Goal: Task Accomplishment & Management: Complete application form

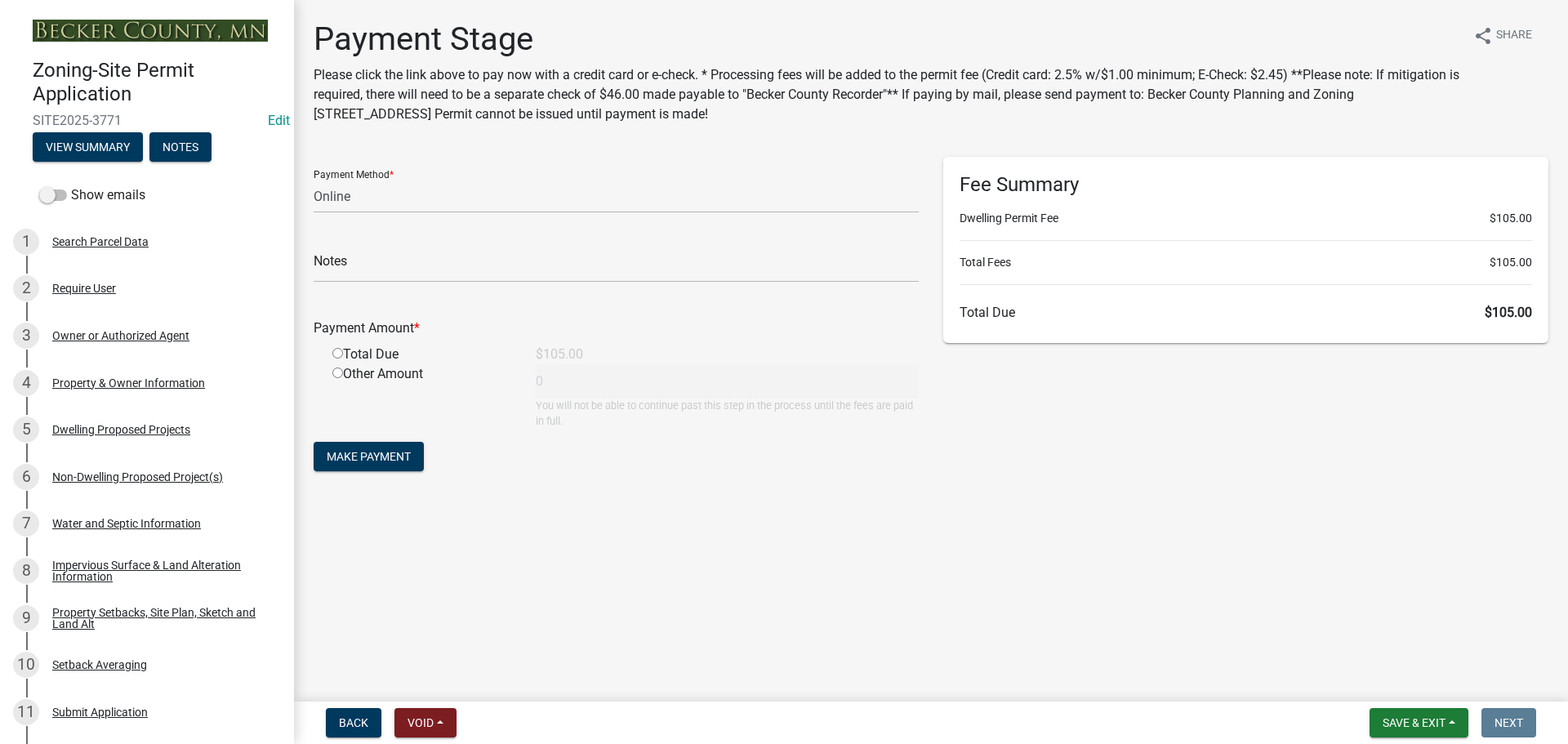
select select "3: 3"
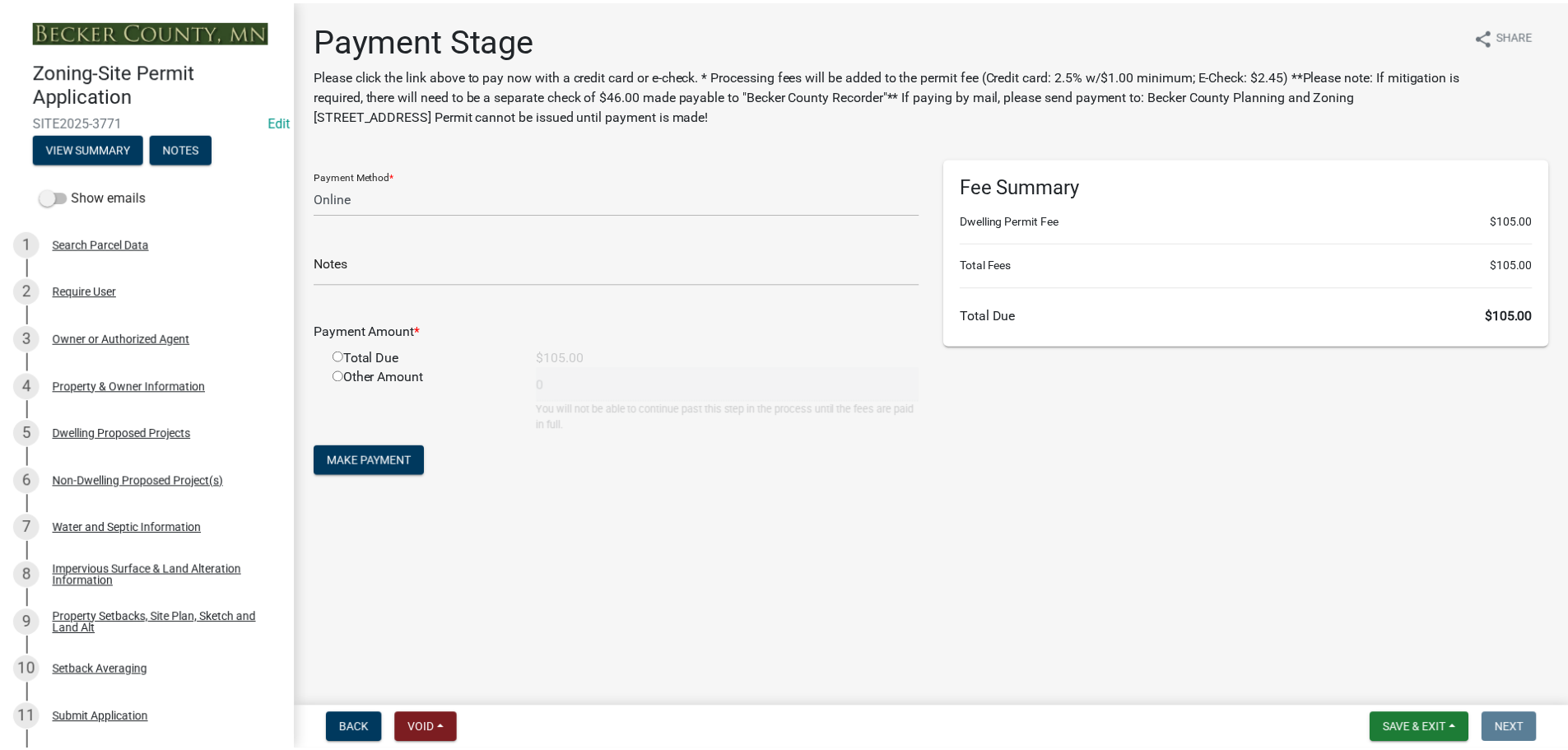
scroll to position [775, 0]
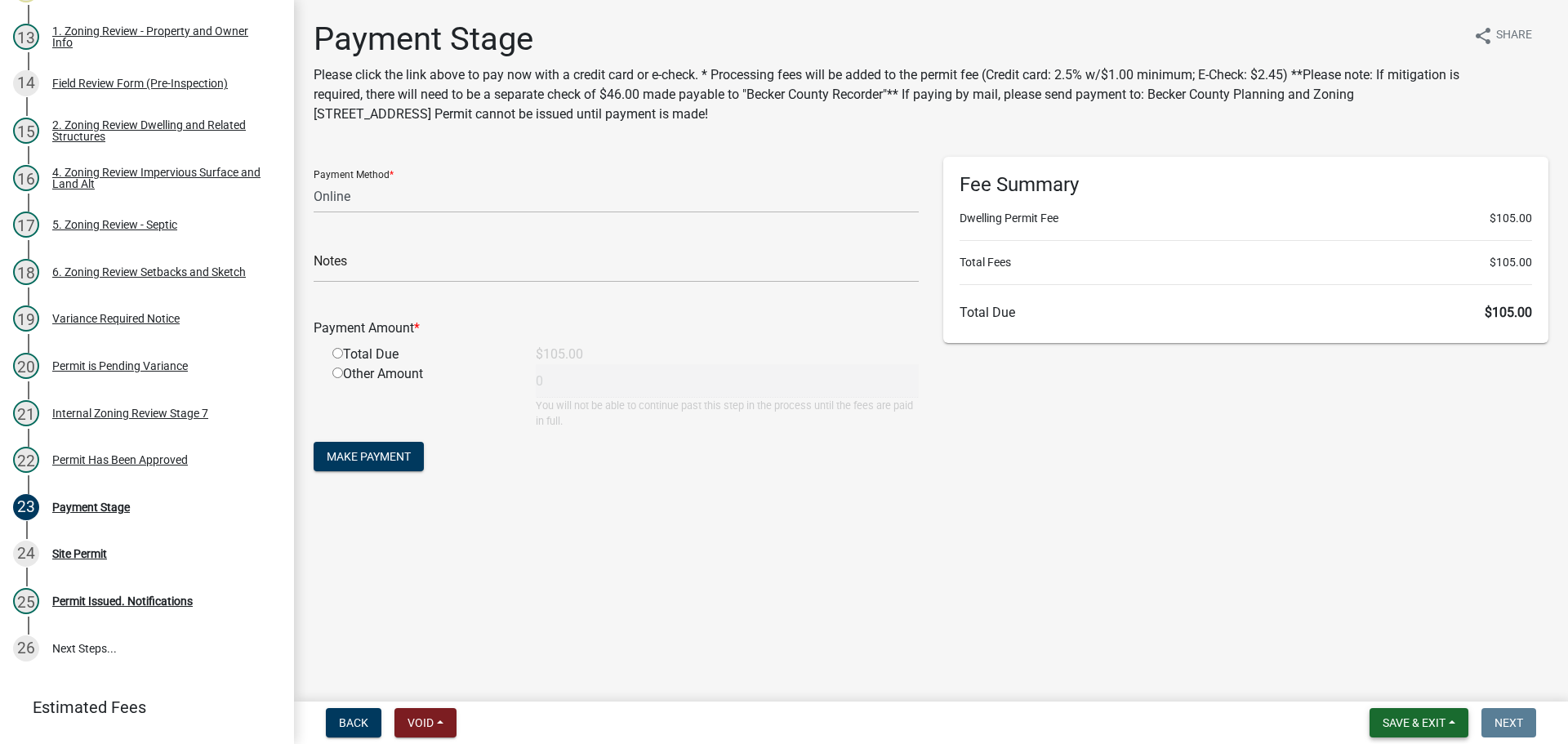
click at [1398, 723] on span "Save & Exit" at bounding box center [1413, 722] width 63 height 13
click at [1402, 680] on button "Save & Exit" at bounding box center [1403, 680] width 131 height 39
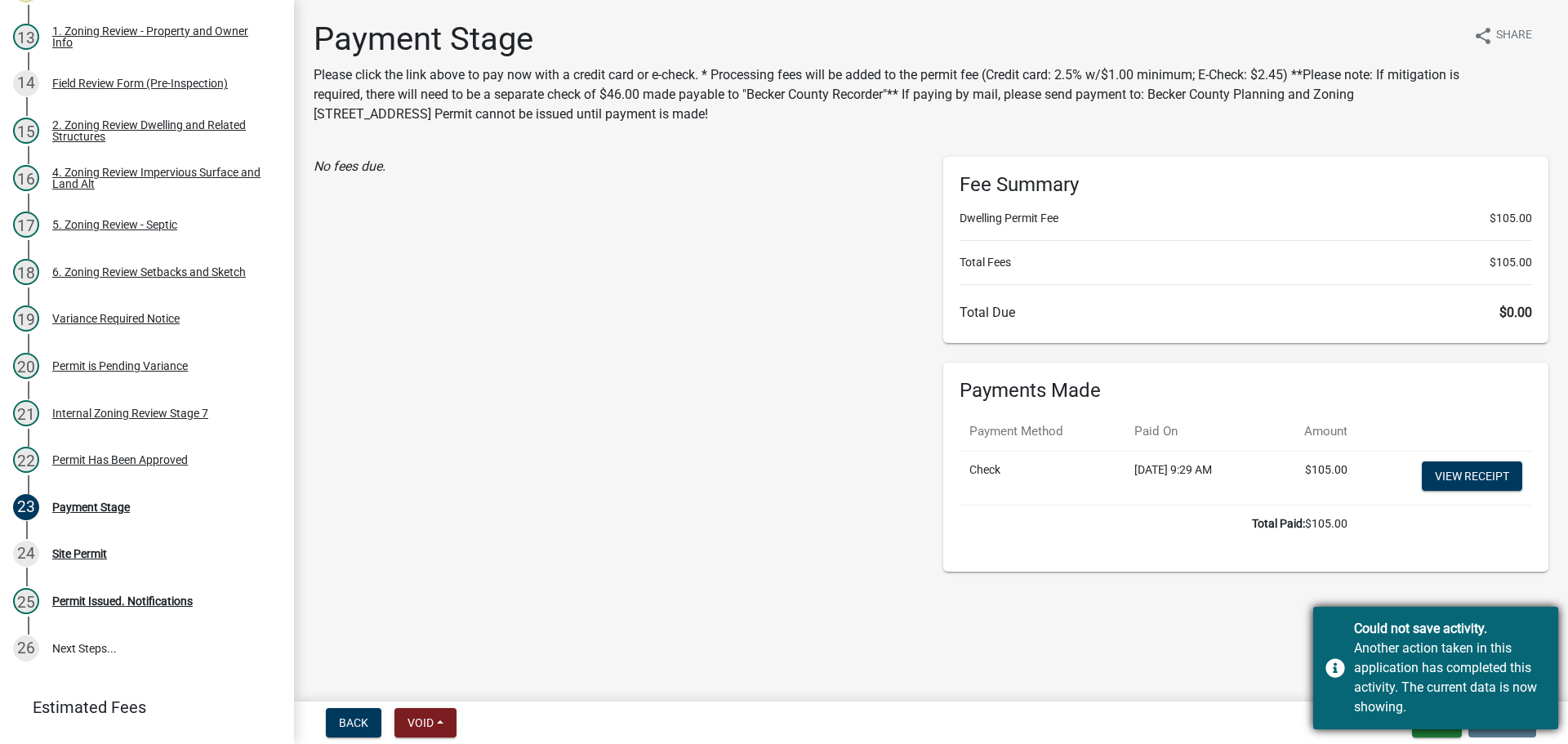
click at [1466, 655] on div "Another action taken in this application has completed this activity. The curre…" at bounding box center [1450, 677] width 192 height 79
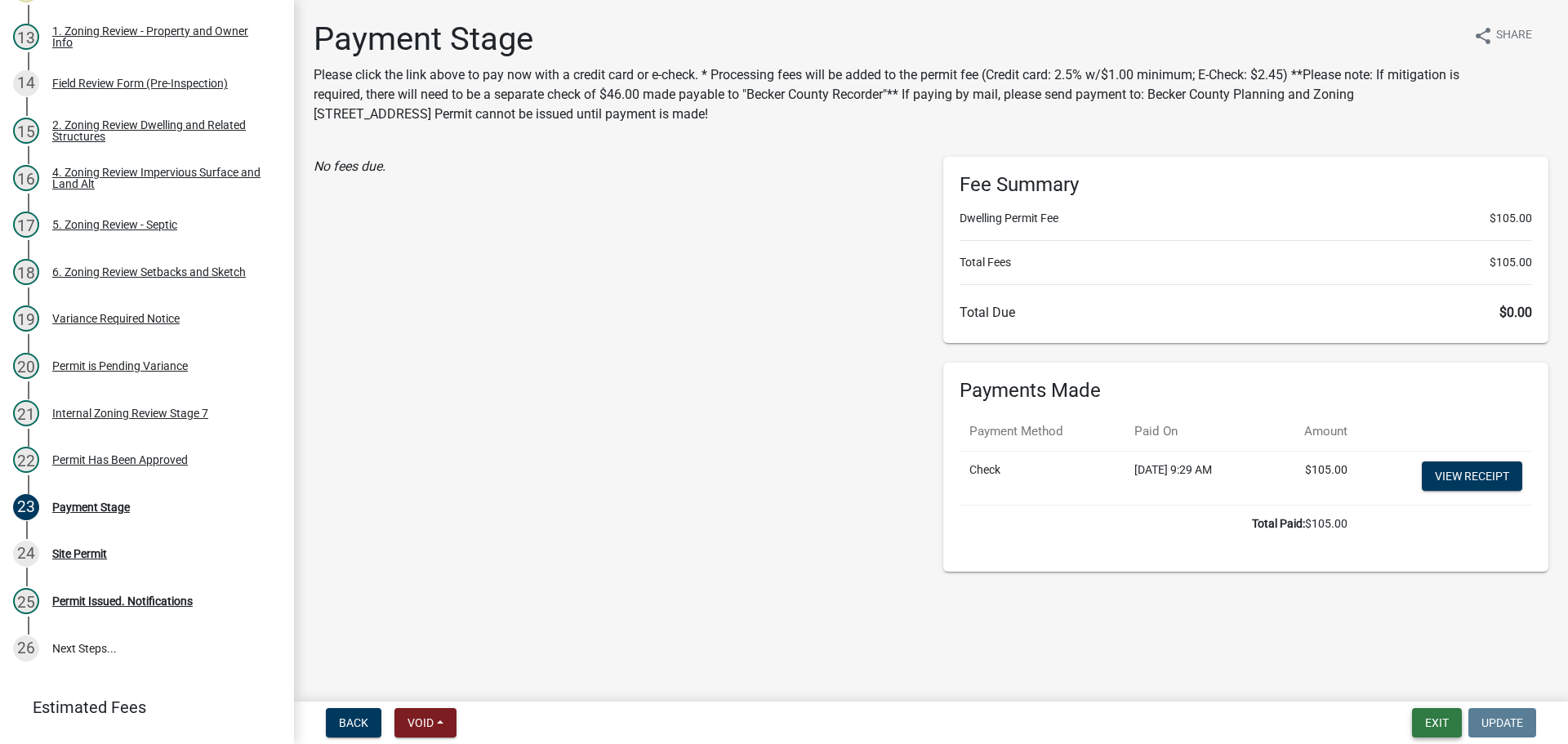
click at [1428, 733] on button "Exit" at bounding box center [1436, 722] width 49 height 29
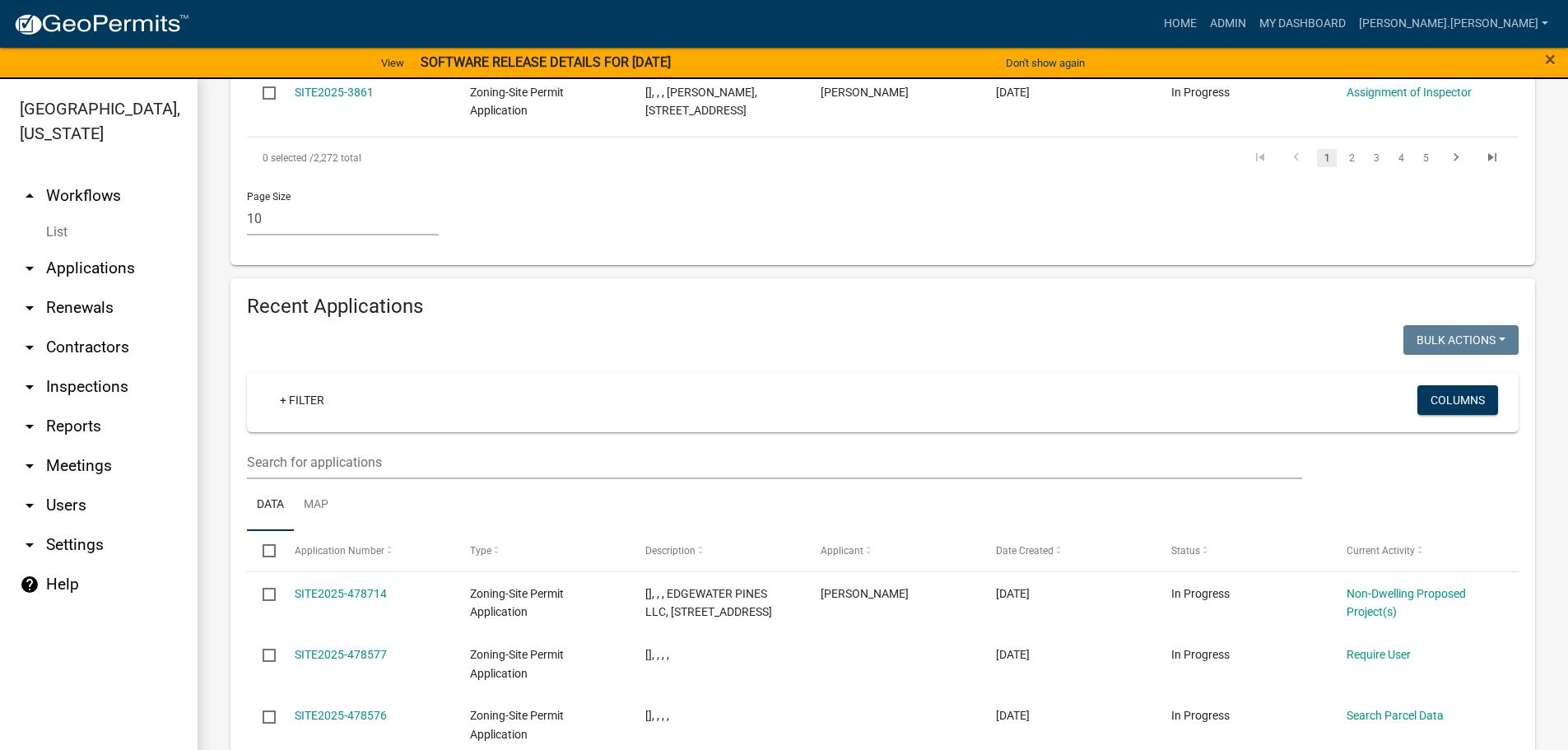
scroll to position [1586, 0]
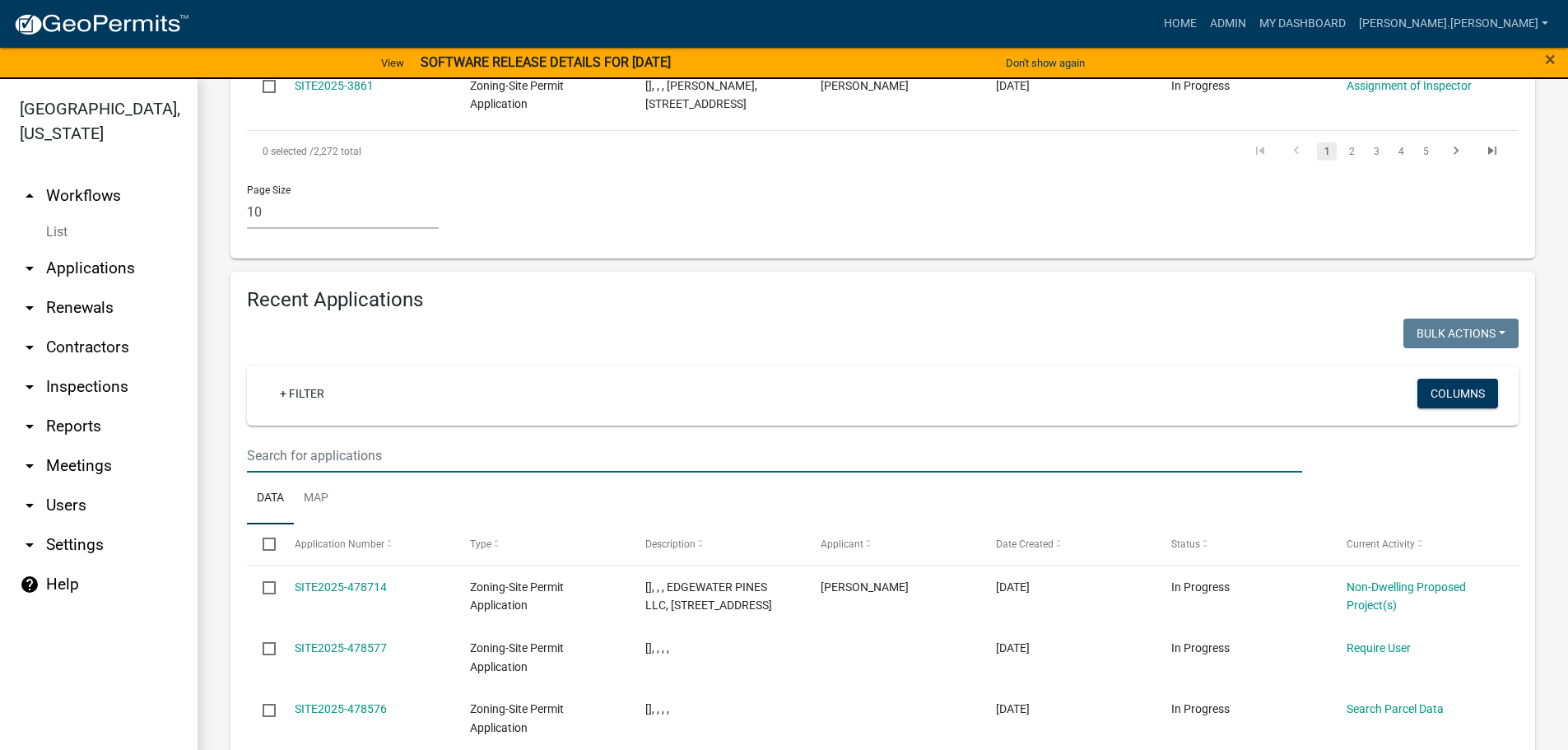
click at [344, 439] on input "text" at bounding box center [775, 456] width 1055 height 34
click at [452, 439] on input "text" at bounding box center [775, 456] width 1055 height 34
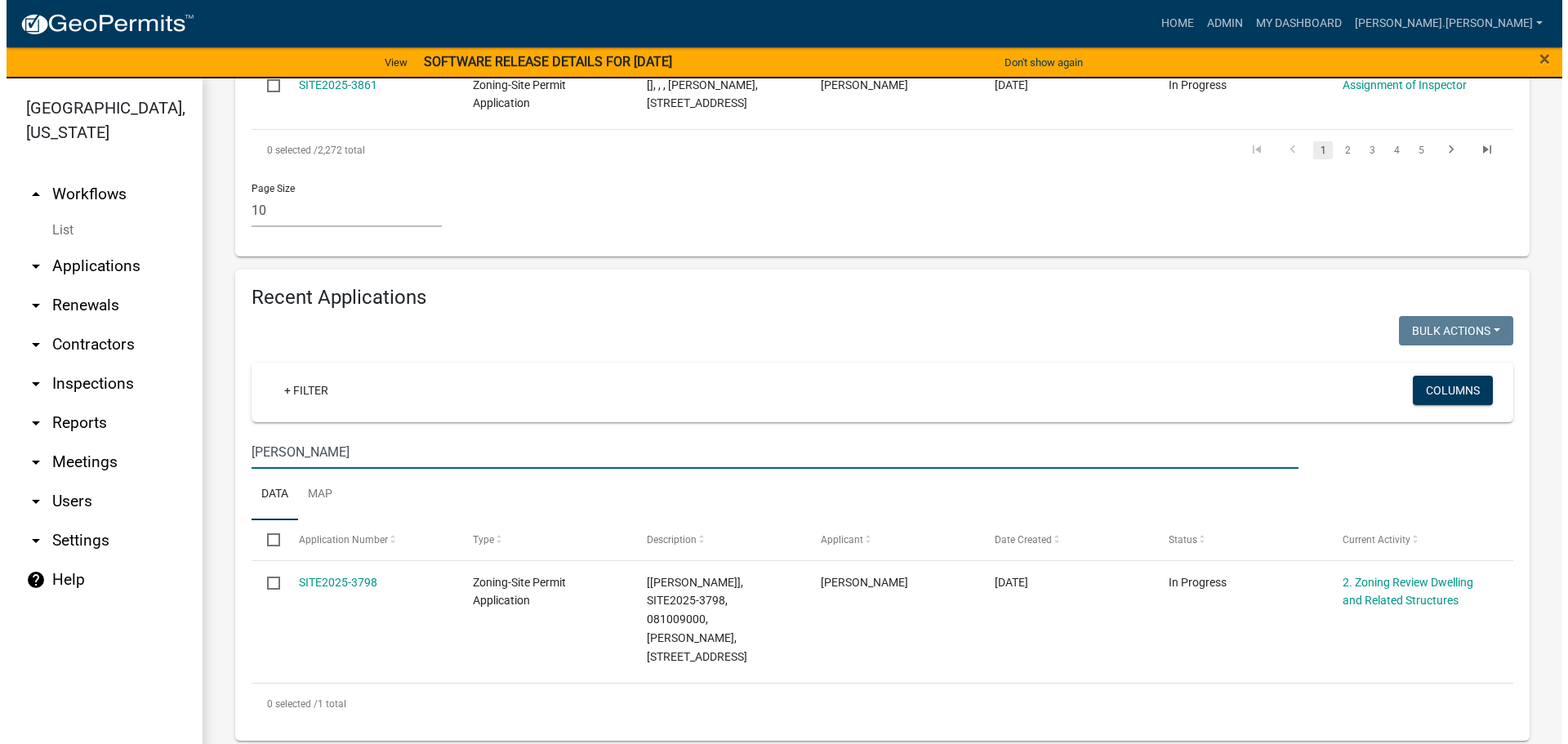
scroll to position [1379, 0]
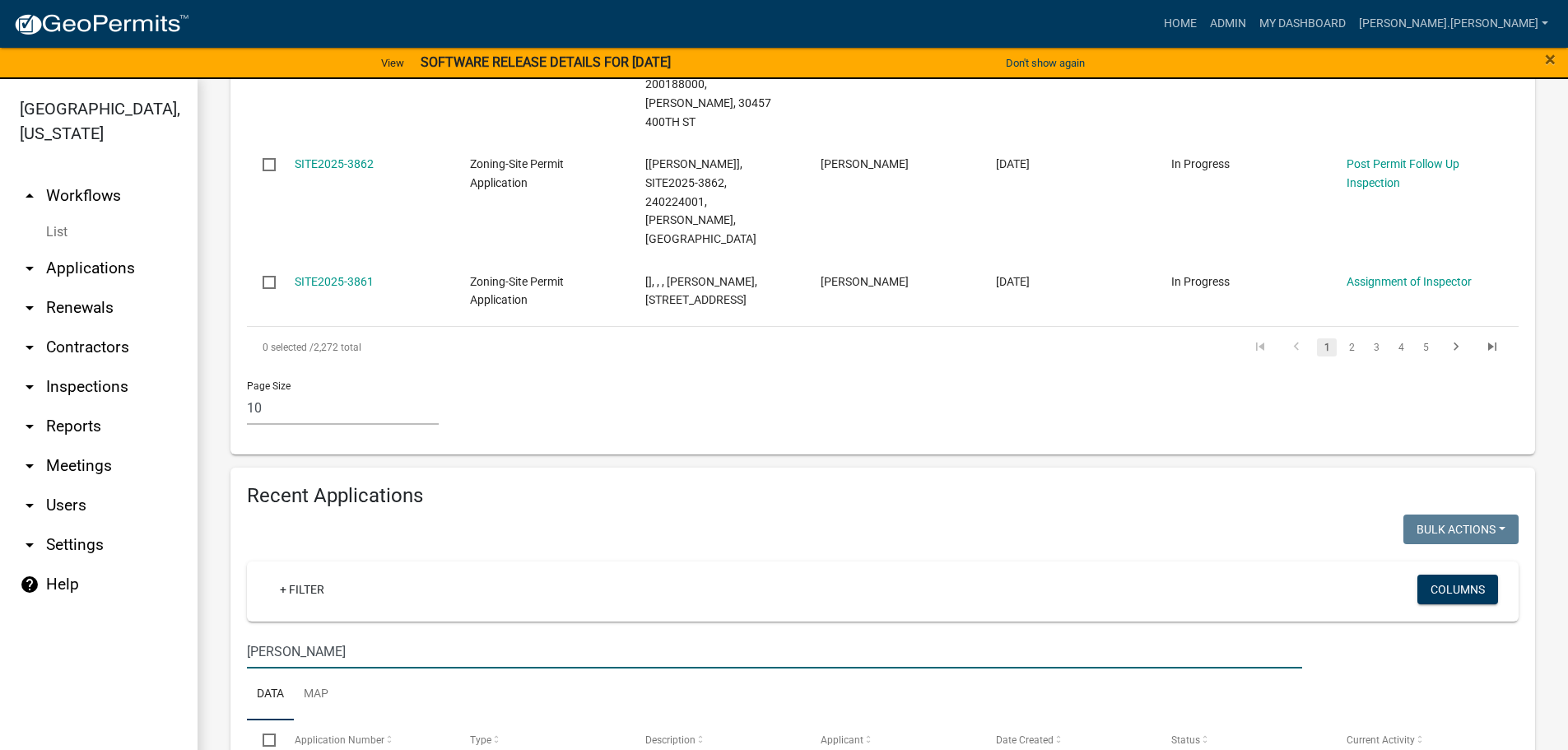
type input "marroquin"
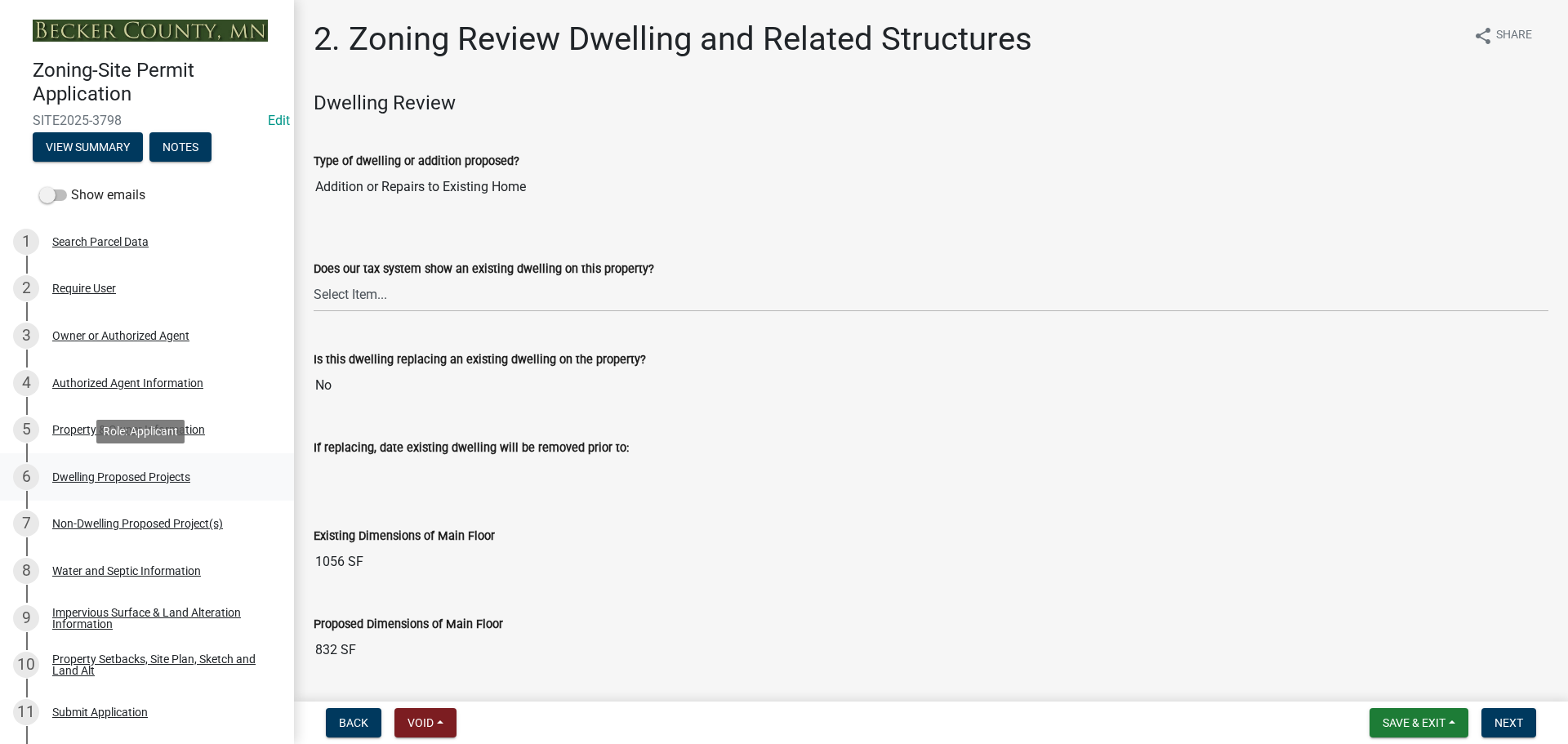
click at [163, 471] on div "Dwelling Proposed Projects" at bounding box center [121, 477] width 138 height 11
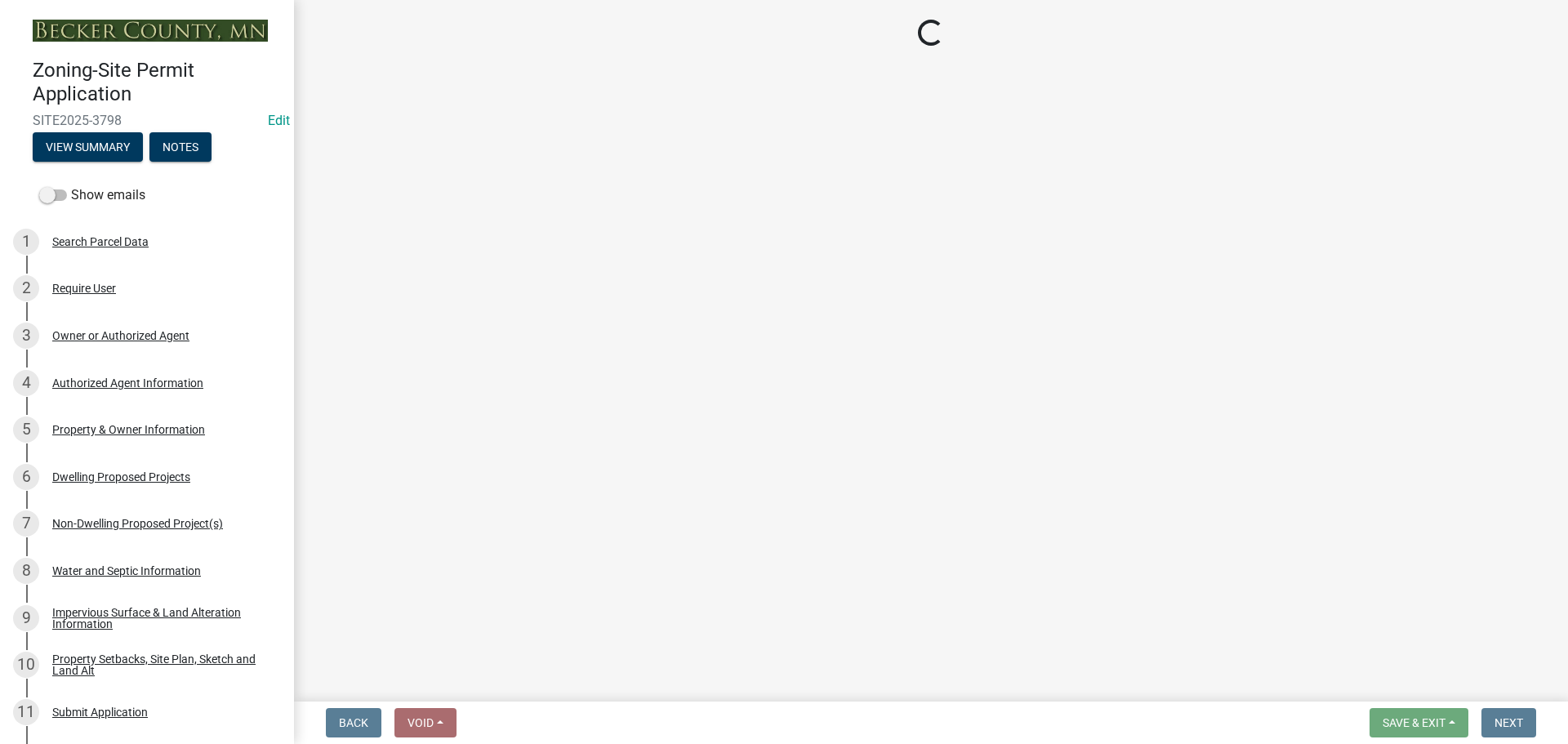
select select "b76c2e3f-c59d-4748-8205-29623accd873"
select select "566f81cc-4b3f-4ecb-9f16-a2b313352c61"
select select "f4ae0446-41fa-4afd-99aa-409617c58827"
select select "e13aacd2-5b16-46a8-9c16-26b3d7b1c810"
select select "8be7f904-2243-47a1-a66e-3632d442d484"
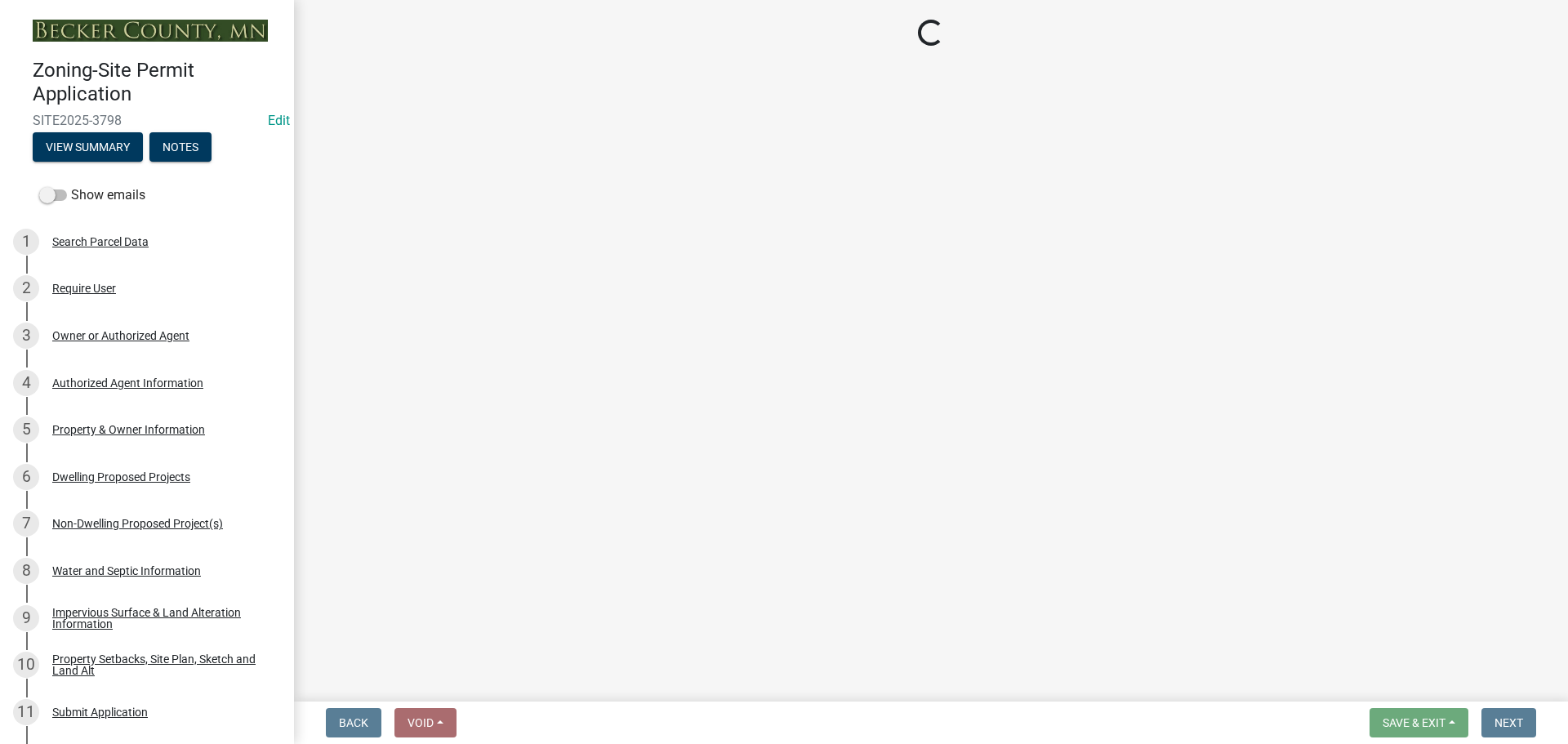
select select "247d334f-ddb5-435c-9042-0e10186c5422"
select select "5dd6cdd5-8b7d-4534-b791-478230f7b8b7"
select select "638dddef-31f4-4d73-b0b5-0ffc7b344434"
select select "77b5241b-0119-4fa2-9bfc-d73dc1f4ad97"
select select "8786fdd2-7f96-462d-8069-e958fae6b9a0"
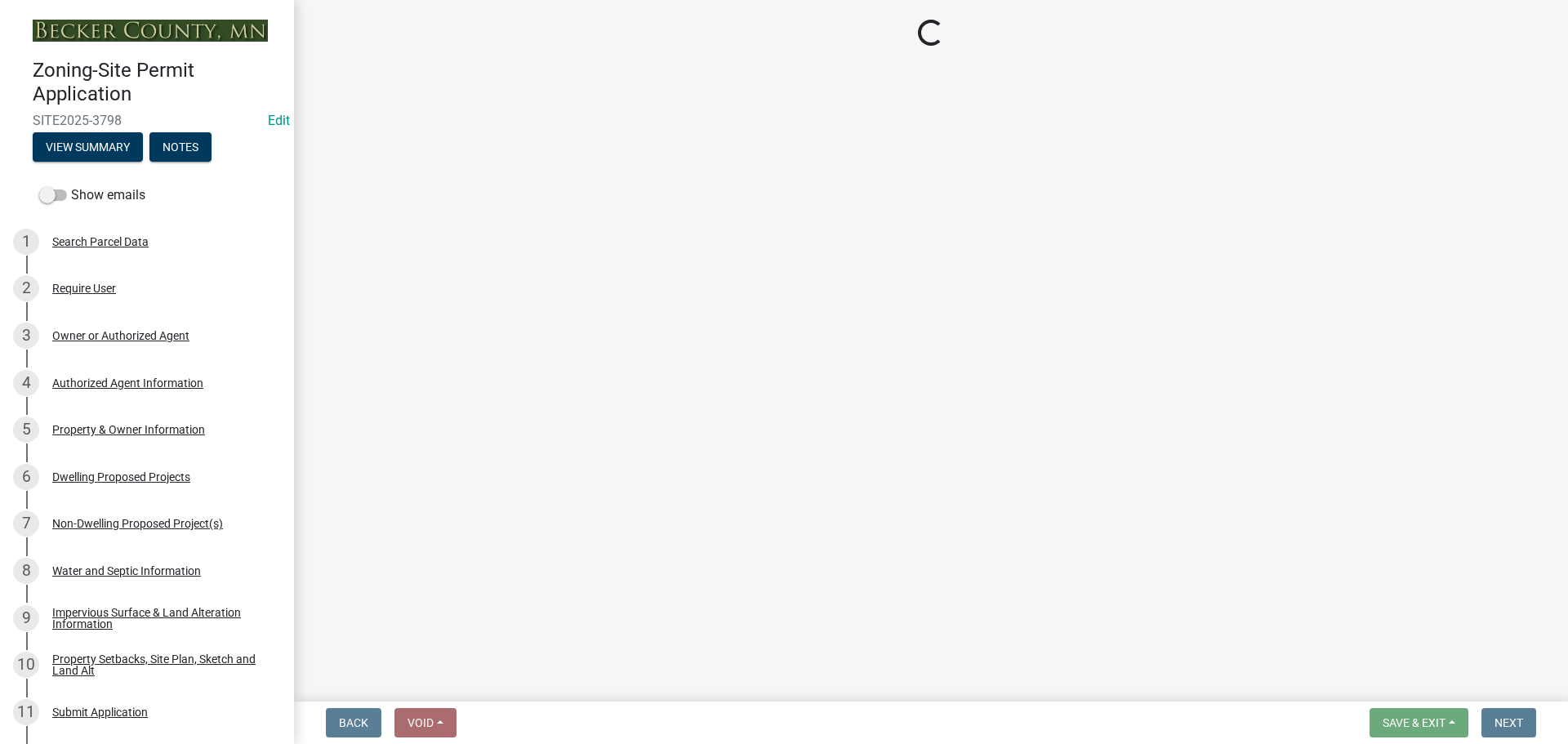
select select "59dc9cee-723e-448c-a454-fe3238b55aba"
select select "95a588f5-1928-44cb-95cb-f3dde79564ff"
select select "781a3532-4308-48f8-bcde-e97c9fab42cb"
select select "ccffca41-e831-49b7-aa82-b1e91cc22ff5"
select select "107cbe59-677b-44f2-96fc-816b282ebb79"
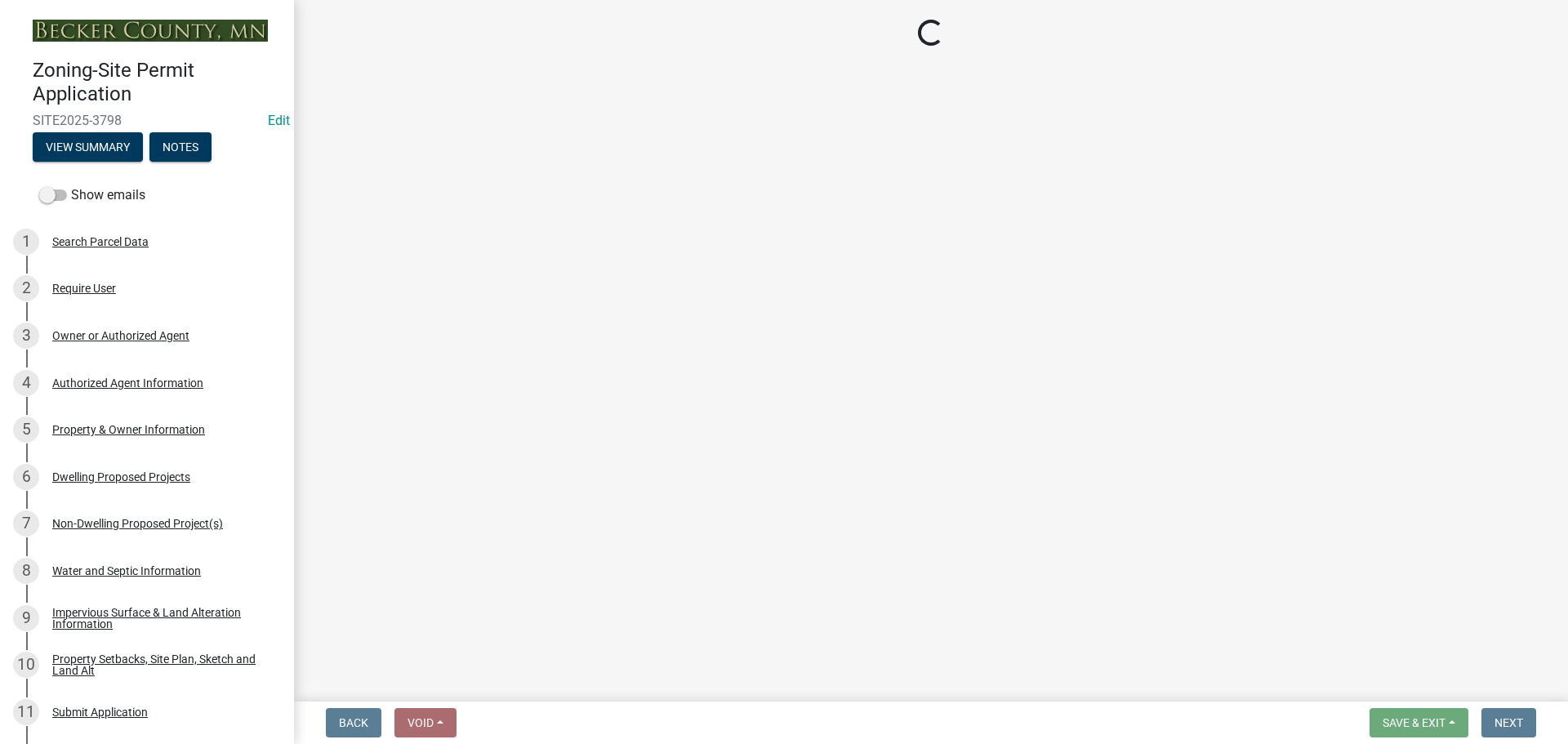
select select "dc6230dd-bdad-407f-bef0-b6909629af6d"
select select "7f420323-49a9-4fd0-9441-05b3dc777552"
select select "ec305202-ae01-487b-b5e4-3a5aacc1e384"
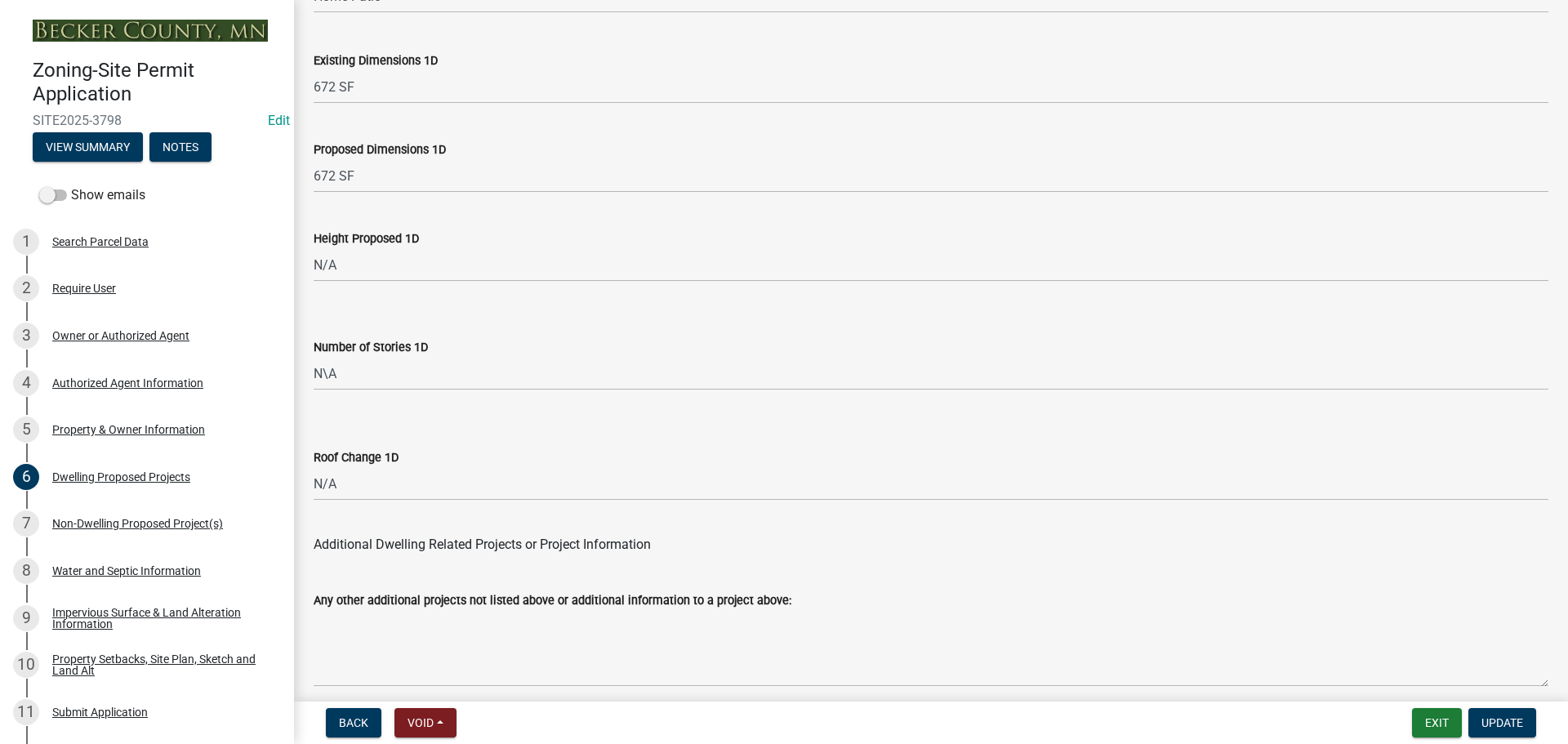
scroll to position [3915, 0]
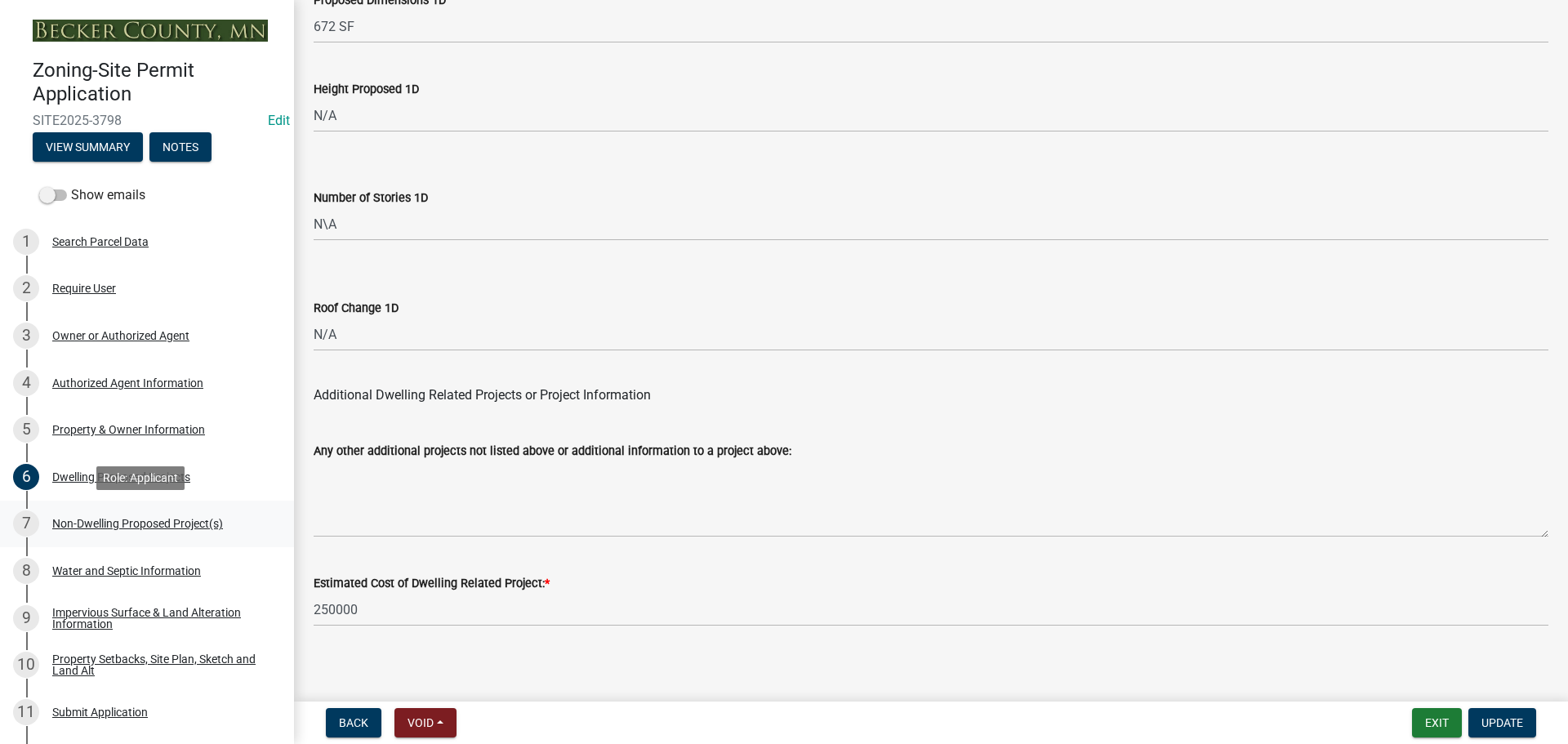
click at [158, 522] on div "Non-Dwelling Proposed Project(s)" at bounding box center [137, 522] width 170 height 11
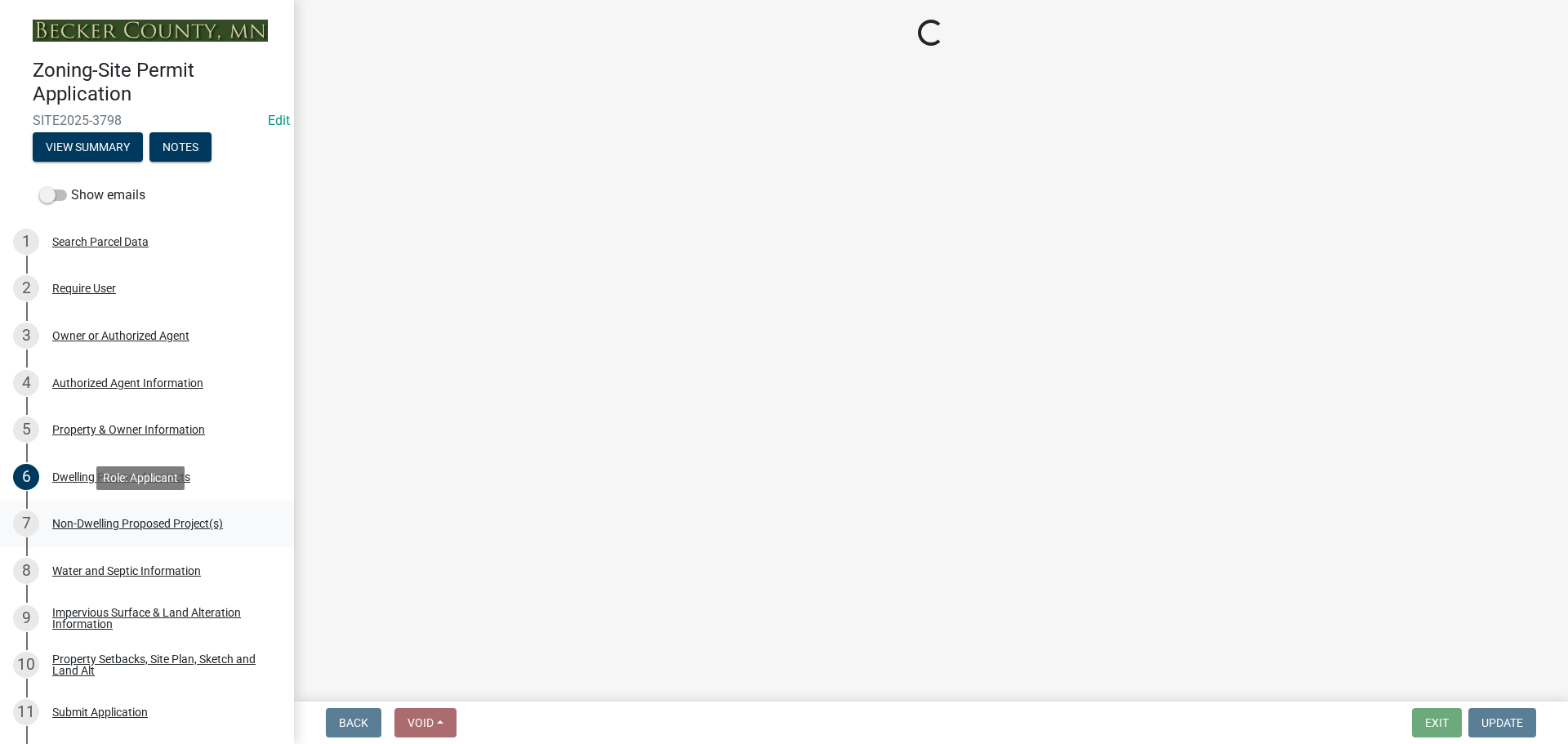
scroll to position [0, 0]
select select "4ffbfc20-44b3-40cf-984d-ce947797c22b"
select select "258cbdbc-8629-455d-9fed-6a57bf82144e"
select select "a9a8393f-3c28-47b8-b6d9-84c94641c3fc"
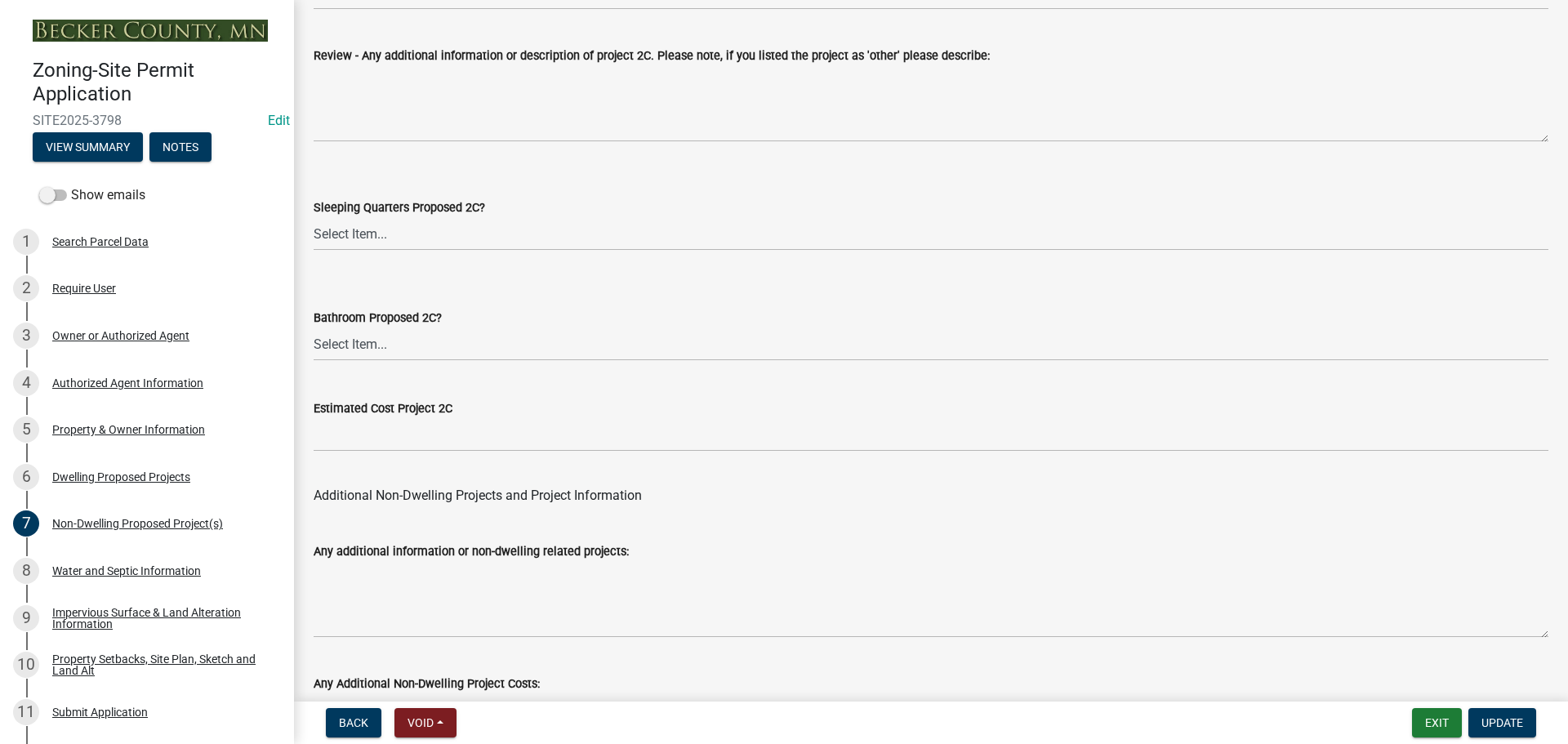
scroll to position [3197, 0]
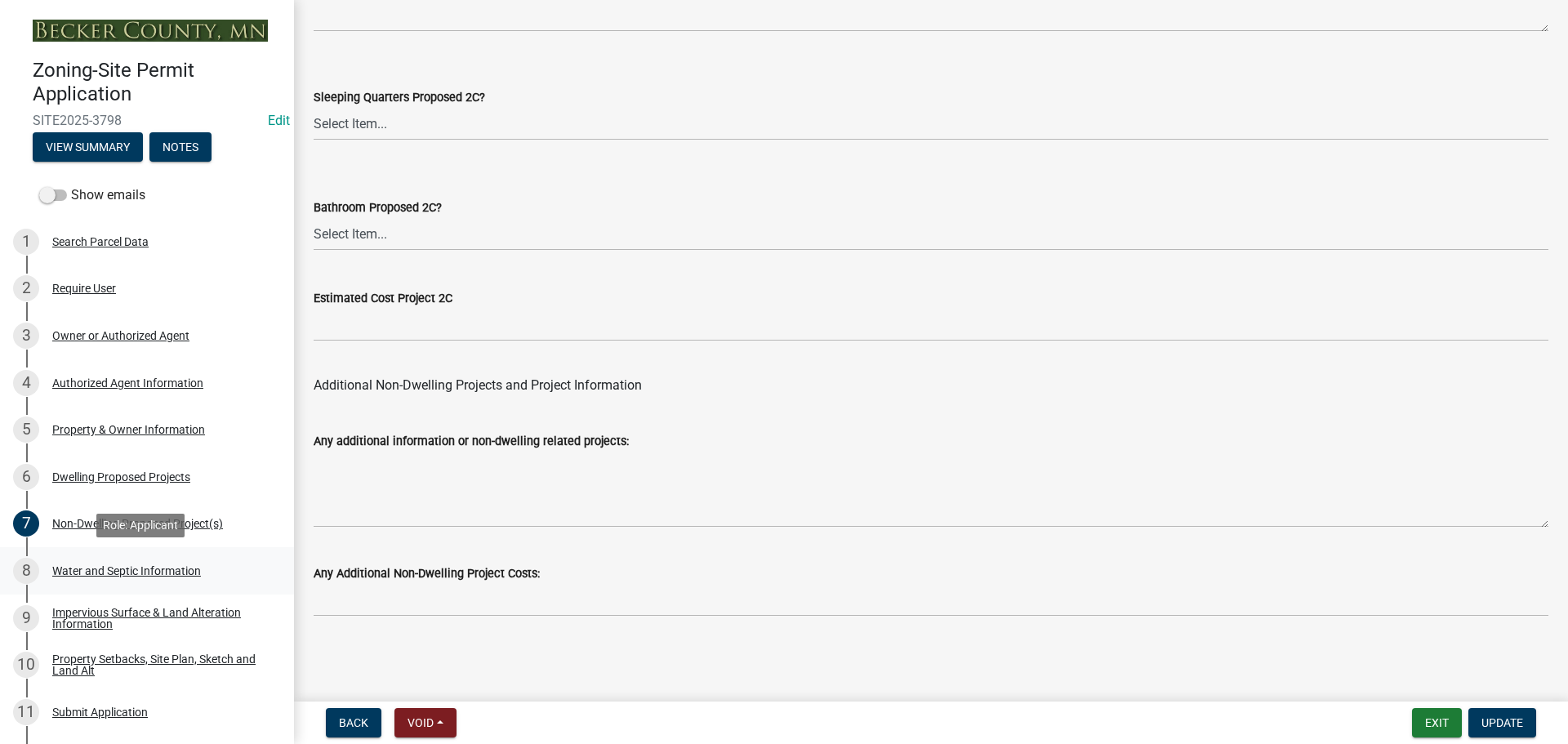
click at [156, 565] on div "Water and Septic Information" at bounding box center [126, 570] width 148 height 11
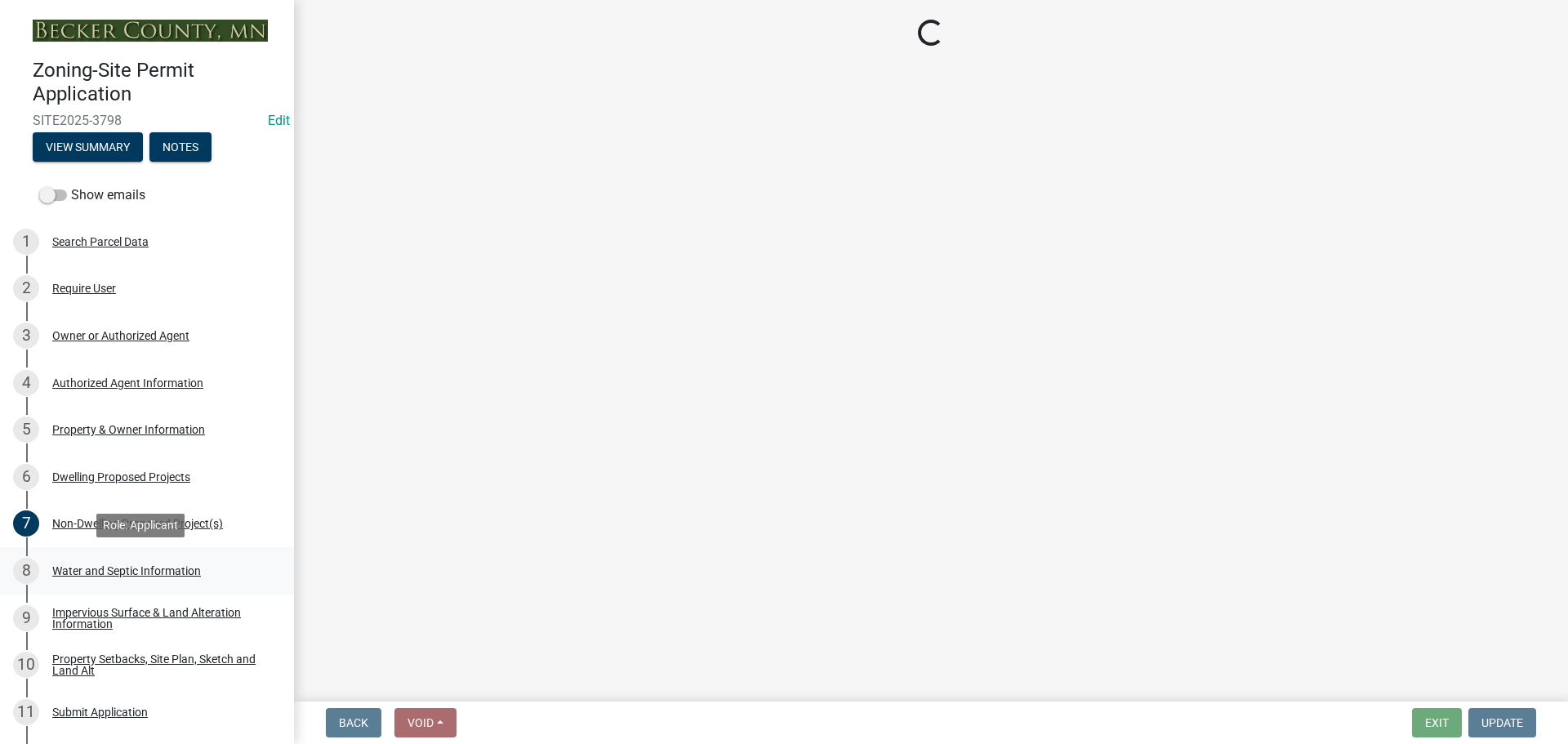
select select "9c51a48b-0bee-4836-8d5c-beab6e77ad2a"
select select "bb0103e2-6f27-4335-a860-183be8d3b6e1"
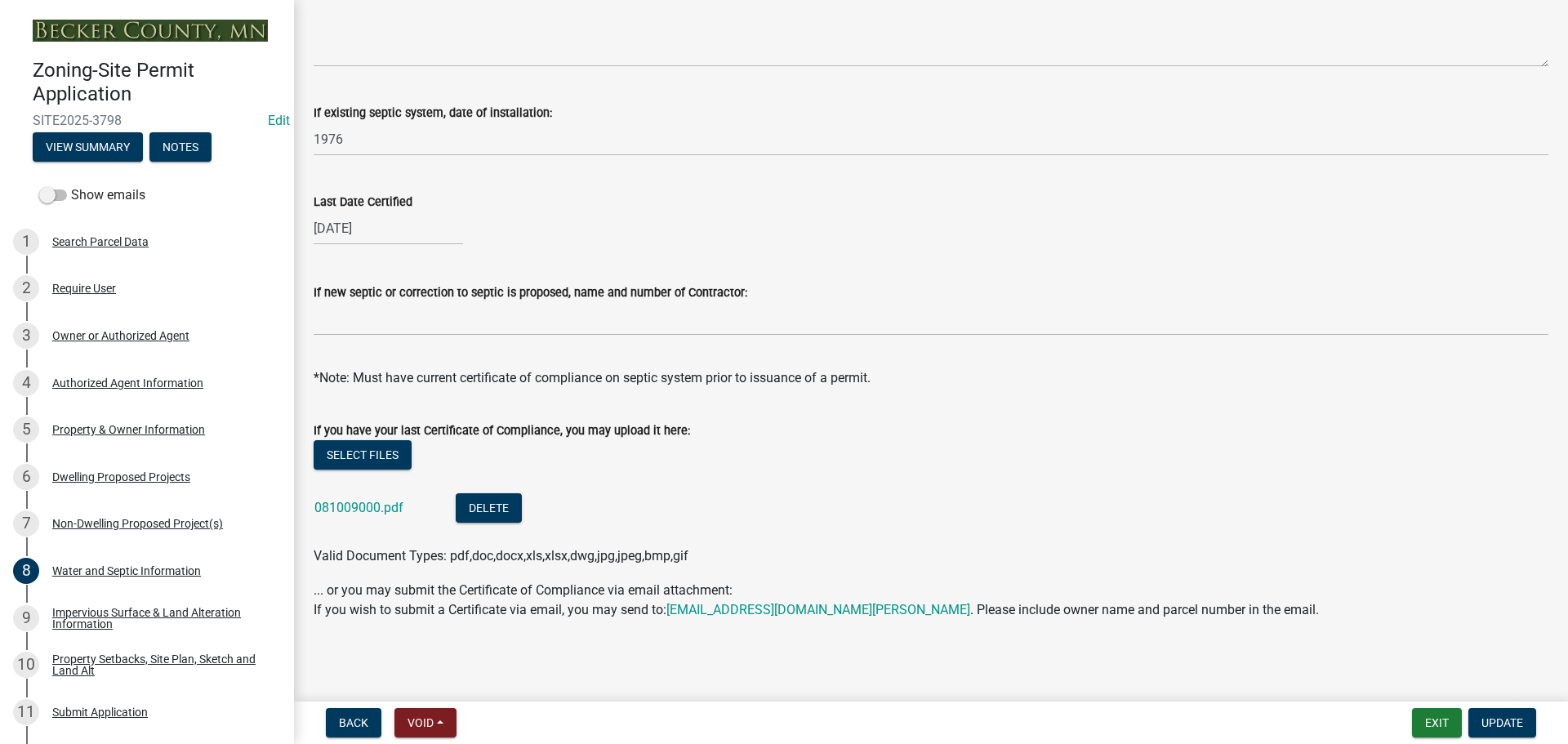
scroll to position [533, 0]
click at [159, 472] on div "Dwelling Proposed Projects" at bounding box center [121, 477] width 138 height 11
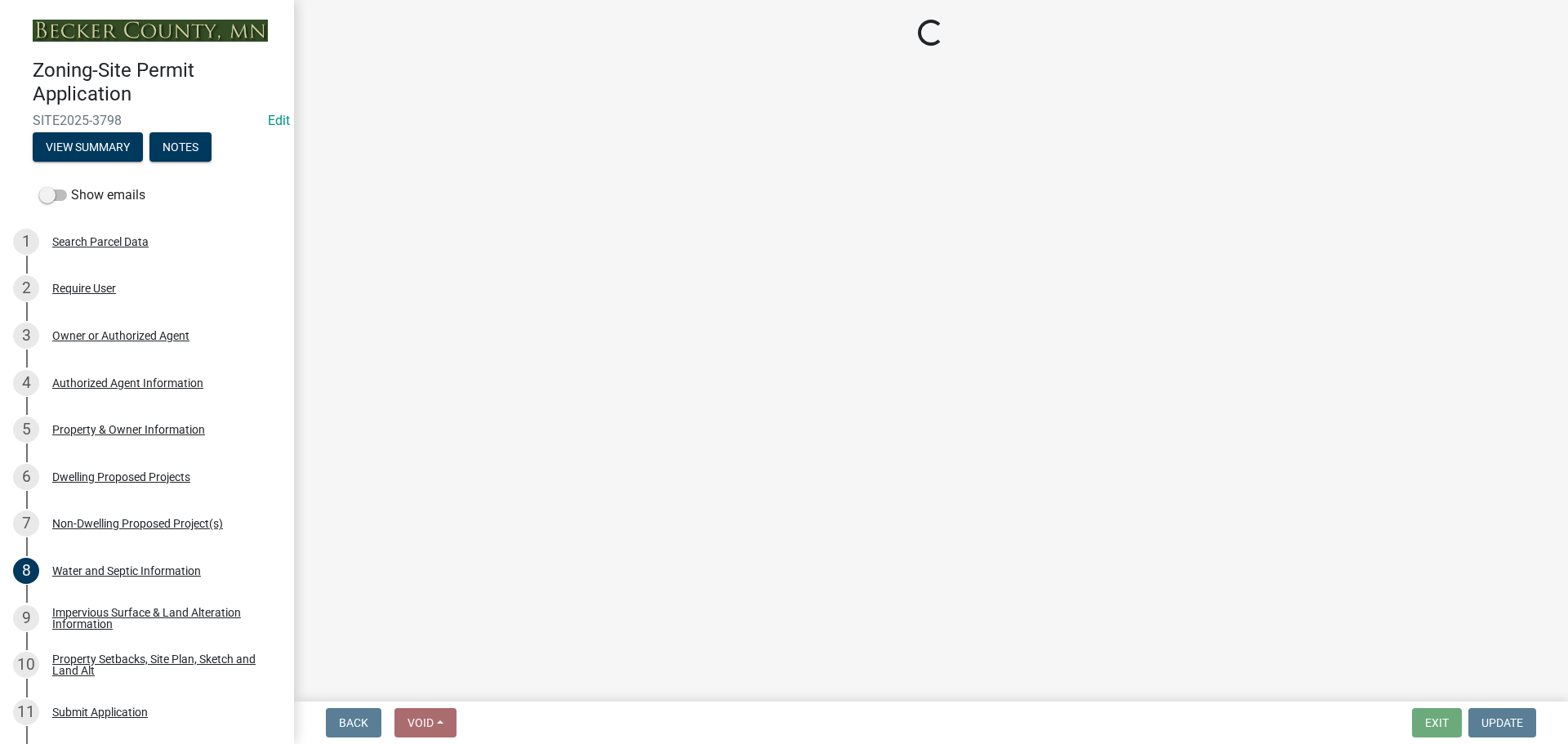
scroll to position [0, 0]
select select "b76c2e3f-c59d-4748-8205-29623accd873"
select select "566f81cc-4b3f-4ecb-9f16-a2b313352c61"
select select "f4ae0446-41fa-4afd-99aa-409617c58827"
select select "e13aacd2-5b16-46a8-9c16-26b3d7b1c810"
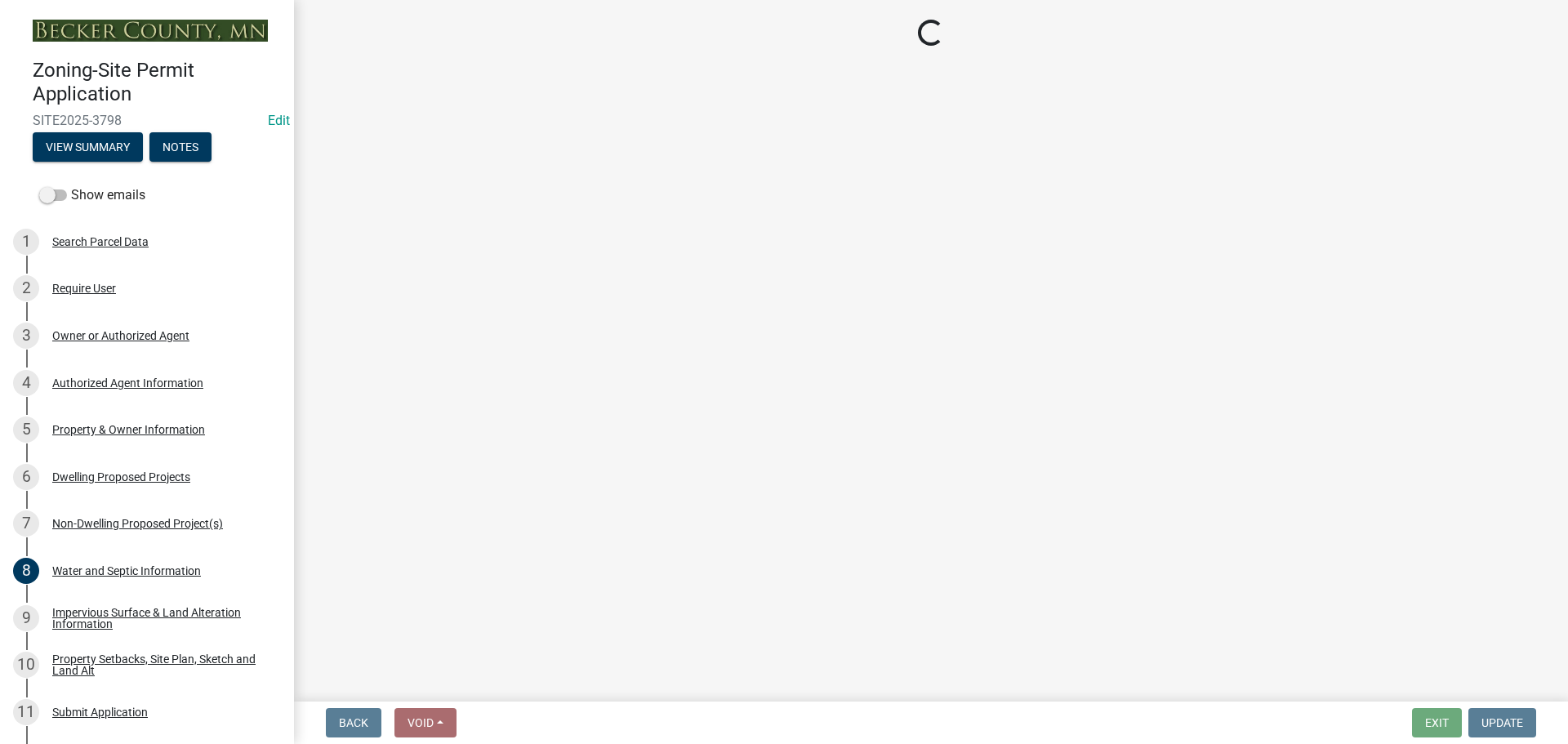
select select "8be7f904-2243-47a1-a66e-3632d442d484"
select select "247d334f-ddb5-435c-9042-0e10186c5422"
select select "5dd6cdd5-8b7d-4534-b791-478230f7b8b7"
select select "638dddef-31f4-4d73-b0b5-0ffc7b344434"
select select "77b5241b-0119-4fa2-9bfc-d73dc1f4ad97"
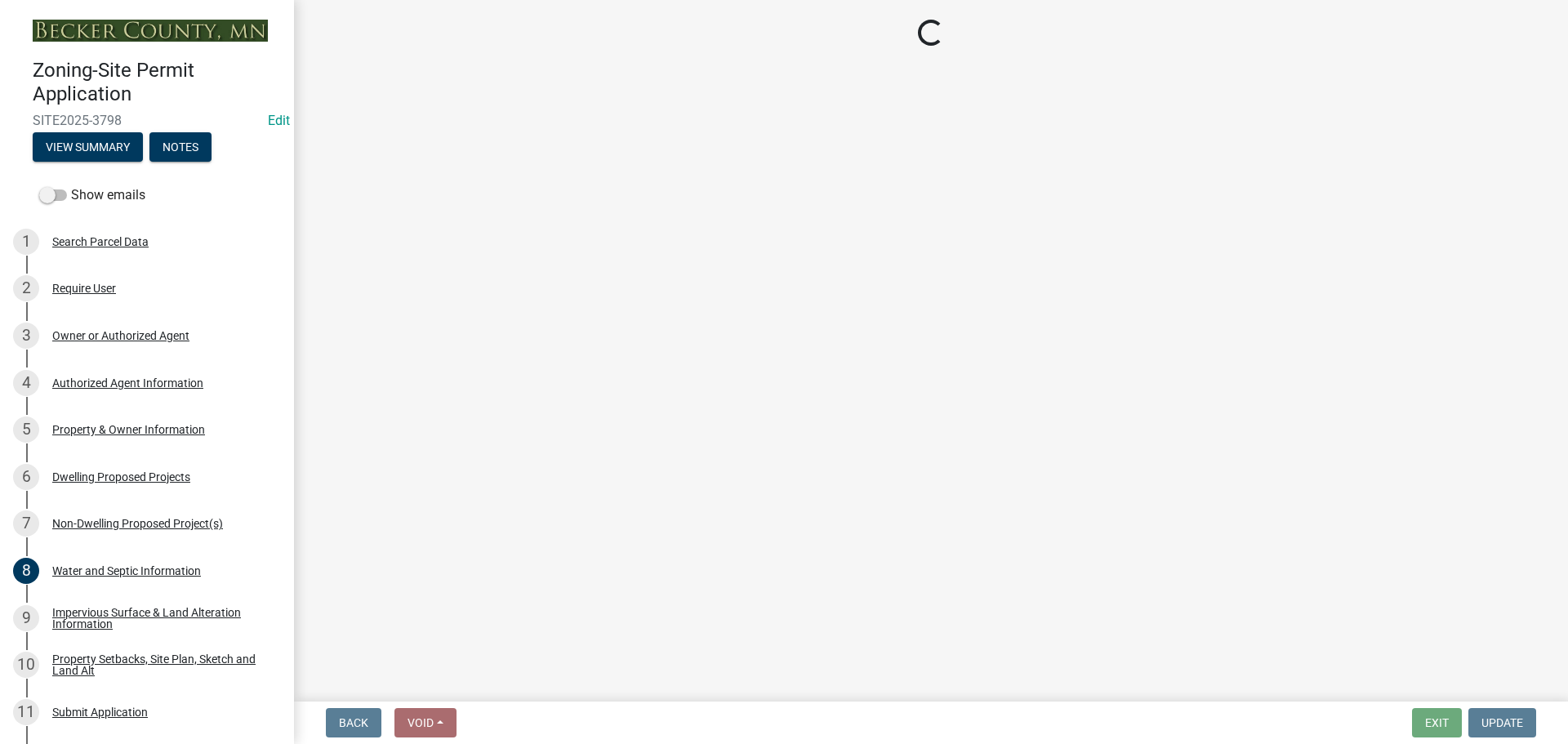
select select "8786fdd2-7f96-462d-8069-e958fae6b9a0"
select select "59dc9cee-723e-448c-a454-fe3238b55aba"
select select "95a588f5-1928-44cb-95cb-f3dde79564ff"
select select "781a3532-4308-48f8-bcde-e97c9fab42cb"
select select "ccffca41-e831-49b7-aa82-b1e91cc22ff5"
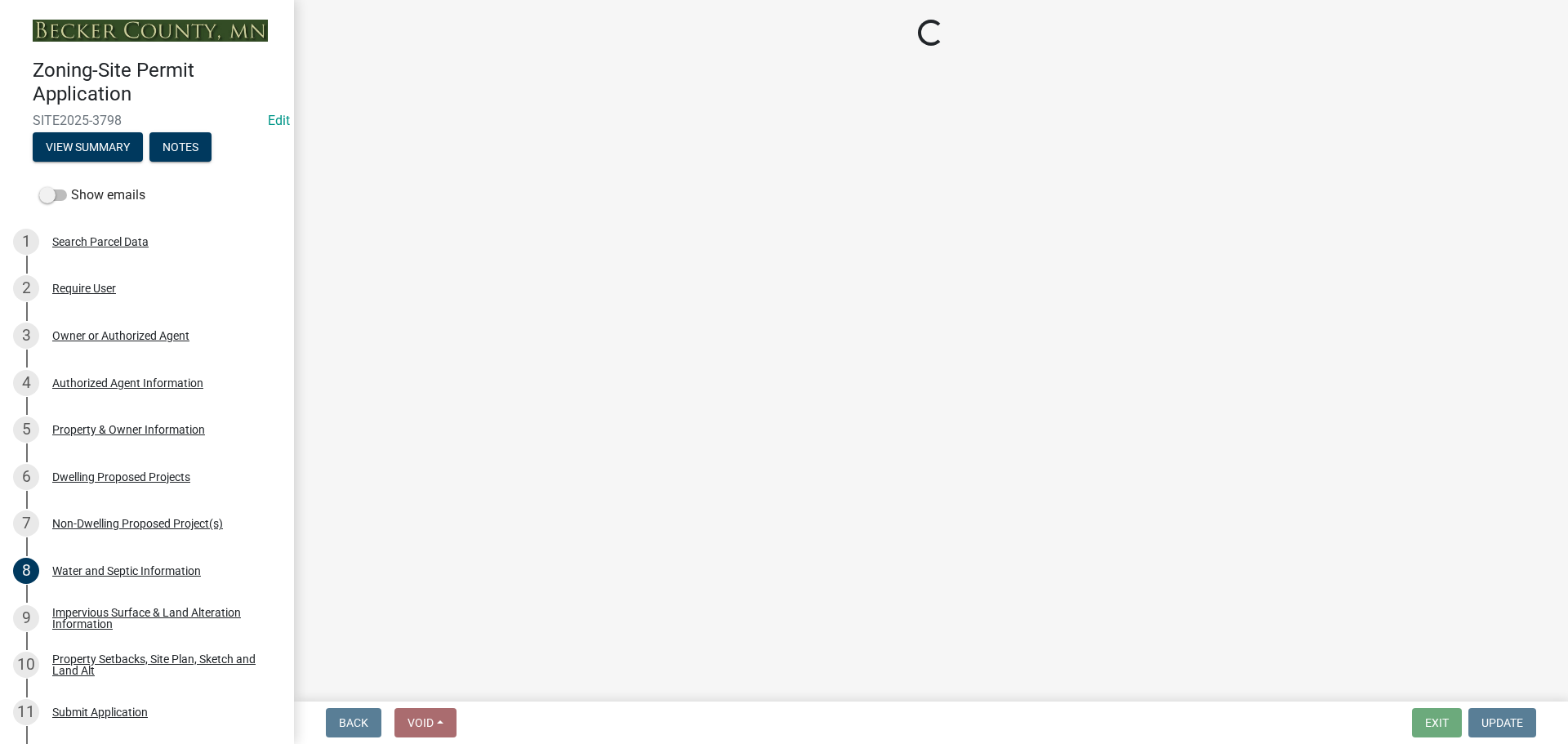
select select "107cbe59-677b-44f2-96fc-816b282ebb79"
select select "dc6230dd-bdad-407f-bef0-b6909629af6d"
select select "7f420323-49a9-4fd0-9441-05b3dc777552"
select select "ec305202-ae01-487b-b5e4-3a5aacc1e384"
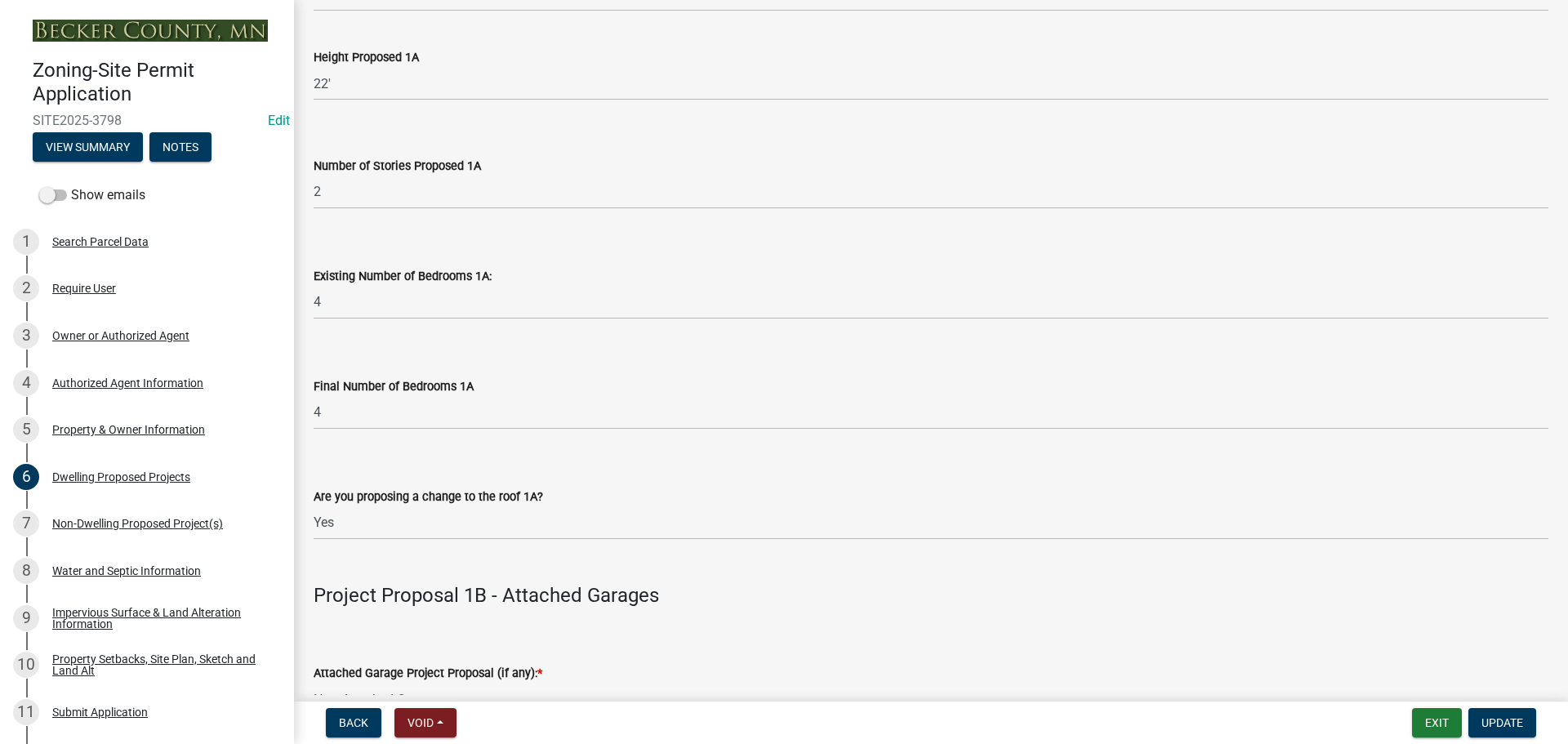
scroll to position [1306, 0]
click at [211, 655] on div "Property Setbacks, Site Plan, Sketch and Land Alt" at bounding box center [160, 665] width 215 height 23
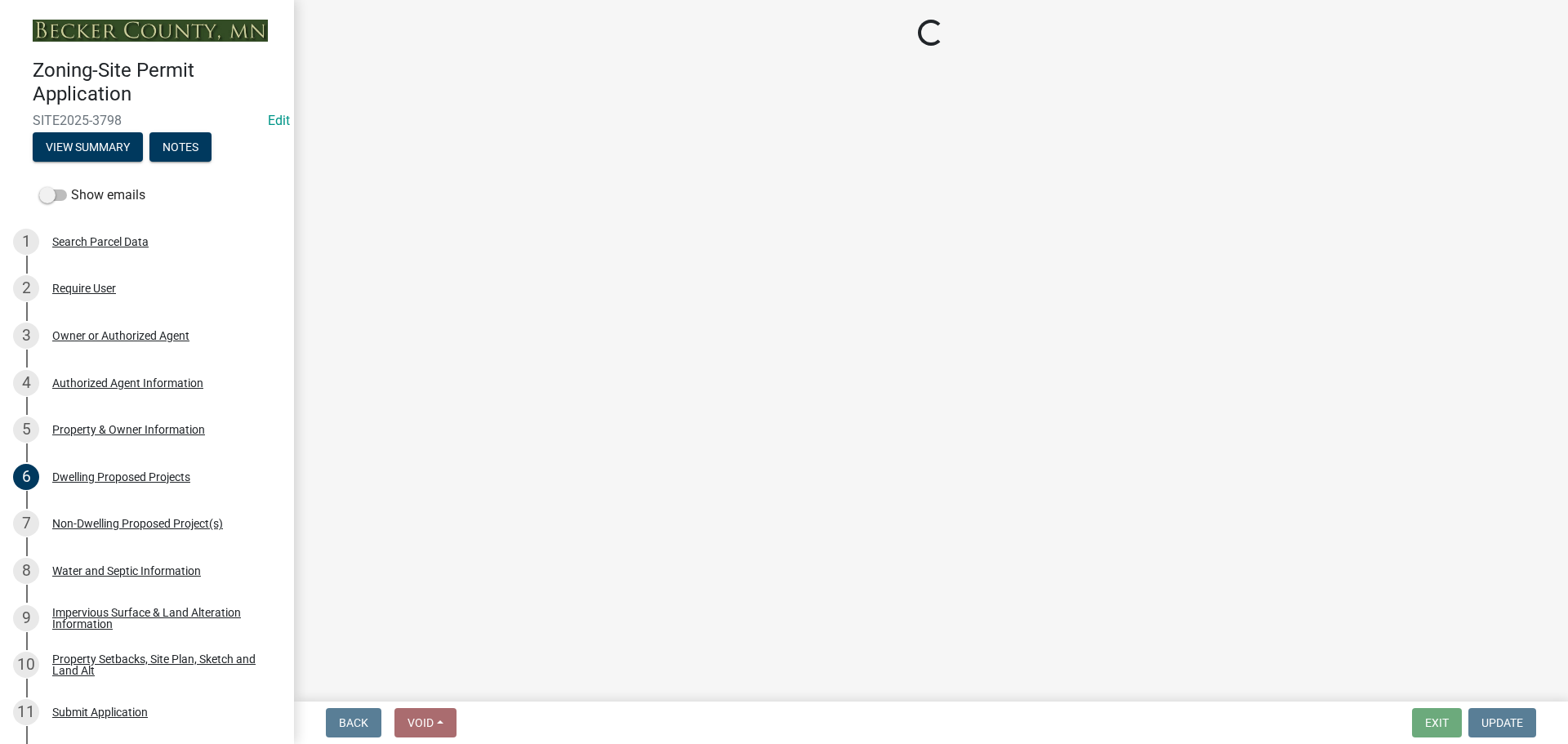
select select "7b13c63f-e699-4112-b373-98fbd28ec536"
select select "2e080c5a-0cc7-4619-8f05-57ce16dac6f0"
select select "b56a4575-9846-47cf-8067-c59a4853da22"
select select "12f785fb-c378-4b18-841c-21c73dc99083"
select select "5c3bc124-316a-4e31-81ed-fa9247a28fef"
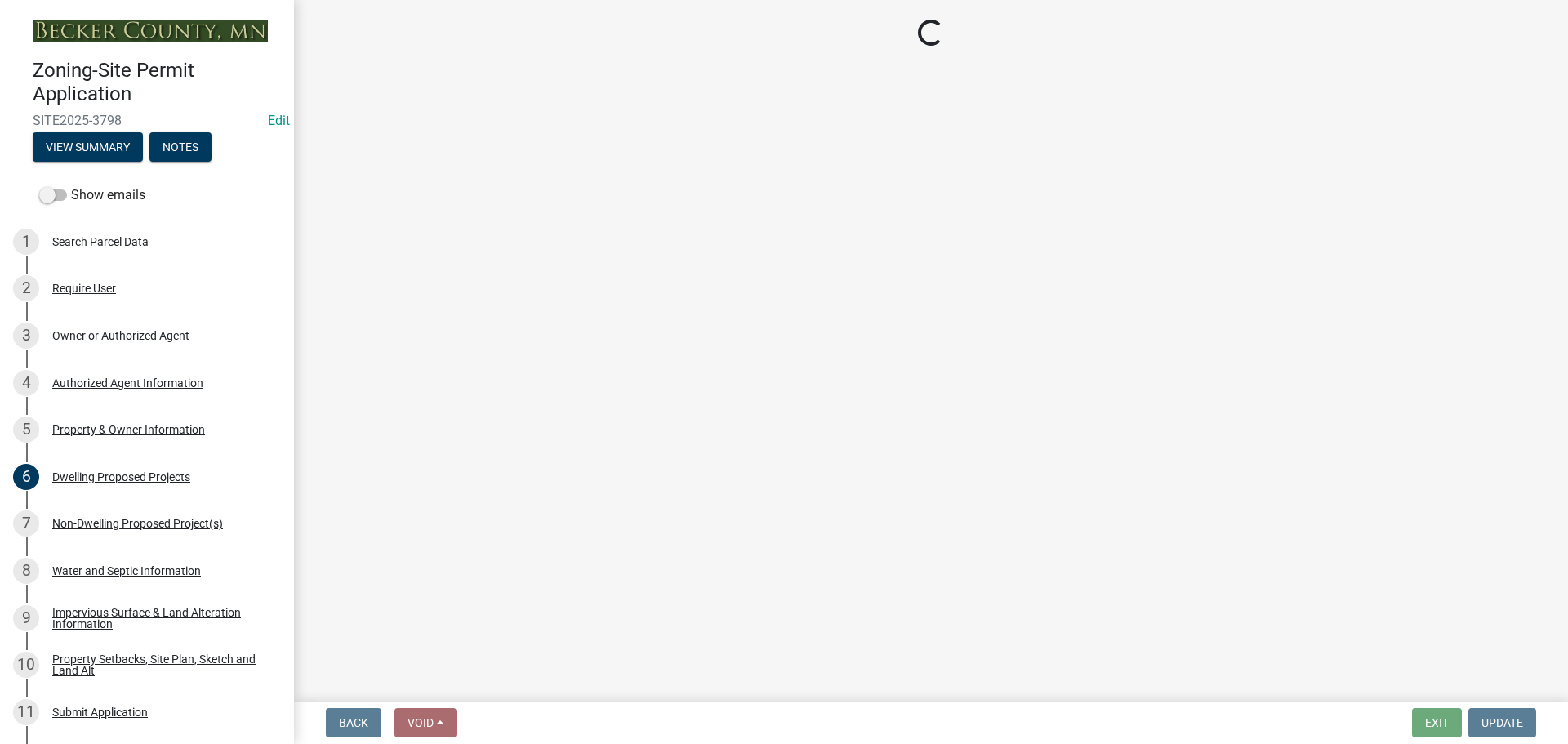
select select "aa6c7ffd-a452-4f17-af46-2abaeaed4180"
select select "5ad4ab64-b44e-481c-9000-9e5907aa74e1"
select select "3ef6ed64-418f-4dfa-9020-48b6b52c6910"
select select "c8b8ea71-7088-4e87-a493-7bc88cc2835b"
select select "a4ce8fad-3c47-4e2b-9375-28a8f2ee630b"
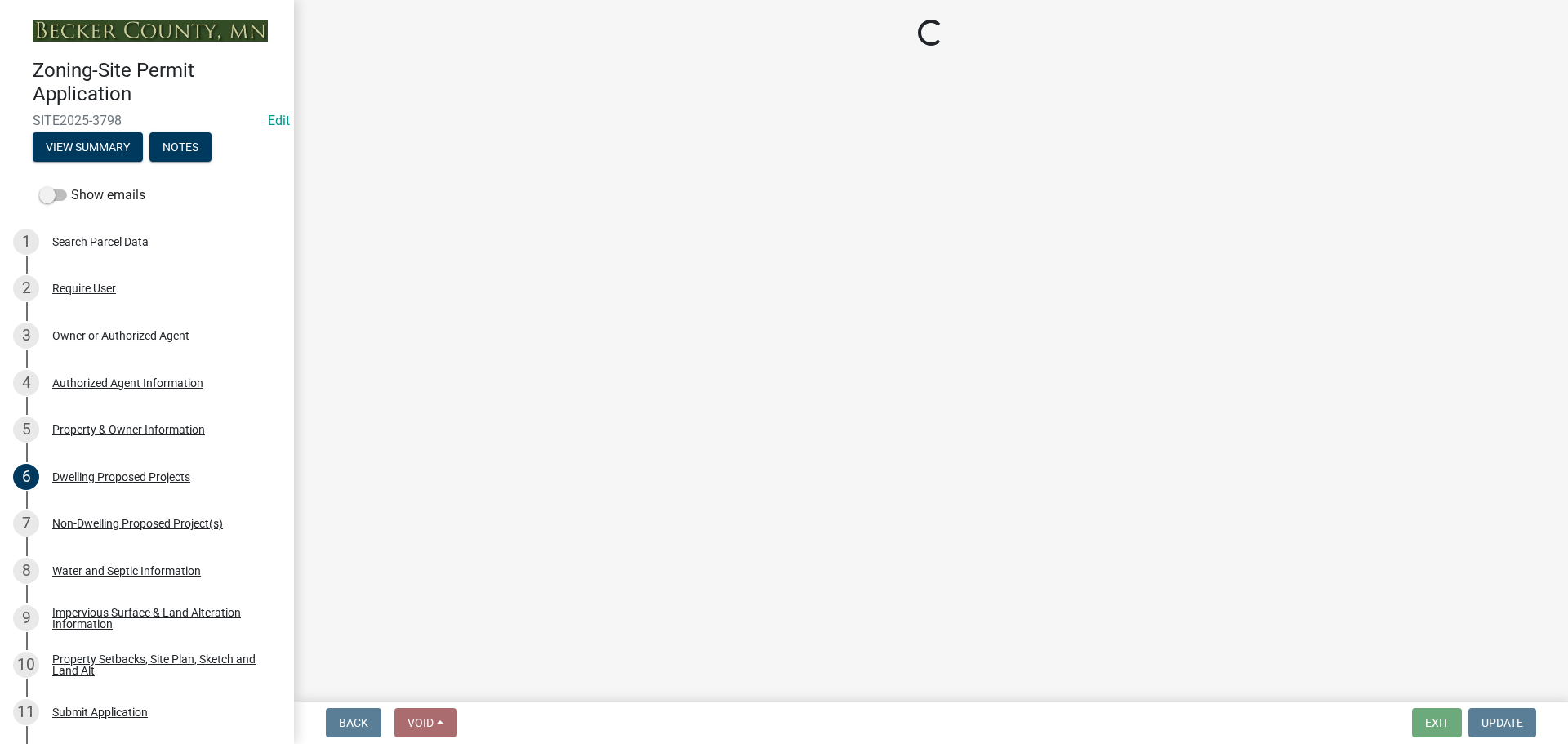
select select "19d13e65-c93d-443e-910a-7a17299544cc"
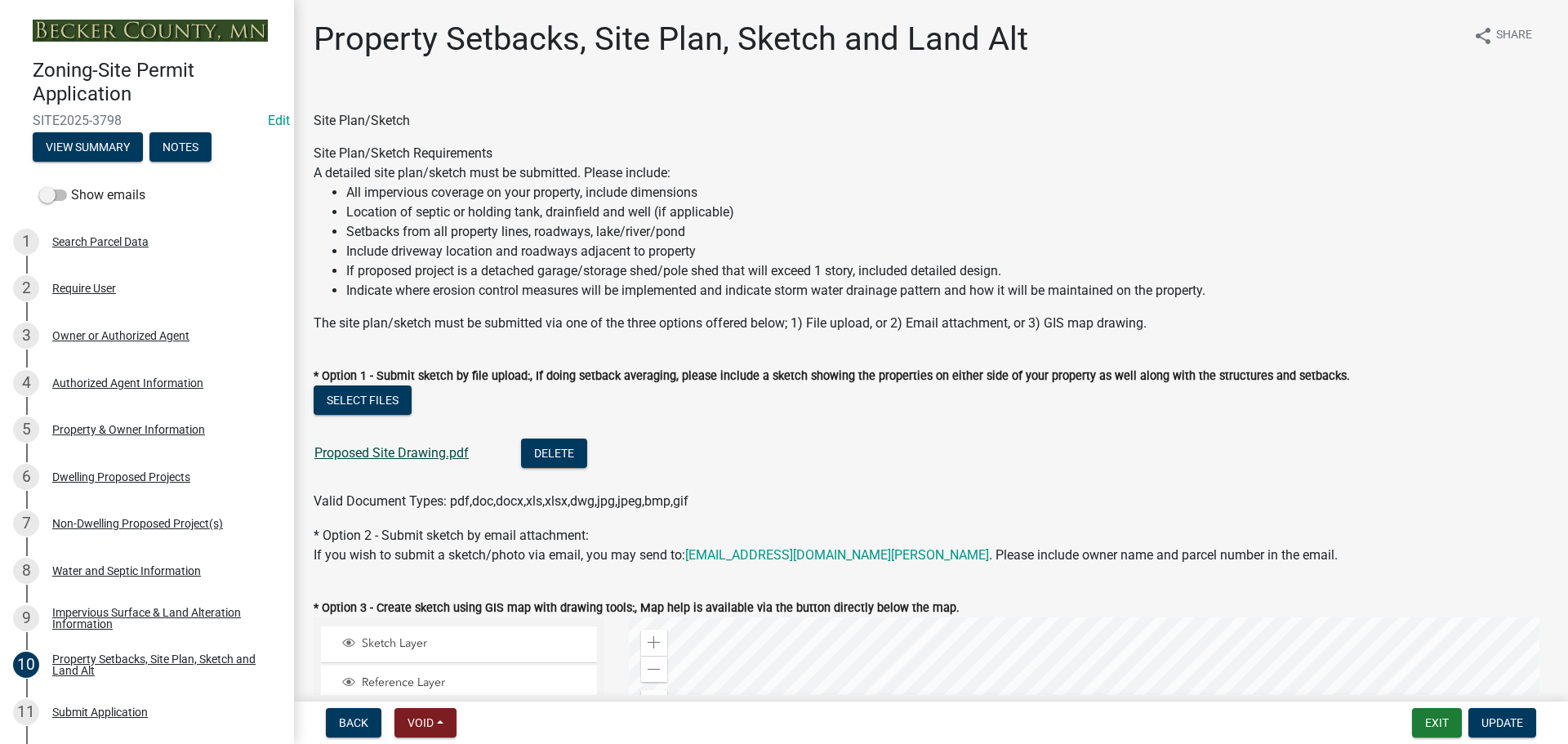
click at [407, 455] on link "Proposed Site Drawing.pdf" at bounding box center [391, 453] width 155 height 16
click at [147, 473] on div "Dwelling Proposed Projects" at bounding box center [121, 477] width 138 height 11
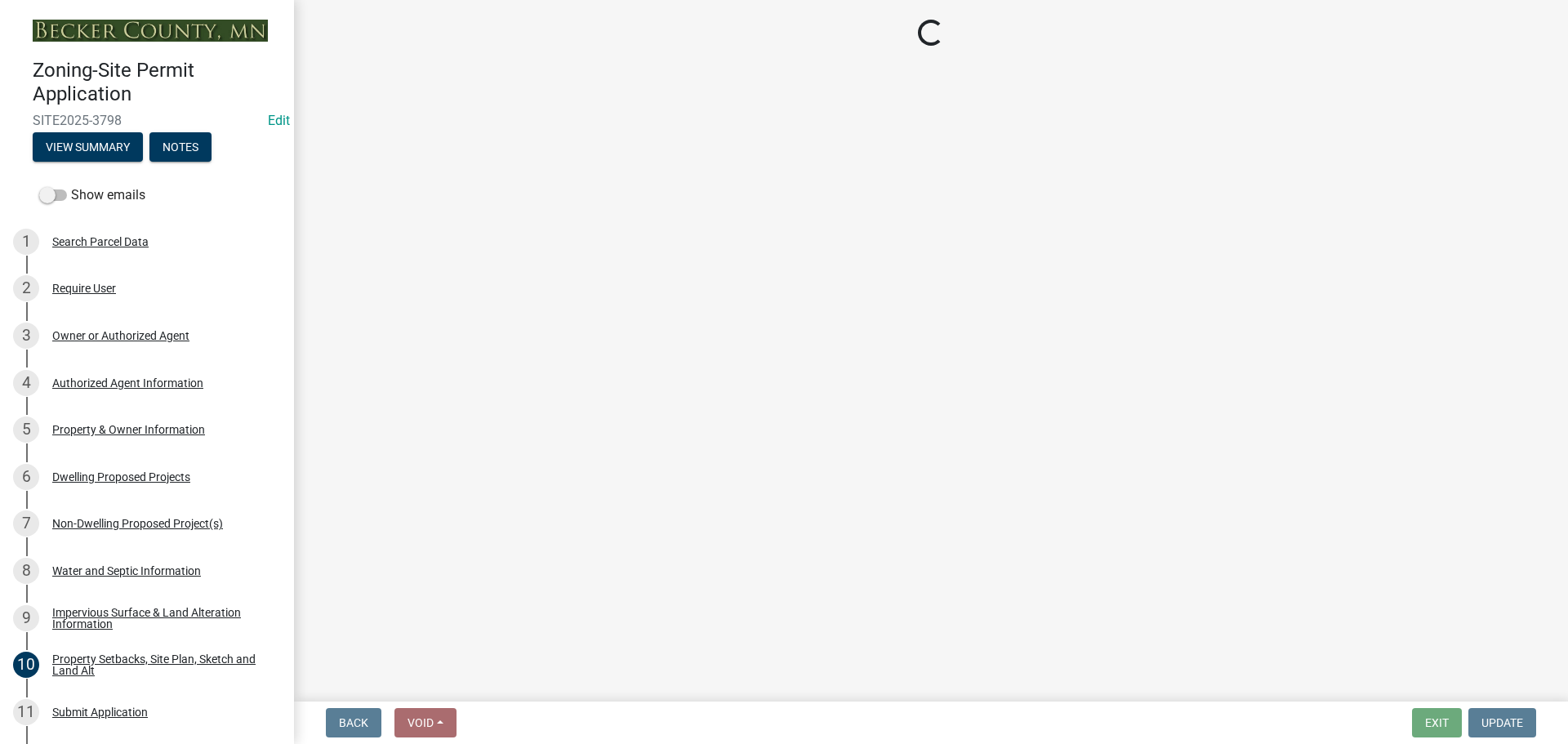
select select "b76c2e3f-c59d-4748-8205-29623accd873"
select select "566f81cc-4b3f-4ecb-9f16-a2b313352c61"
select select "f4ae0446-41fa-4afd-99aa-409617c58827"
select select "e13aacd2-5b16-46a8-9c16-26b3d7b1c810"
select select "8be7f904-2243-47a1-a66e-3632d442d484"
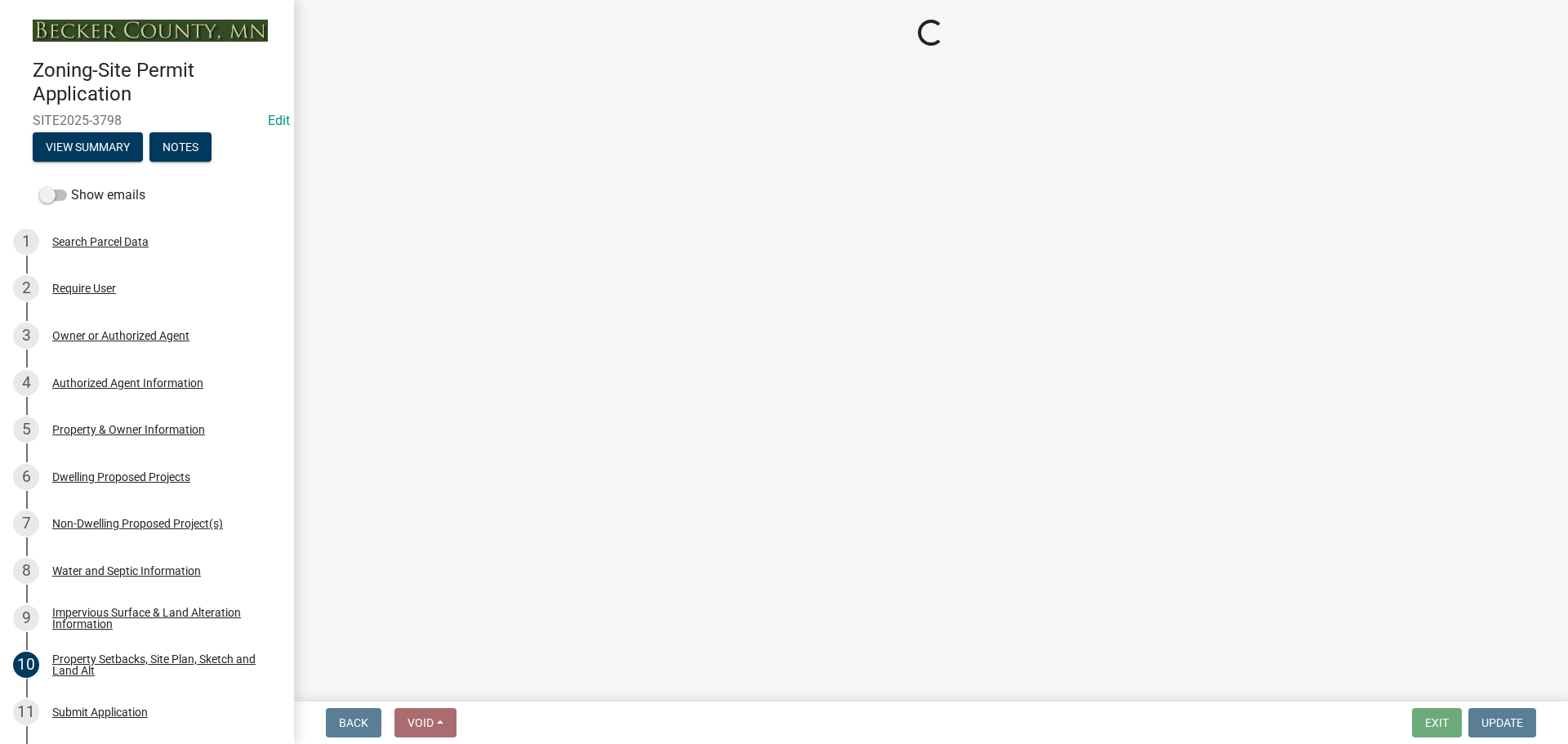
select select "247d334f-ddb5-435c-9042-0e10186c5422"
select select "5dd6cdd5-8b7d-4534-b791-478230f7b8b7"
select select "638dddef-31f4-4d73-b0b5-0ffc7b344434"
select select "77b5241b-0119-4fa2-9bfc-d73dc1f4ad97"
select select "8786fdd2-7f96-462d-8069-e958fae6b9a0"
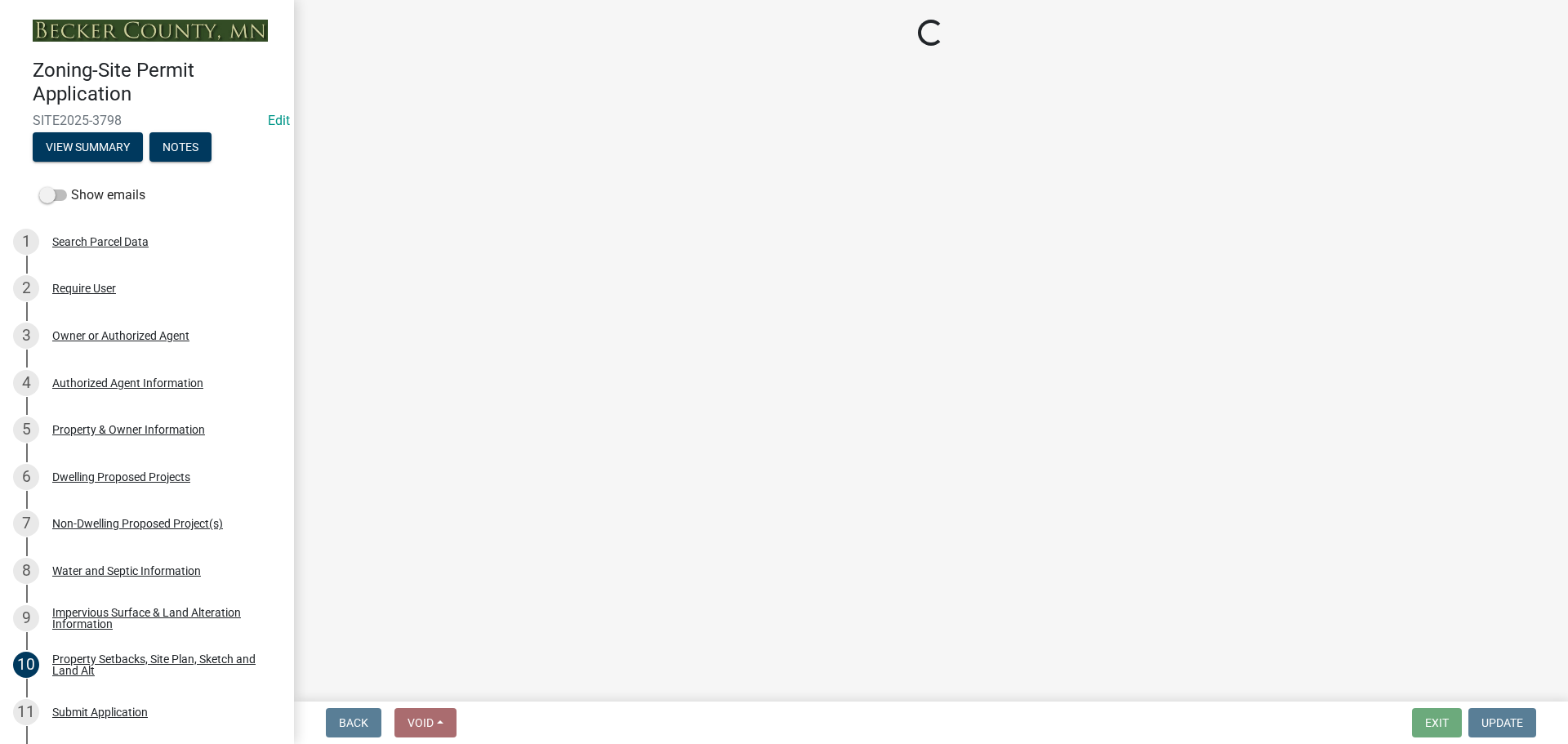
select select "59dc9cee-723e-448c-a454-fe3238b55aba"
select select "95a588f5-1928-44cb-95cb-f3dde79564ff"
select select "781a3532-4308-48f8-bcde-e97c9fab42cb"
select select "ccffca41-e831-49b7-aa82-b1e91cc22ff5"
select select "107cbe59-677b-44f2-96fc-816b282ebb79"
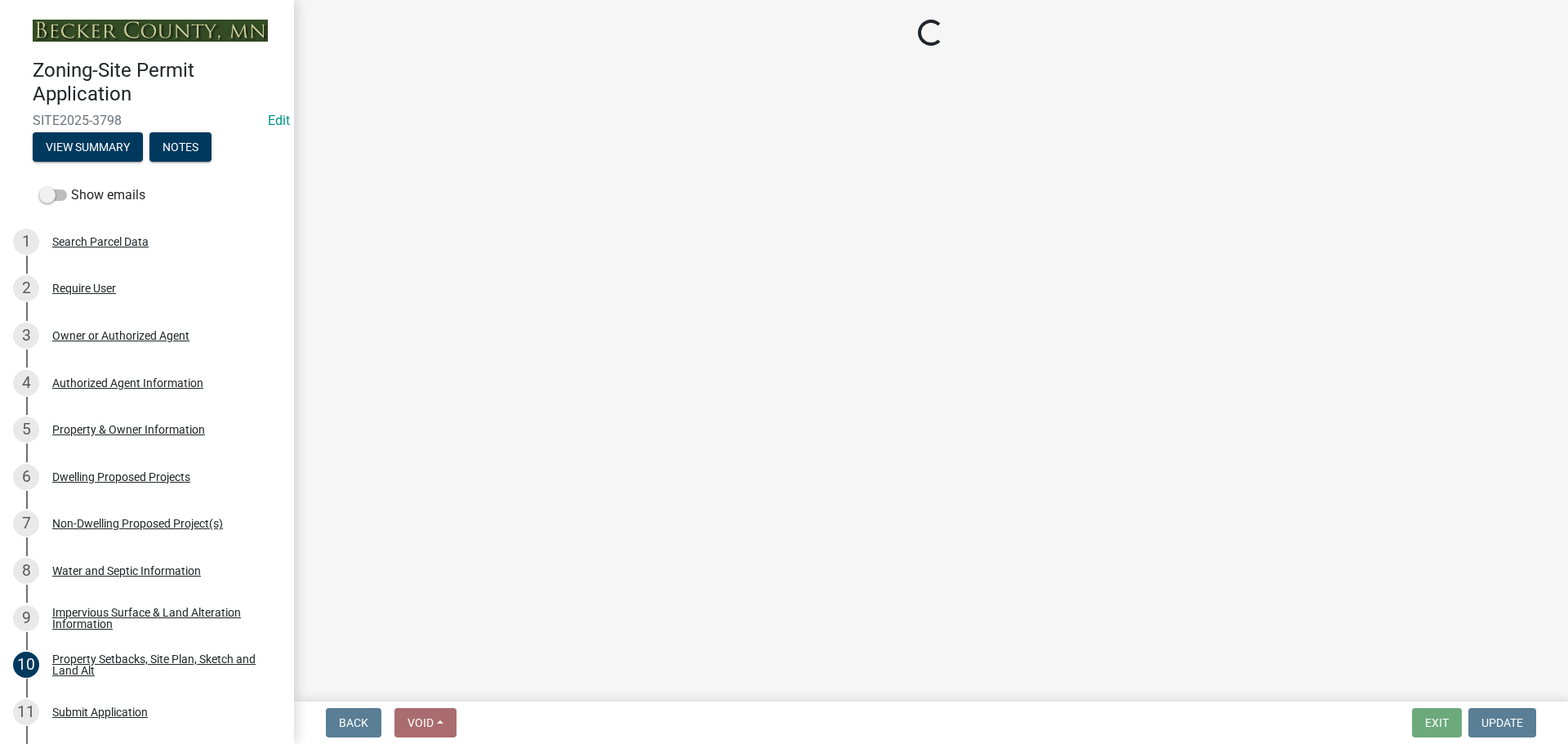
select select "dc6230dd-bdad-407f-bef0-b6909629af6d"
select select "7f420323-49a9-4fd0-9441-05b3dc777552"
select select "ec305202-ae01-487b-b5e4-3a5aacc1e384"
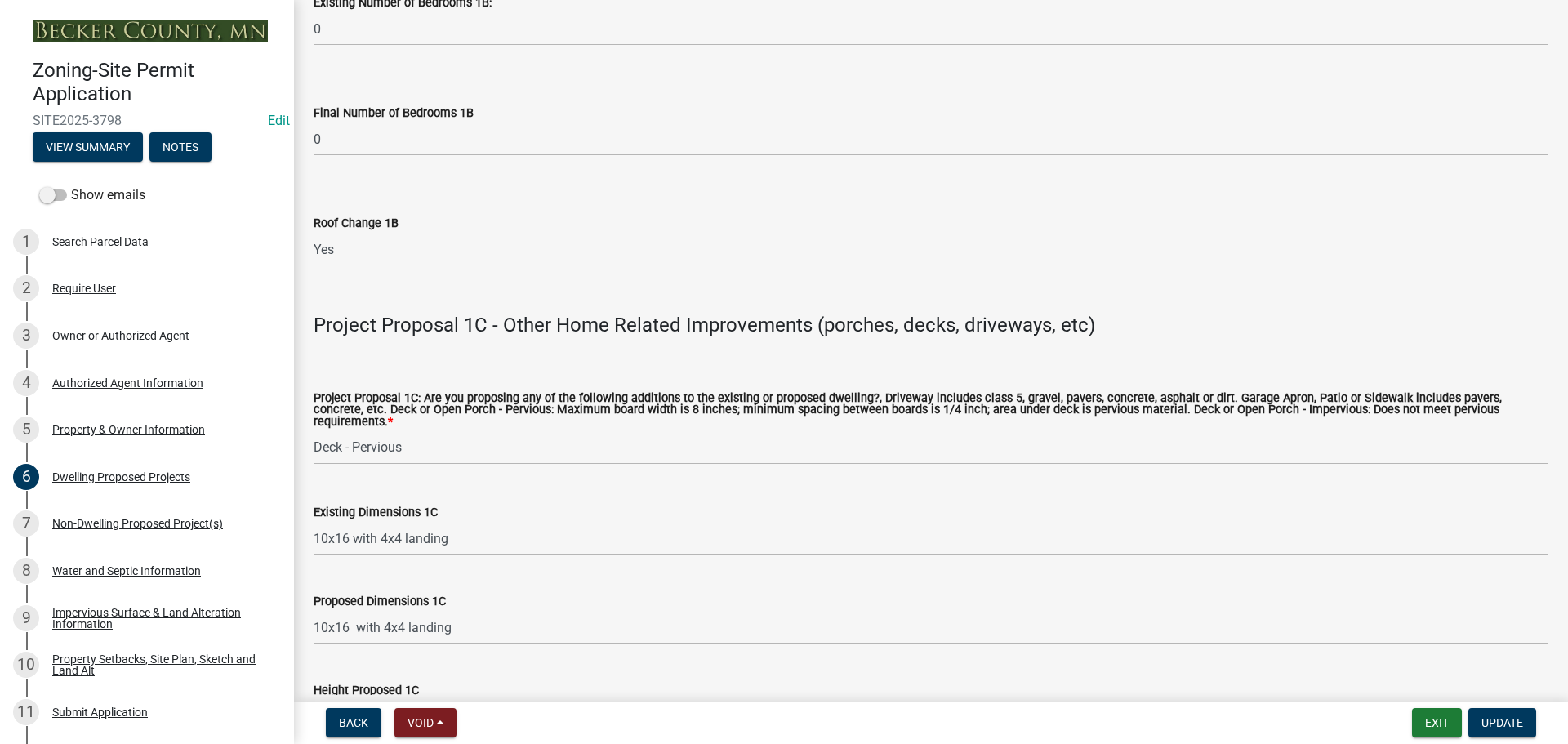
scroll to position [2776, 0]
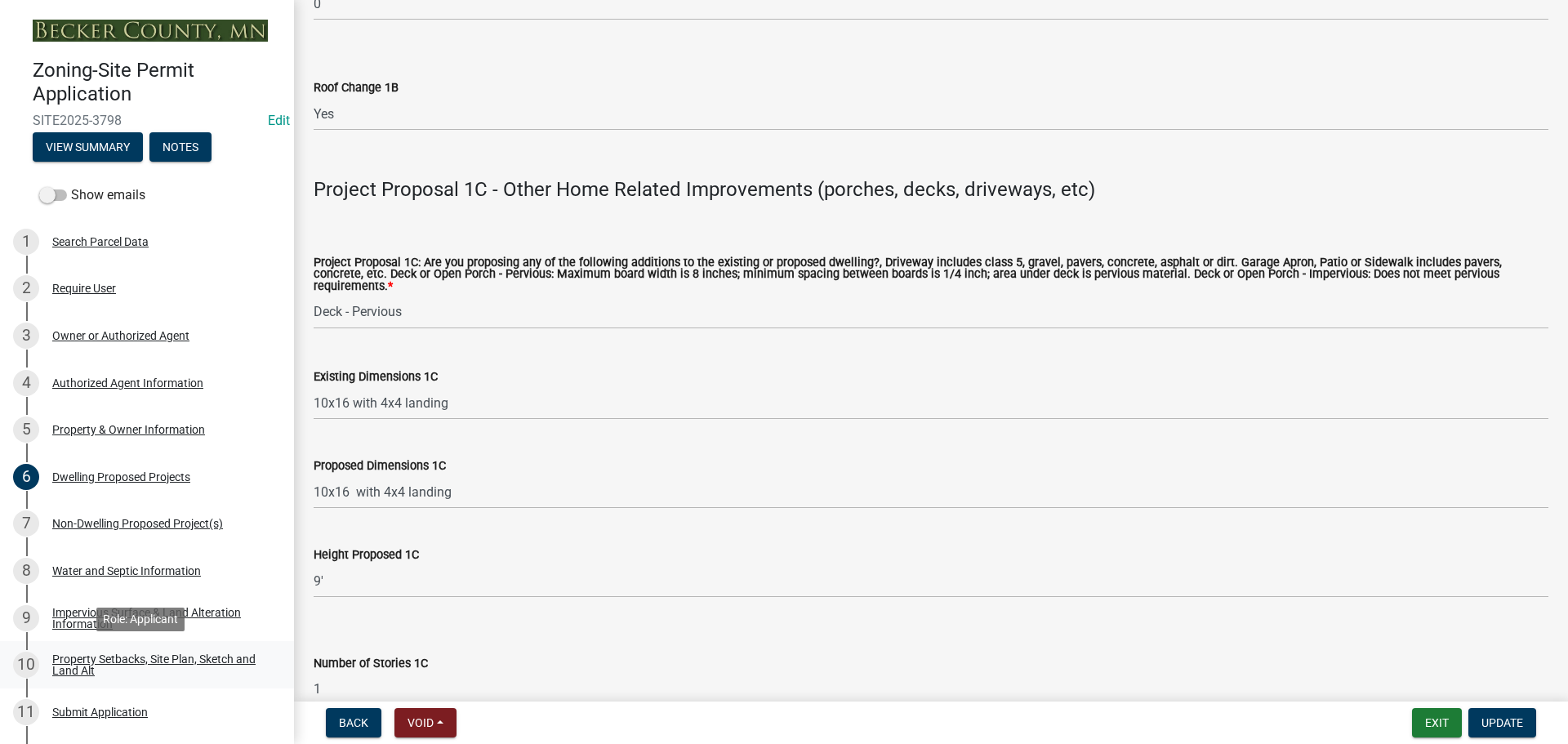
click at [96, 663] on div "Property Setbacks, Site Plan, Sketch and Land Alt" at bounding box center [160, 665] width 215 height 23
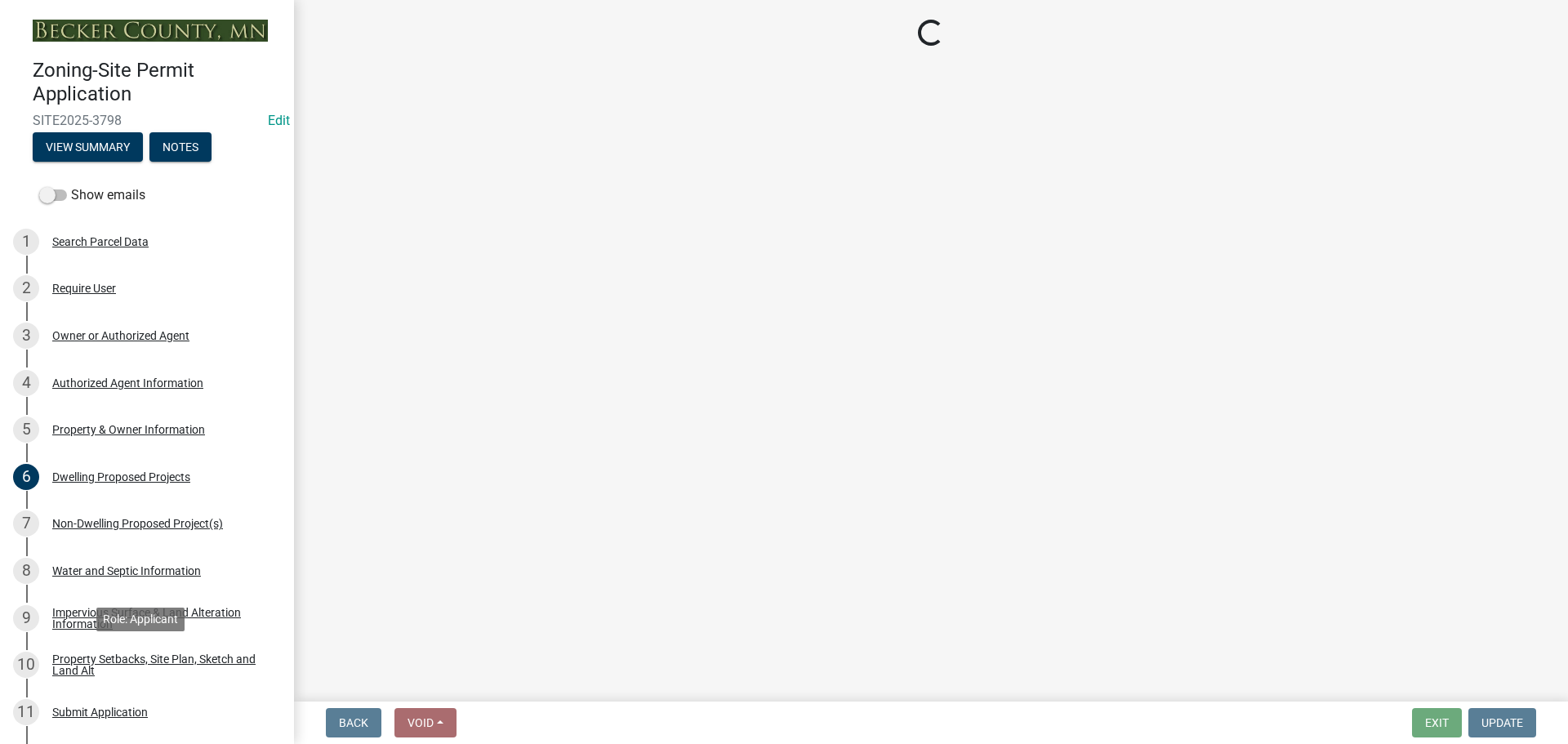
scroll to position [0, 0]
select select "7b13c63f-e699-4112-b373-98fbd28ec536"
select select "2e080c5a-0cc7-4619-8f05-57ce16dac6f0"
select select "b56a4575-9846-47cf-8067-c59a4853da22"
select select "12f785fb-c378-4b18-841c-21c73dc99083"
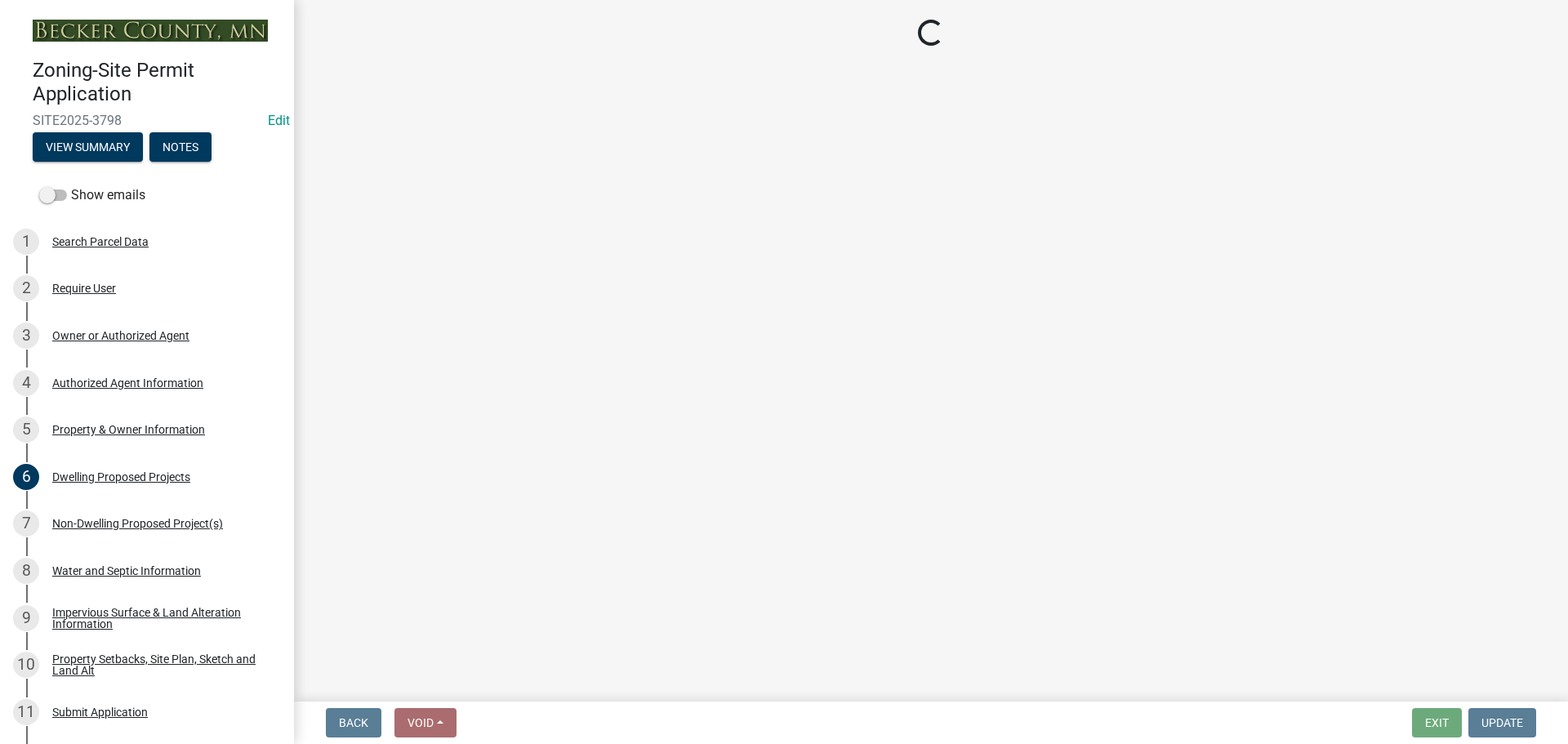
select select "5c3bc124-316a-4e31-81ed-fa9247a28fef"
select select "aa6c7ffd-a452-4f17-af46-2abaeaed4180"
select select "5ad4ab64-b44e-481c-9000-9e5907aa74e1"
select select "3ef6ed64-418f-4dfa-9020-48b6b52c6910"
select select "c8b8ea71-7088-4e87-a493-7bc88cc2835b"
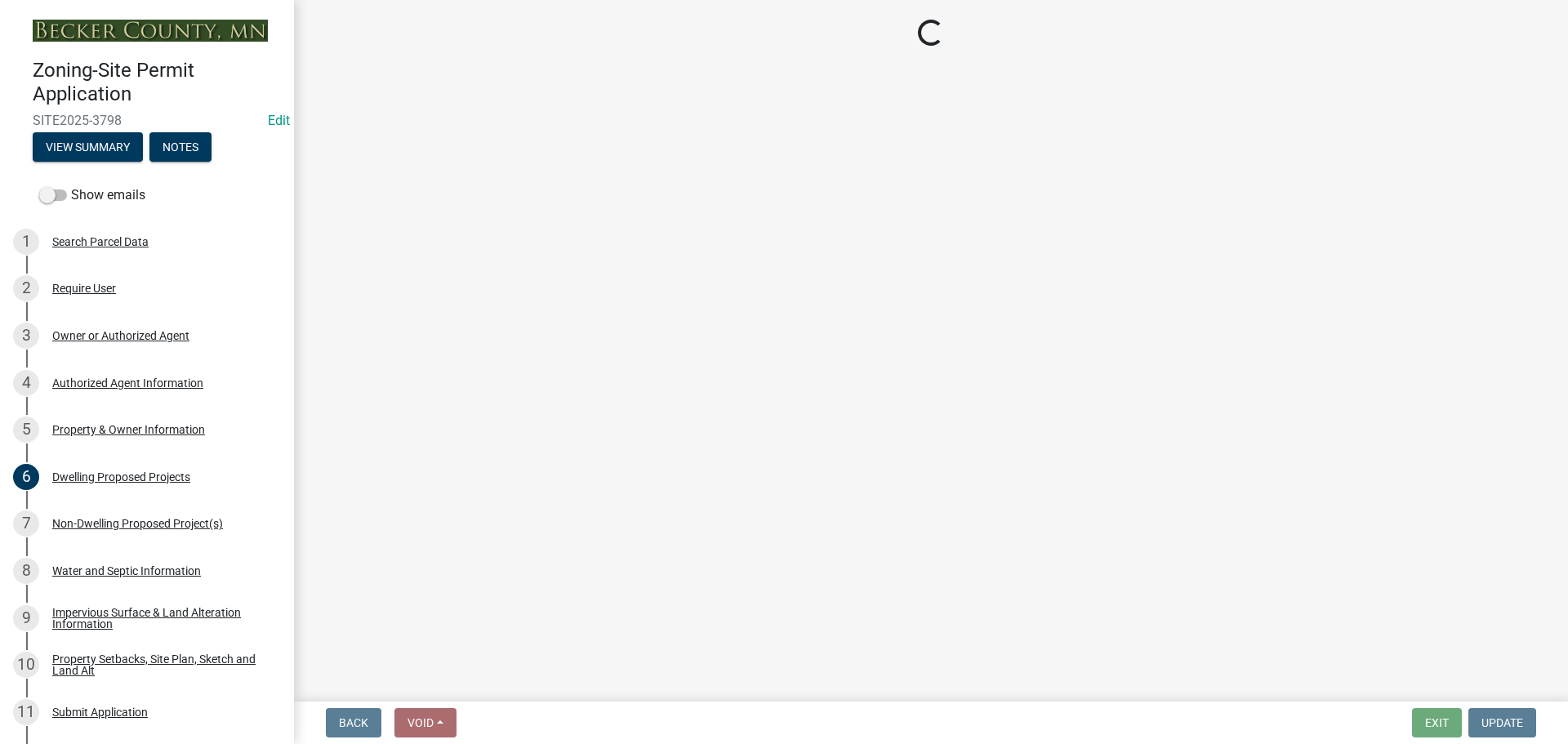
select select "a4ce8fad-3c47-4e2b-9375-28a8f2ee630b"
select select "19d13e65-c93d-443e-910a-7a17299544cc"
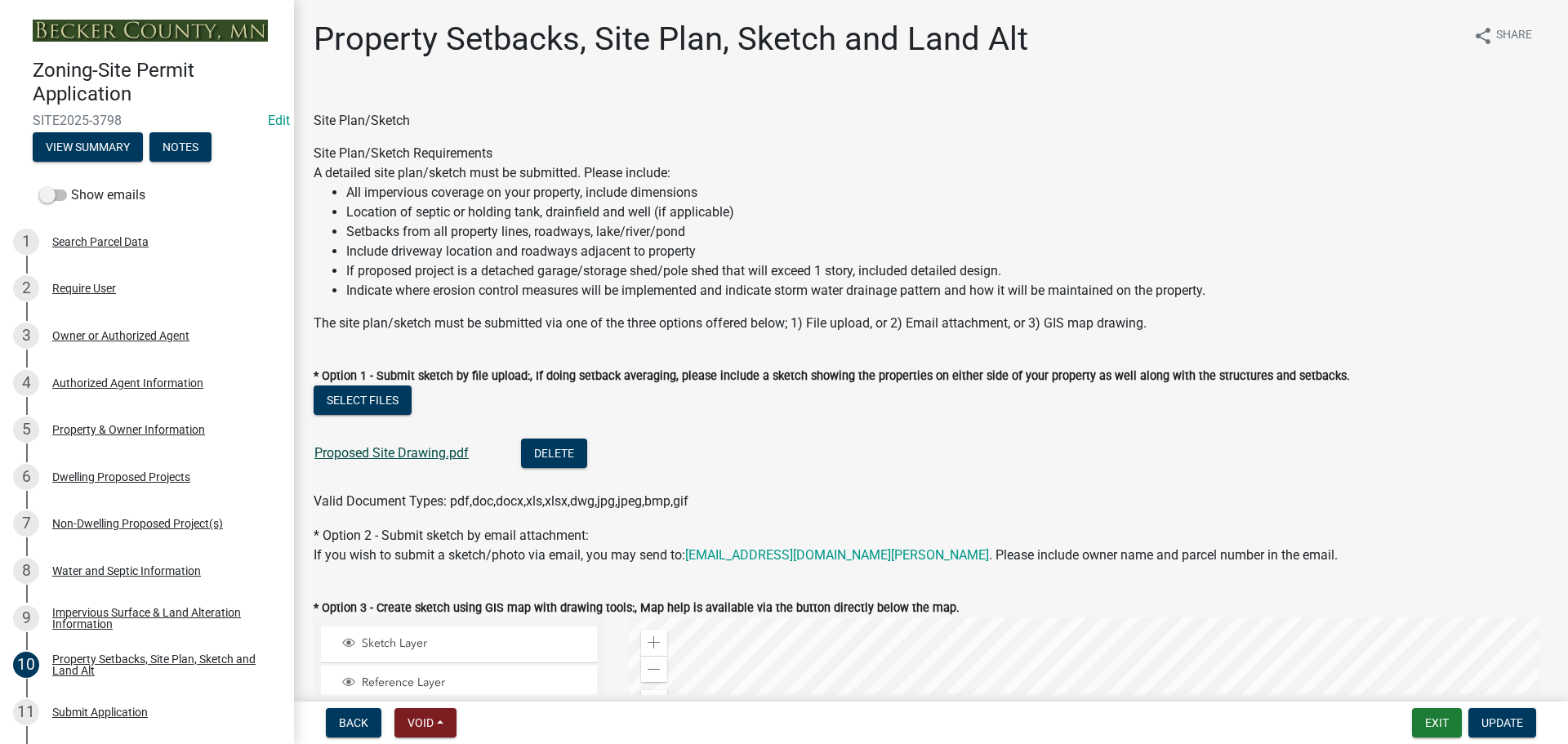
click at [387, 453] on link "Proposed Site Drawing.pdf" at bounding box center [391, 453] width 155 height 16
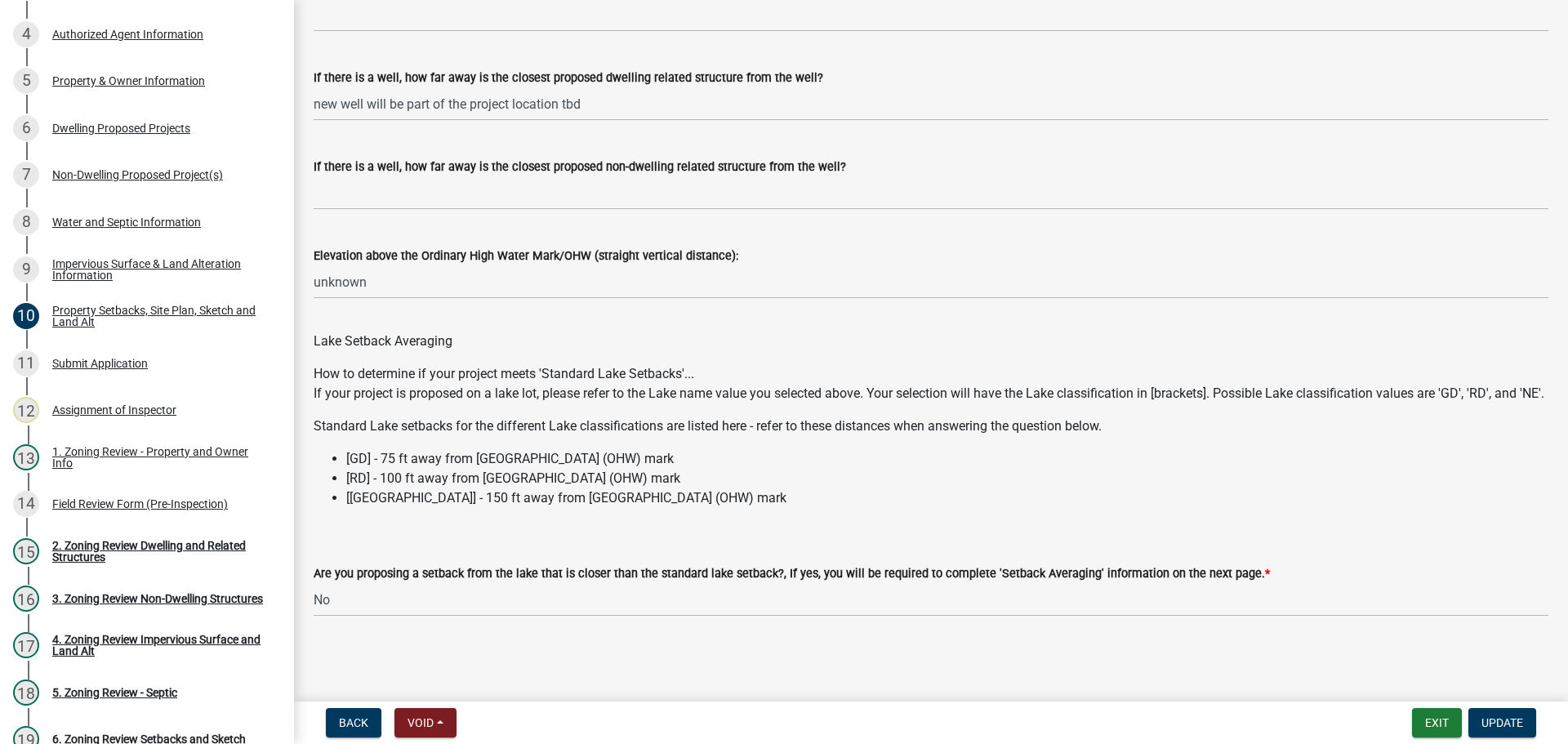
scroll to position [384, 0]
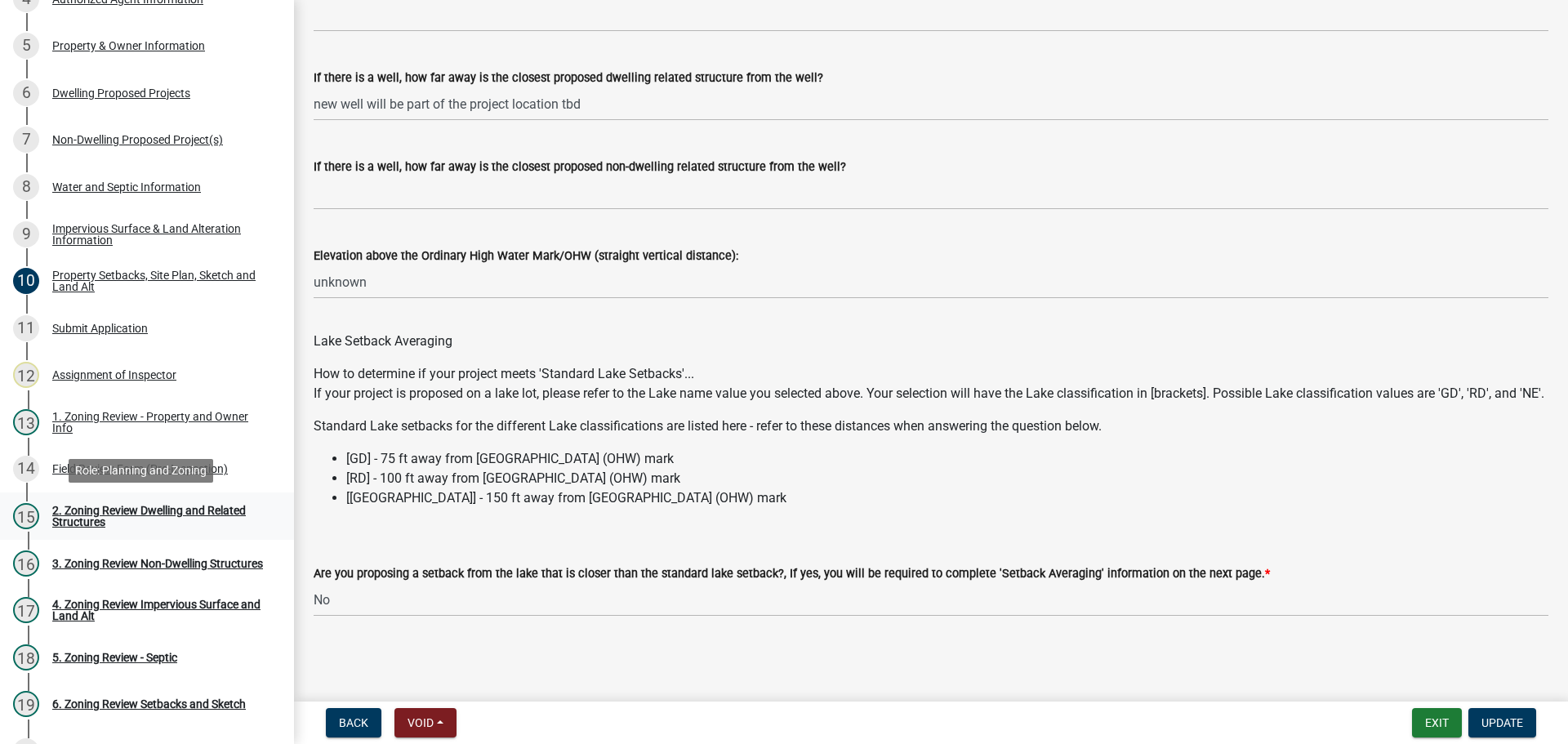
click at [154, 512] on div "2. Zoning Review Dwelling and Related Structures" at bounding box center [160, 516] width 215 height 23
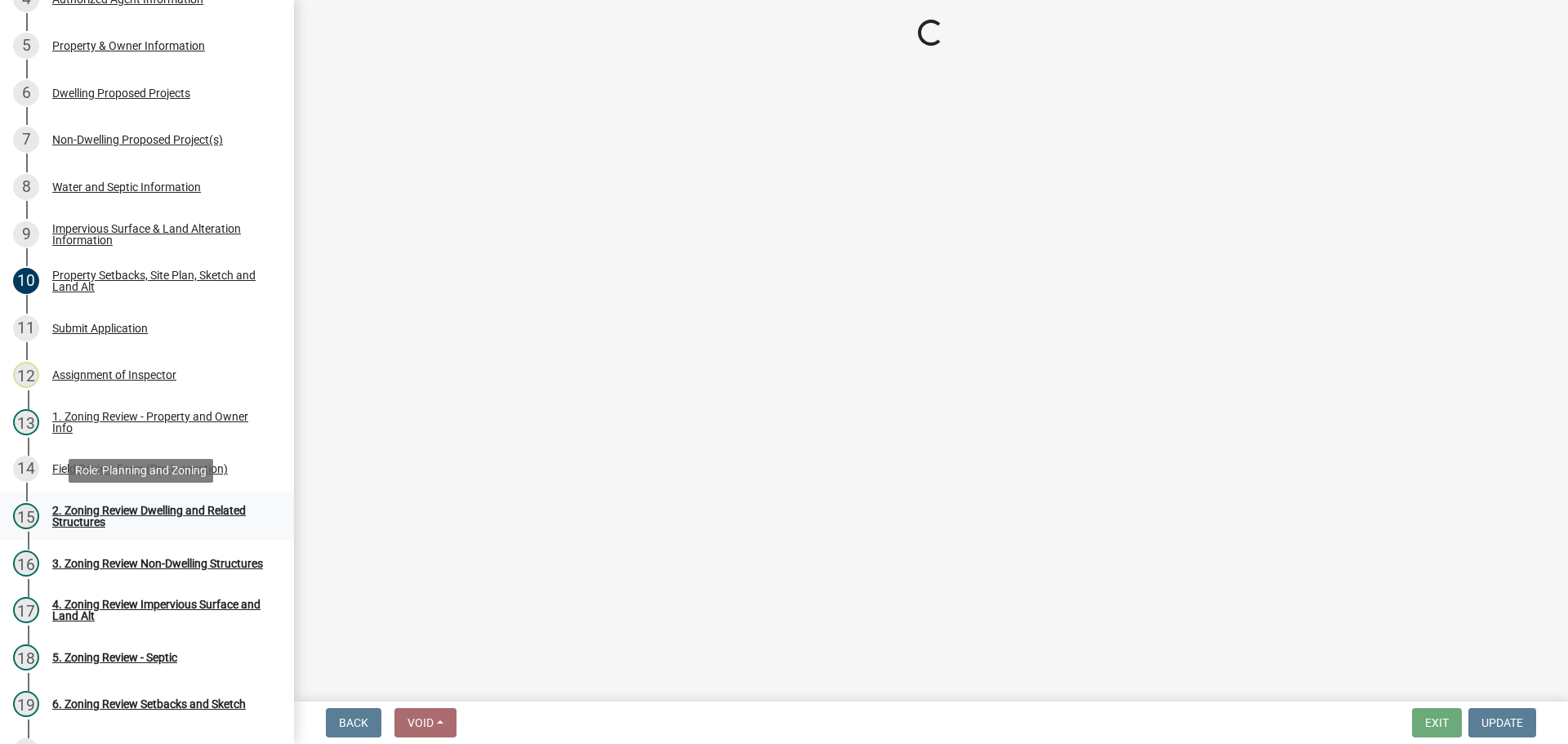
scroll to position [0, 0]
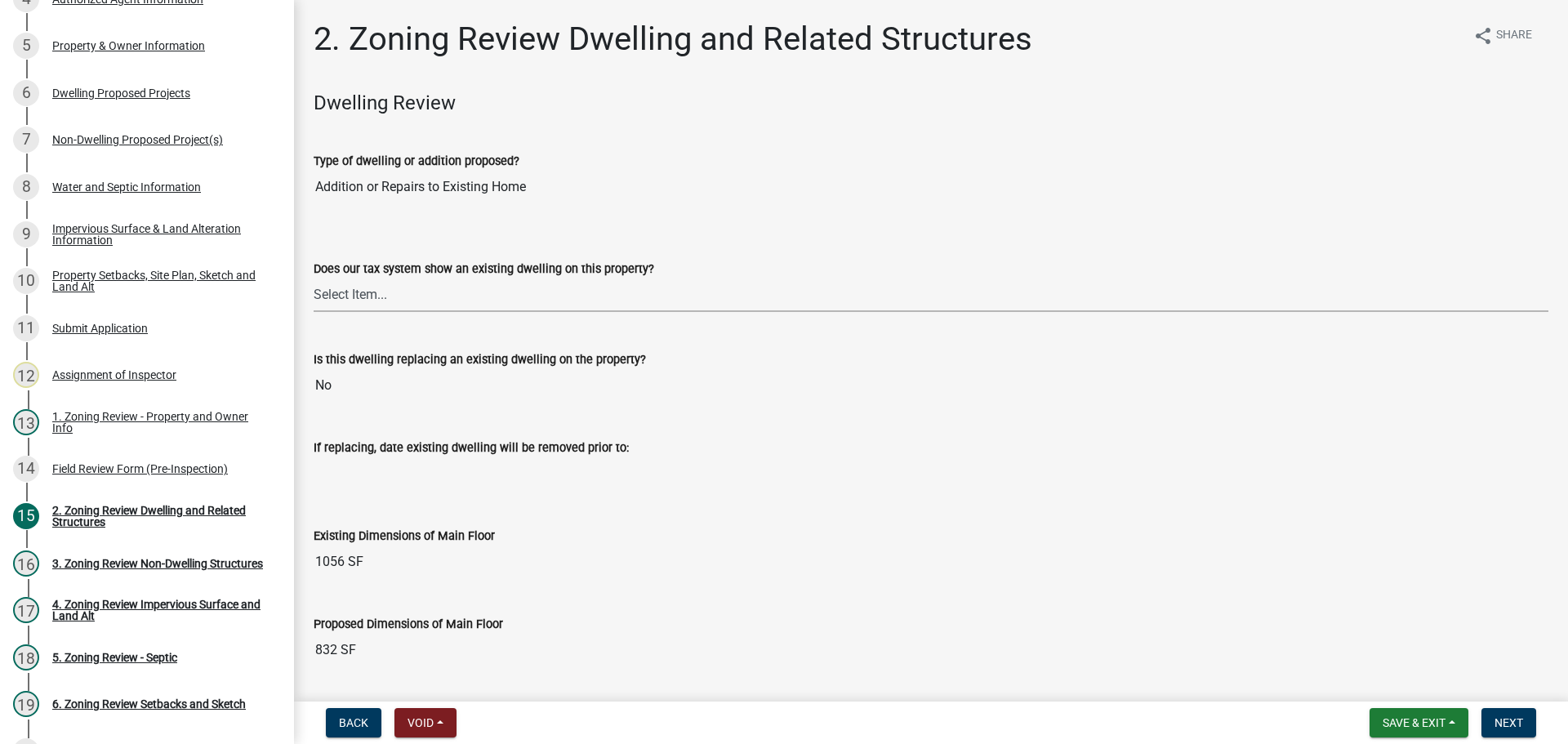
click at [513, 301] on select "Select Item... Yes No" at bounding box center [931, 295] width 1235 height 34
click at [313, 278] on select "Select Item... Yes No" at bounding box center [931, 295] width 1235 height 34
select select "f2f95036-4389-4179-8147-4ee015bbd016"
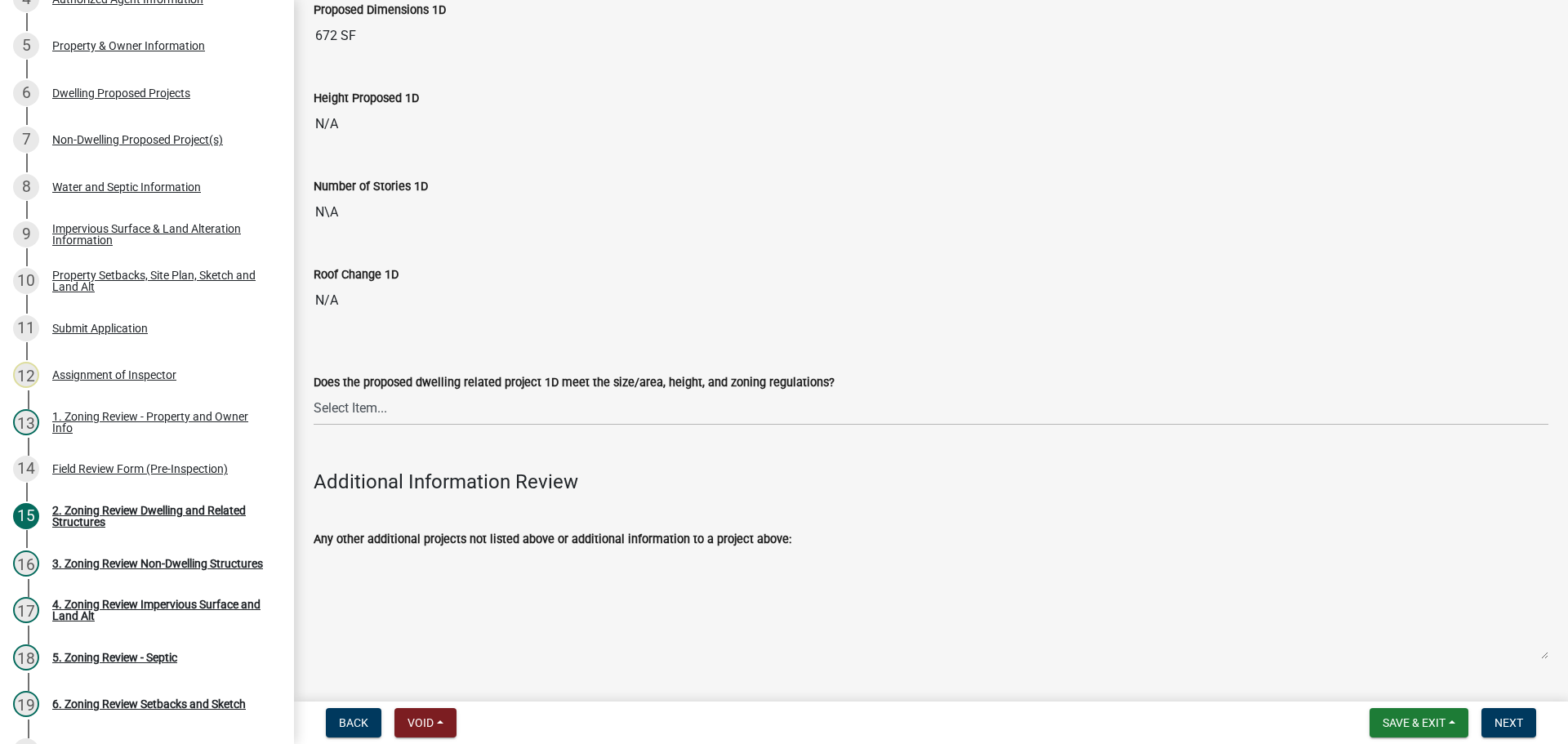
scroll to position [4164, 0]
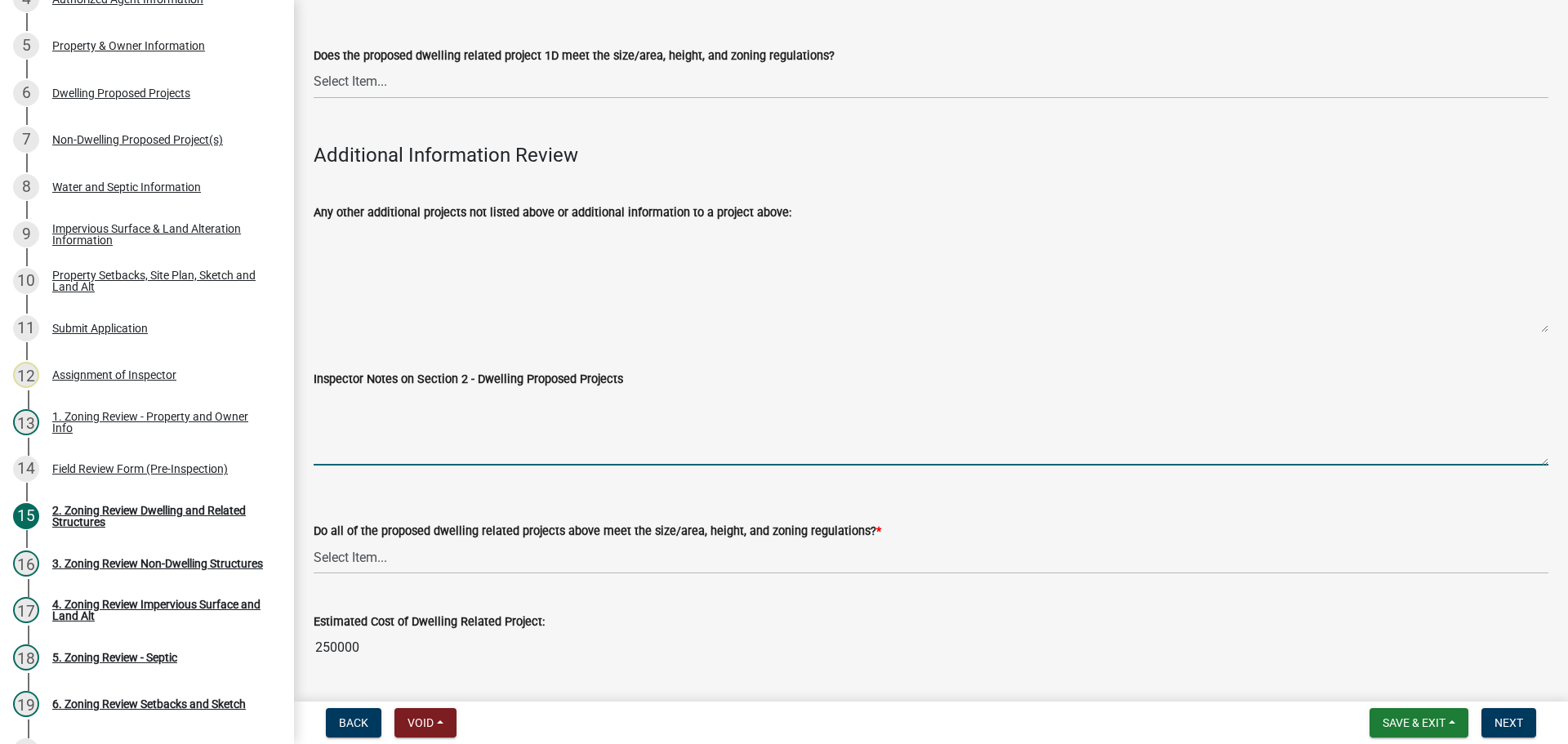
click at [345, 417] on textarea "Inspector Notes on Section 2 - Dwelling Proposed Projects" at bounding box center [931, 426] width 1235 height 77
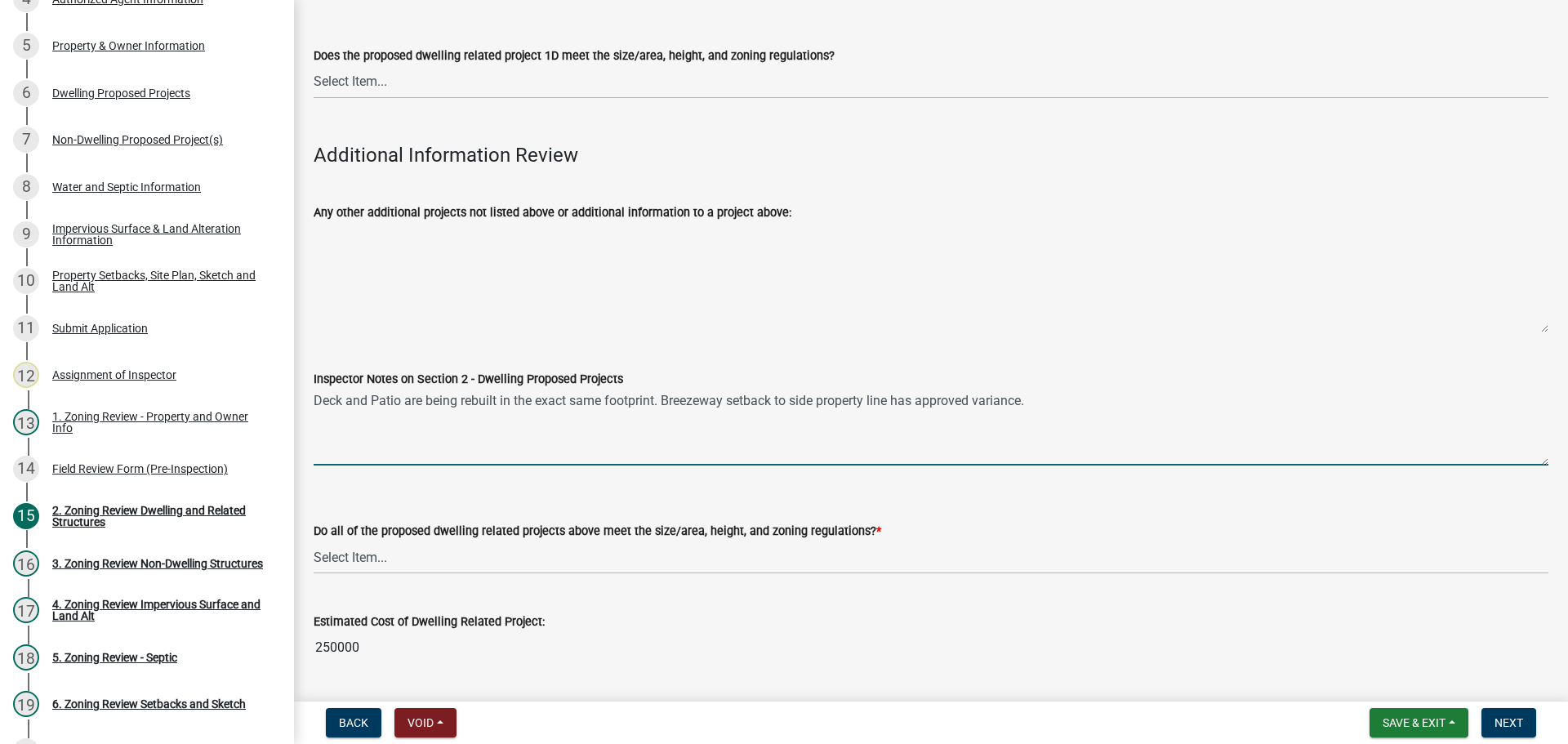
type textarea "Deck and Patio are being rebuilt in the exact same footprint. Breezeway setback…"
click at [524, 555] on select "Select Item... Yes No" at bounding box center [931, 557] width 1235 height 34
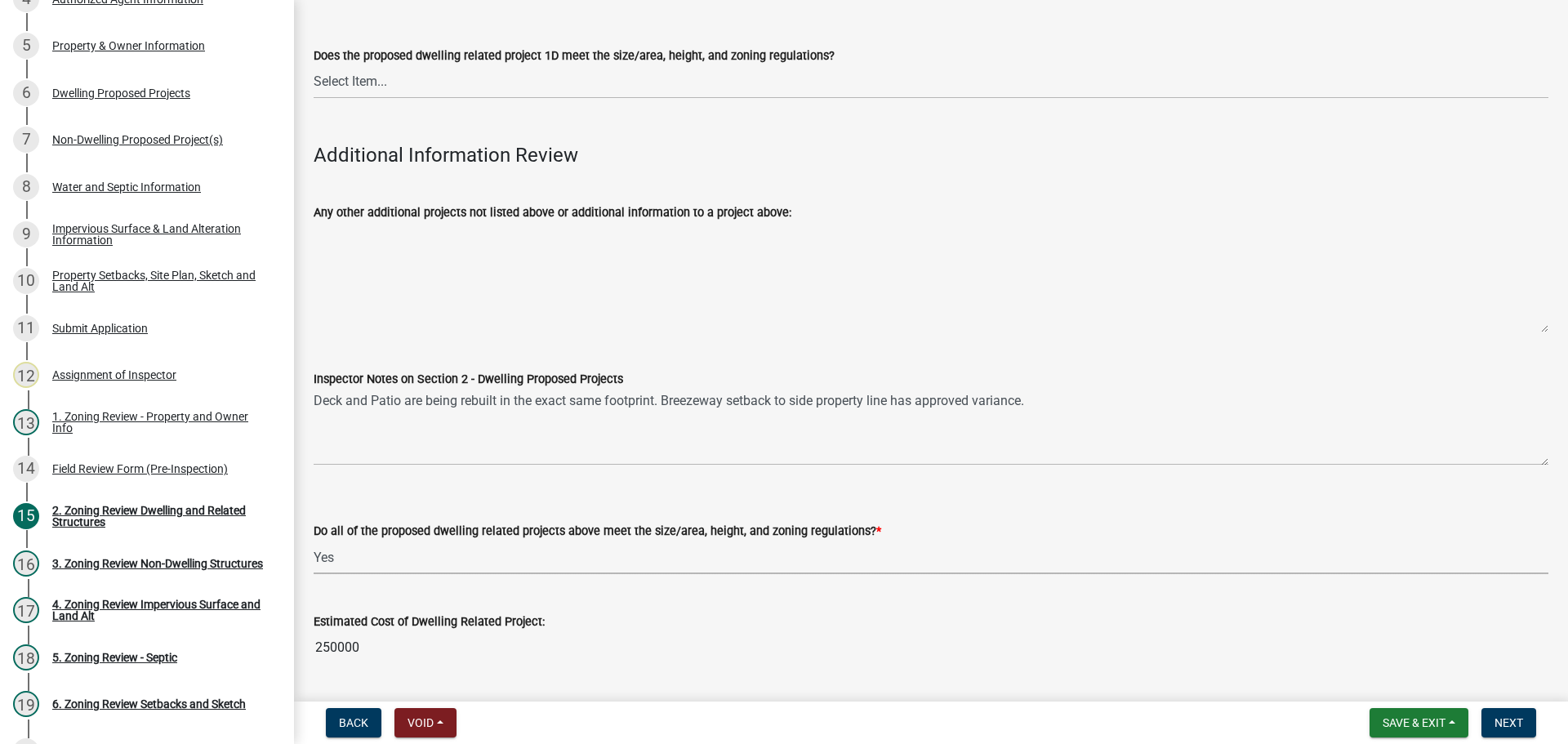
click at [313, 540] on select "Select Item... Yes No" at bounding box center [931, 557] width 1235 height 34
select select "583413f8-e9f7-4a70-8fe6-066f5b429c7e"
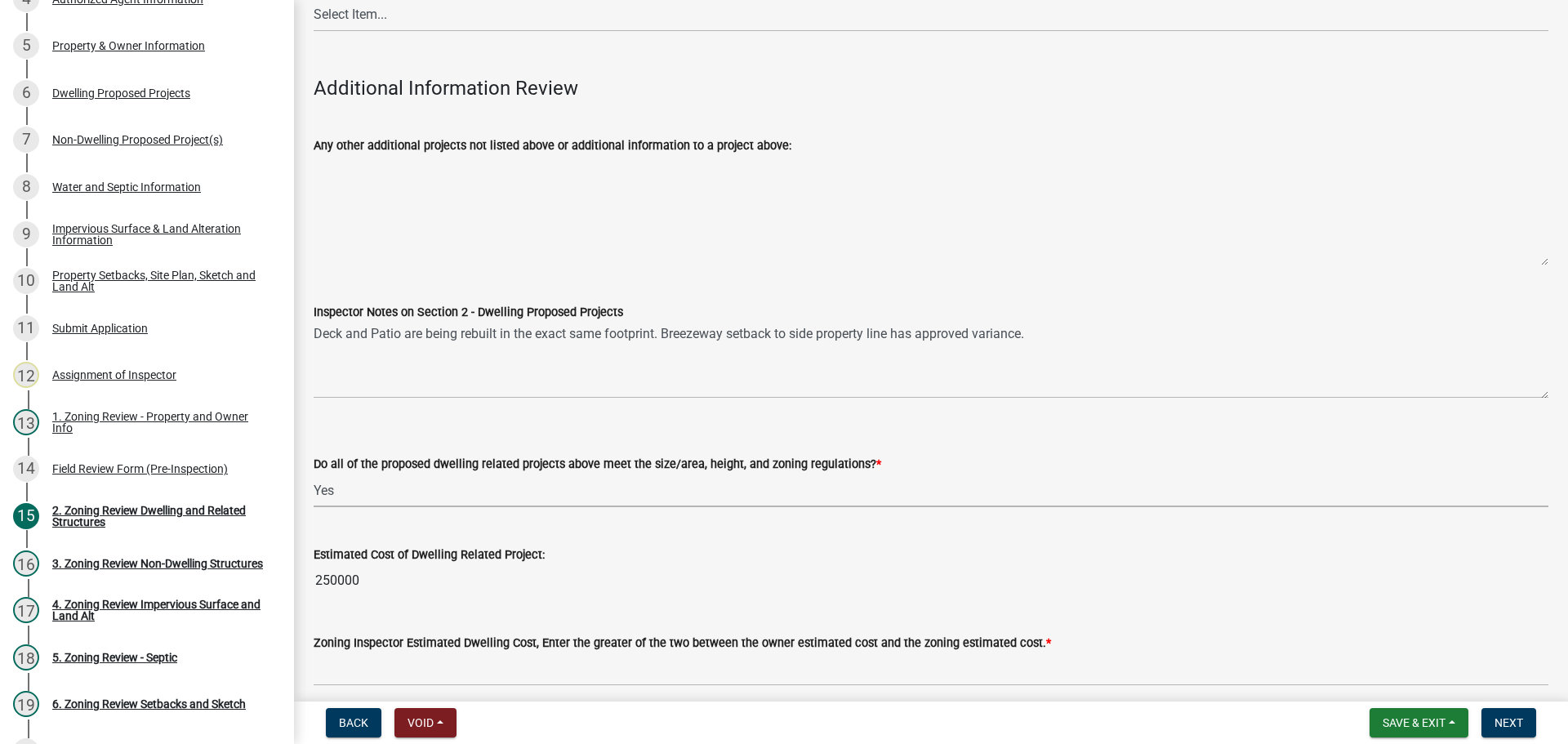
scroll to position [4290, 0]
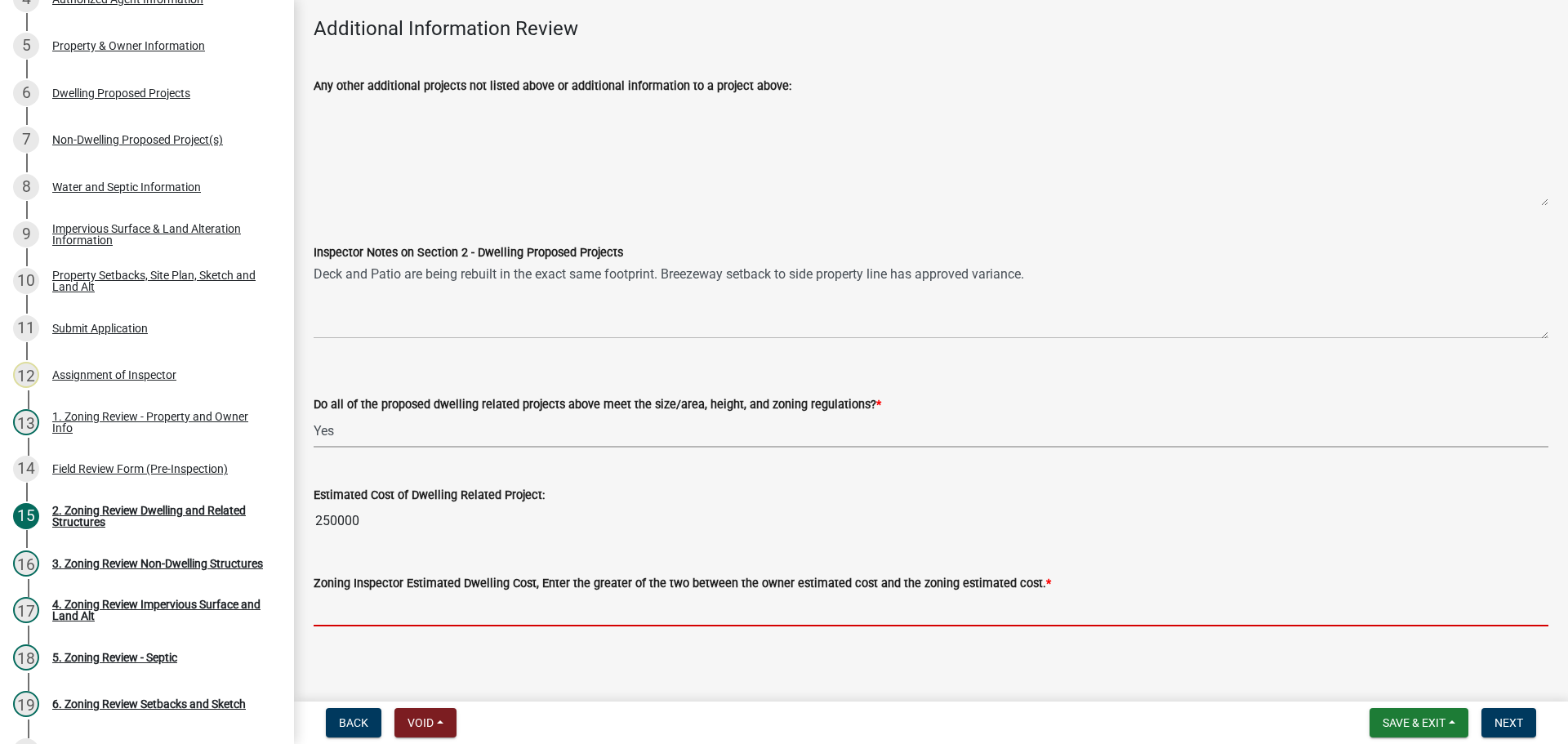
click at [404, 608] on input "text" at bounding box center [931, 610] width 1235 height 34
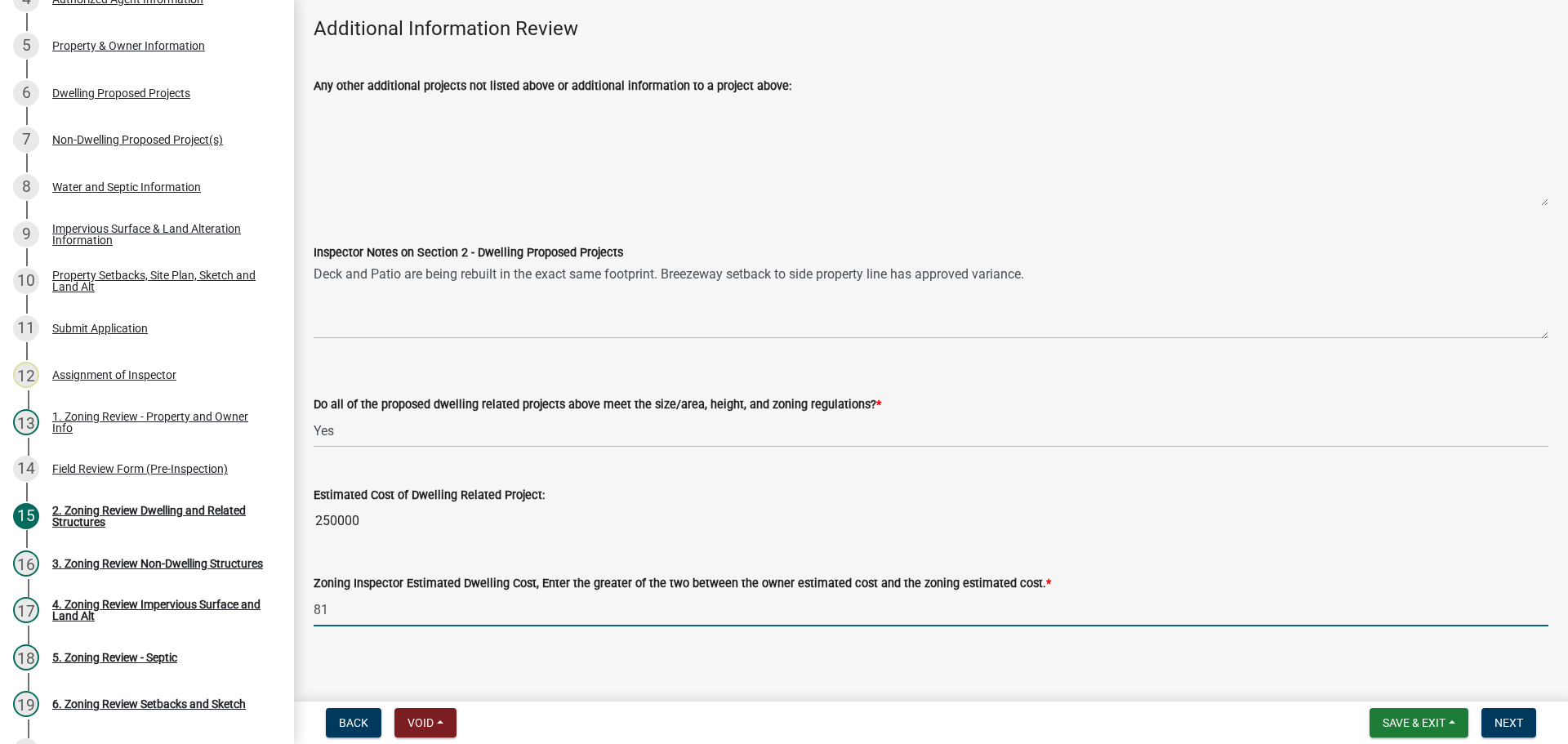
type input "8"
type input "250000"
click at [1512, 729] on span "Next" at bounding box center [1509, 722] width 28 height 13
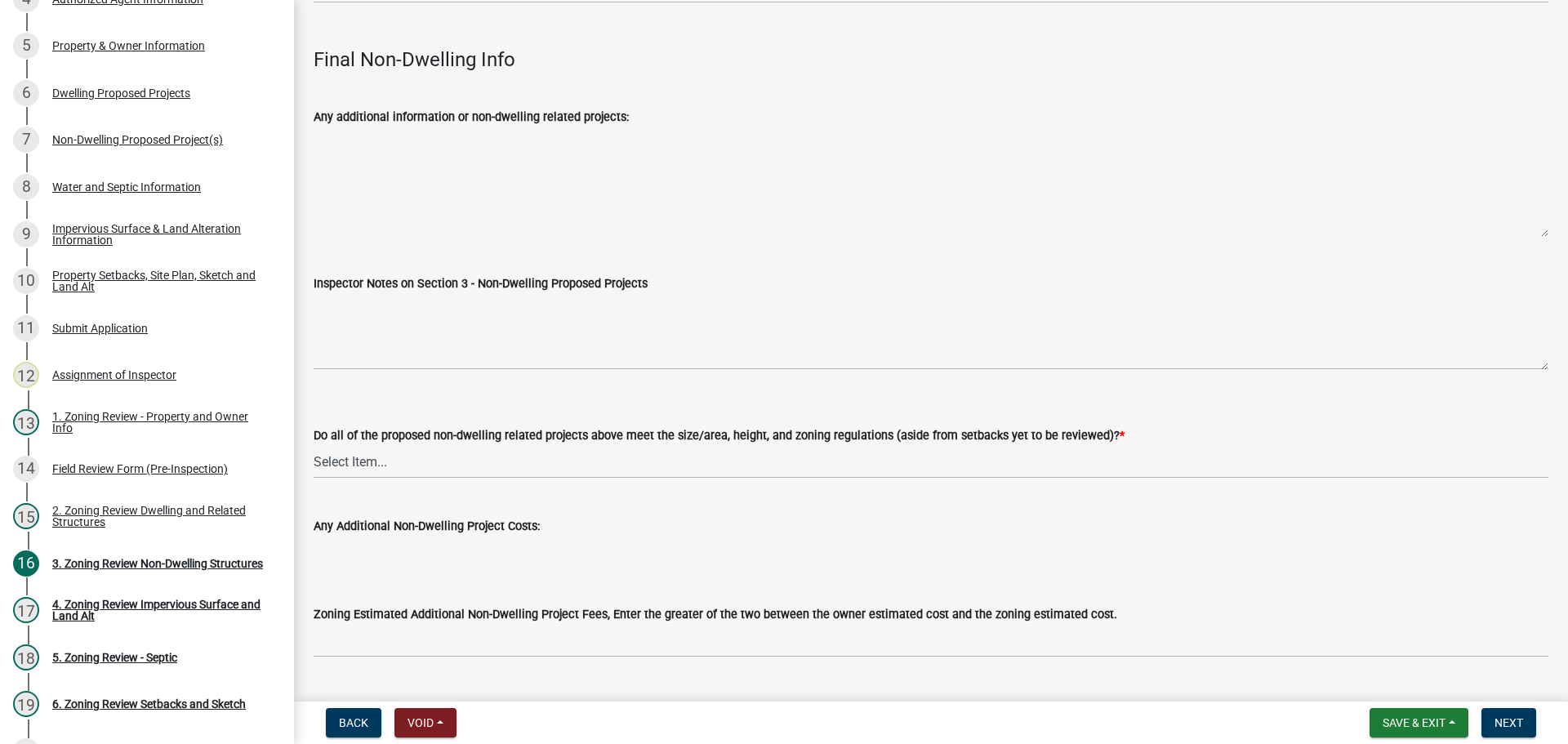
scroll to position [5207, 0]
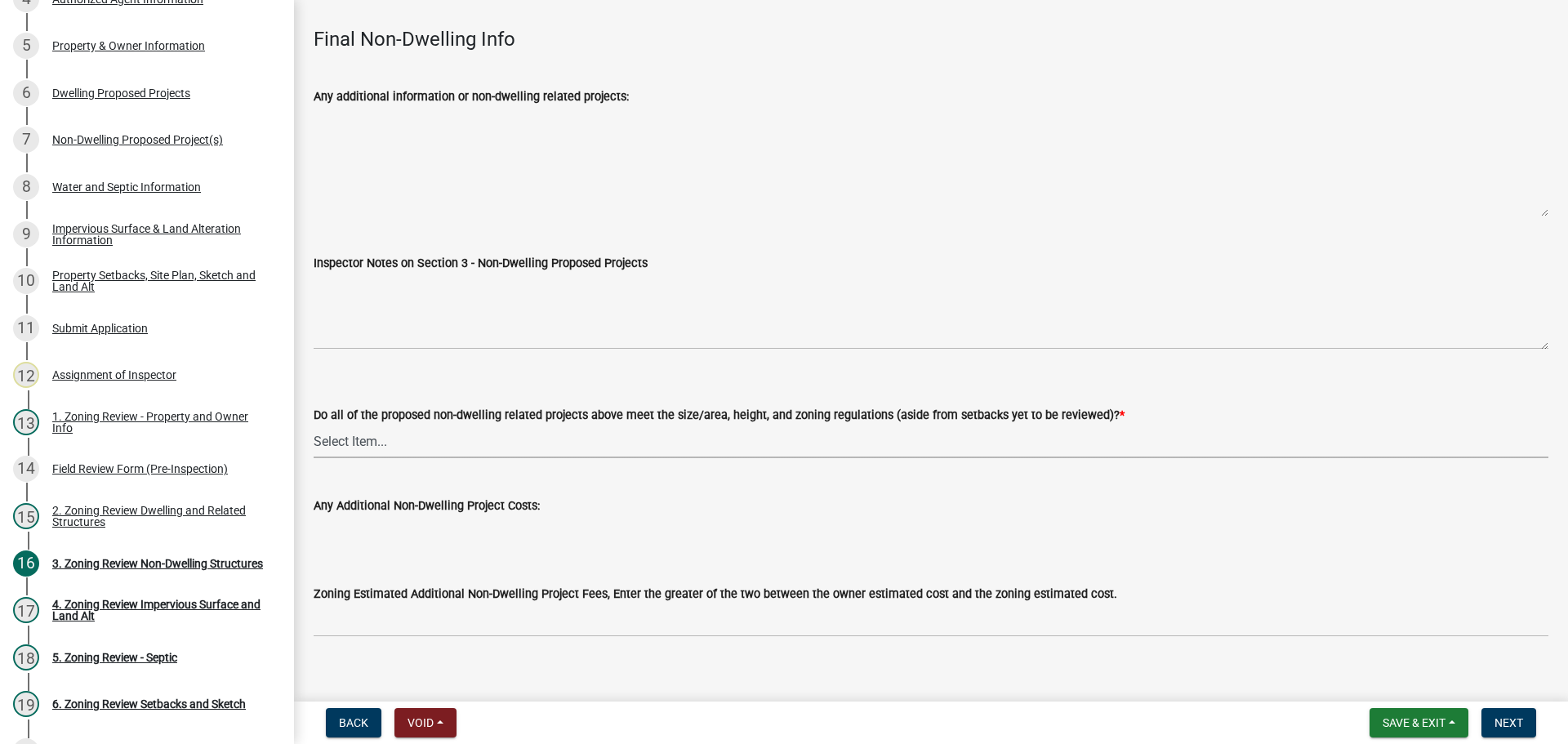
click at [496, 425] on select "Select Item... Yes No N/A" at bounding box center [931, 441] width 1235 height 34
click at [313, 425] on select "Select Item... Yes No N/A" at bounding box center [931, 441] width 1235 height 34
select select "27cd8d4b-7f81-4a96-89e6-919aa3f1b02c"
click at [1522, 732] on button "Next" at bounding box center [1509, 722] width 55 height 29
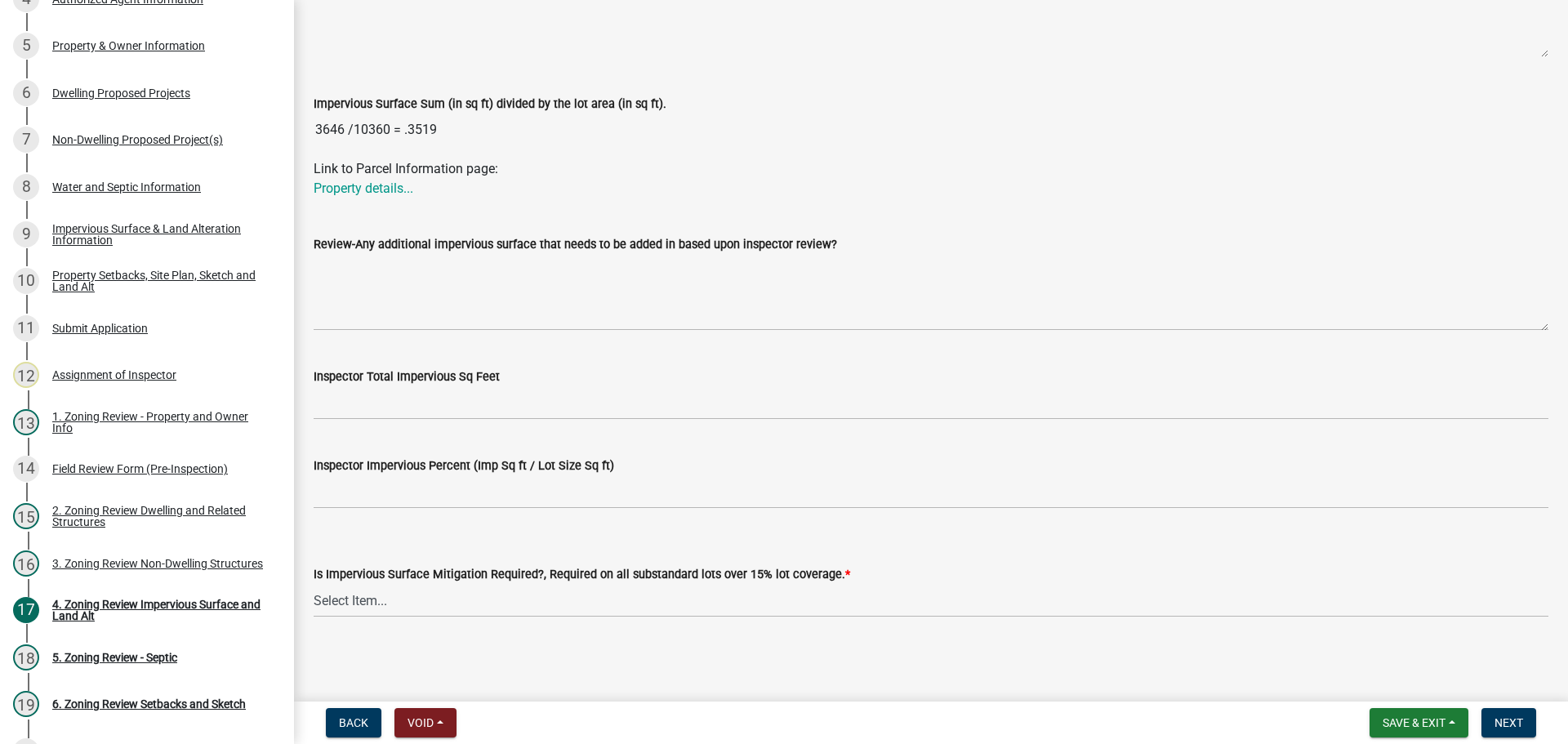
scroll to position [513, 0]
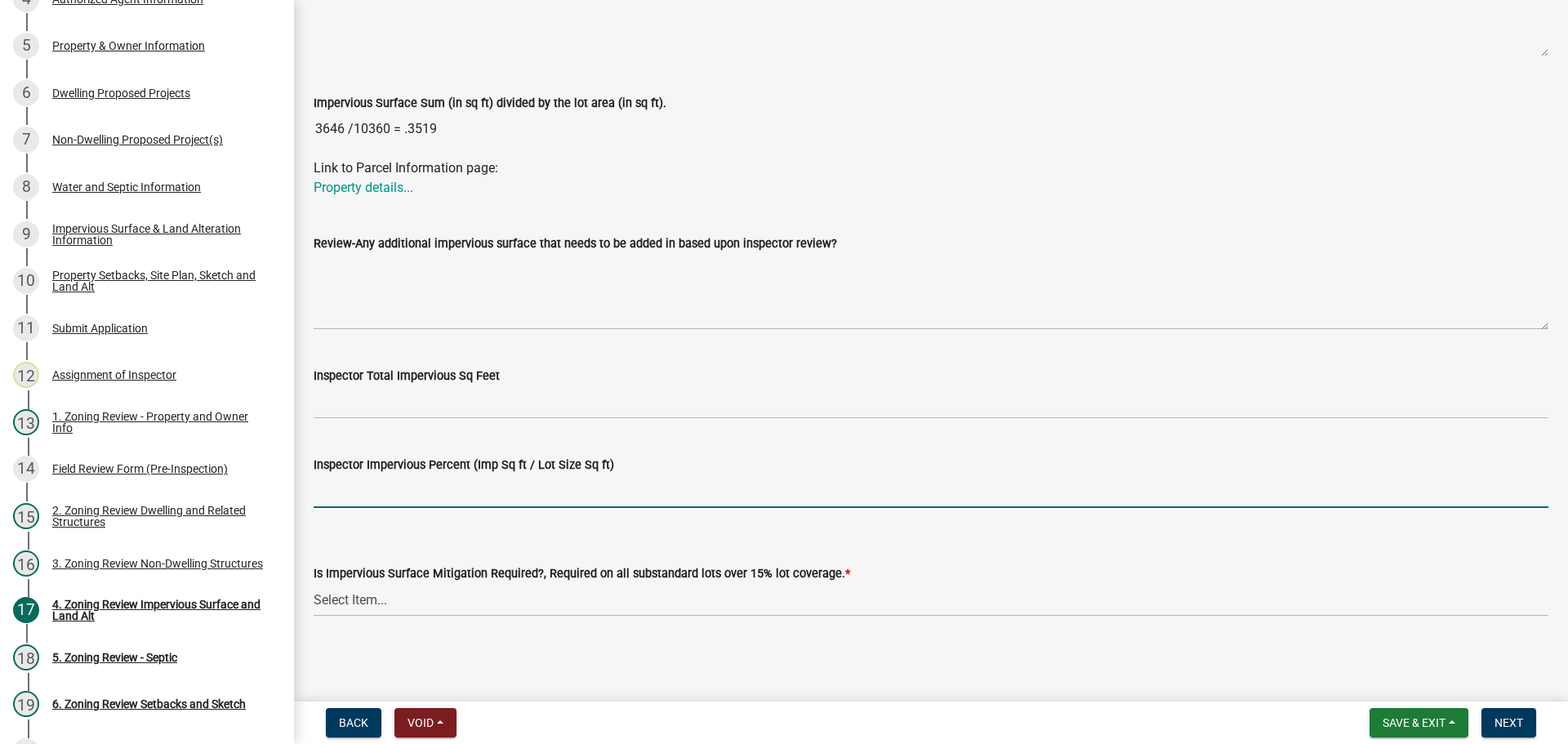
drag, startPoint x: 456, startPoint y: 491, endPoint x: 479, endPoint y: 496, distance: 23.5
click at [456, 491] on input "Inspector Impervious Percent (Imp Sq ft / Lot Size Sq ft)" at bounding box center [931, 491] width 1235 height 34
type input "35.19%"
click at [531, 605] on select "Select Item... Yes- Over 15% substandard lot coverage No N/A" at bounding box center [931, 599] width 1235 height 34
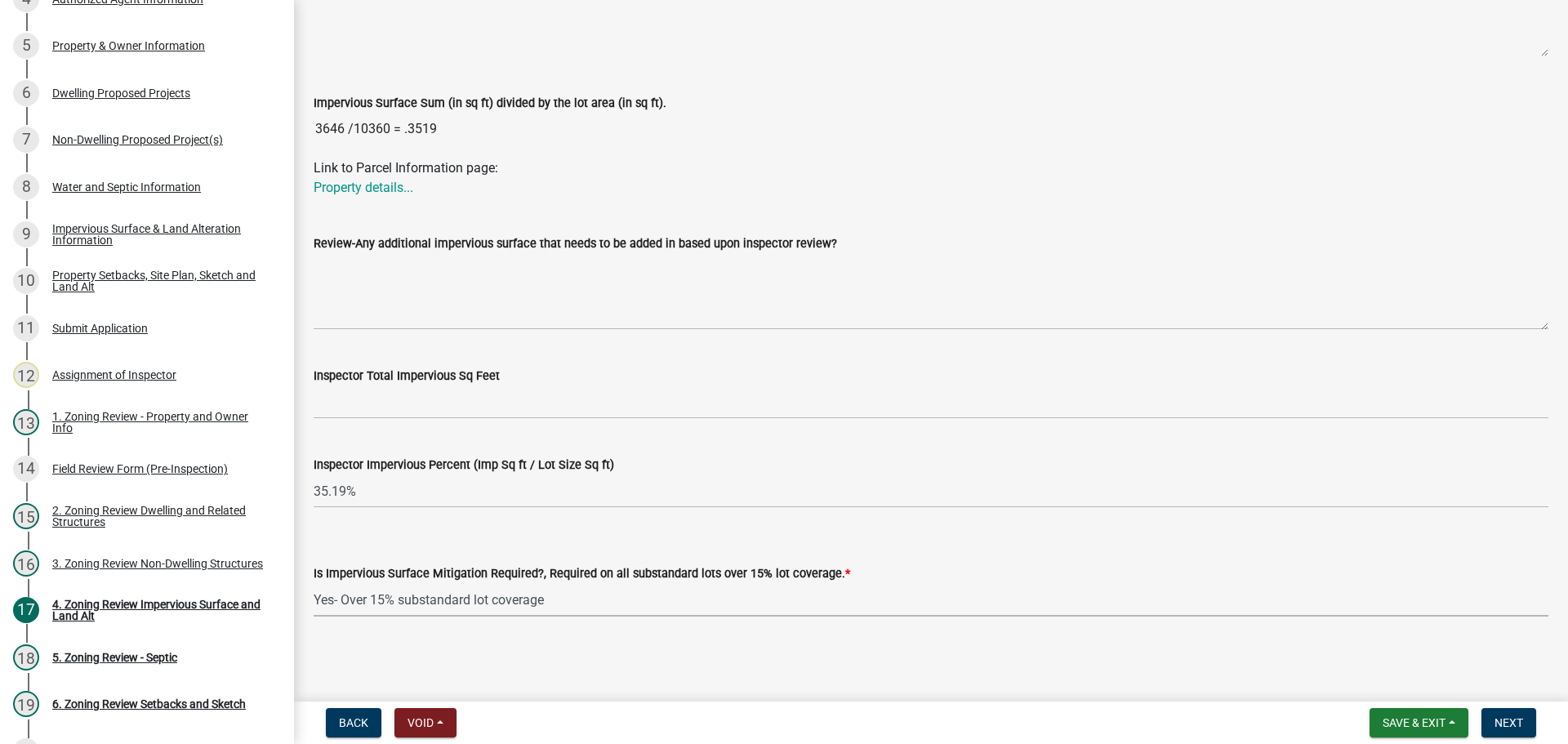
click at [313, 582] on select "Select Item... Yes- Over 15% substandard lot coverage No N/A" at bounding box center [931, 599] width 1235 height 34
select select "3665092c-ce7d-4442-ac77-6d54585868c2"
click at [1511, 719] on span "Next" at bounding box center [1509, 722] width 28 height 13
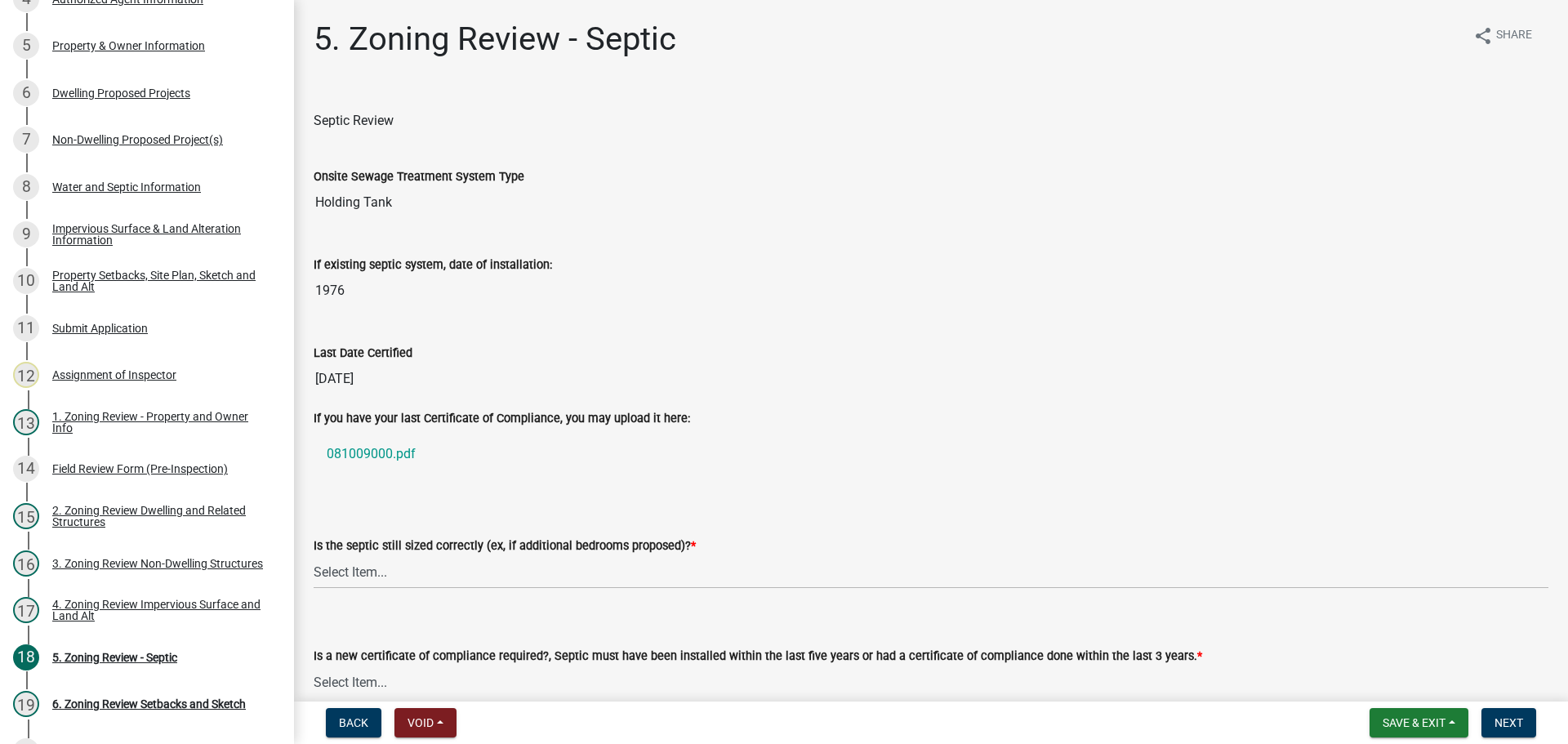
scroll to position [214, 0]
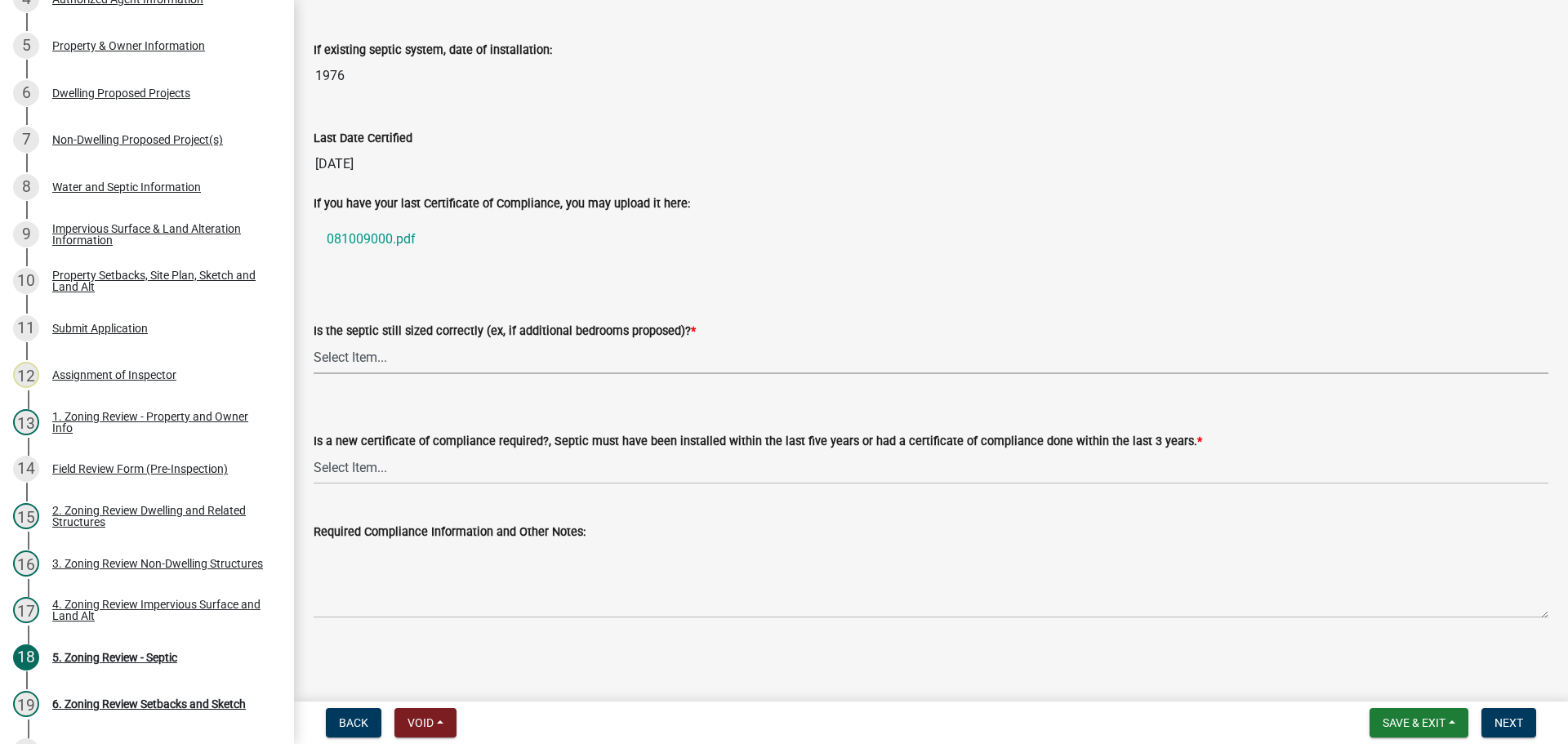
click at [391, 358] on select "Select Item... Yes No N/A" at bounding box center [931, 357] width 1235 height 34
click at [313, 341] on select "Select Item... Yes No N/A" at bounding box center [931, 357] width 1235 height 34
select select "b57b8896-1cf2-4a3f-b657-168f49e5b2e0"
click at [376, 457] on select "Select Item... Yes No" at bounding box center [931, 468] width 1235 height 34
click at [313, 451] on select "Select Item... Yes No" at bounding box center [931, 468] width 1235 height 34
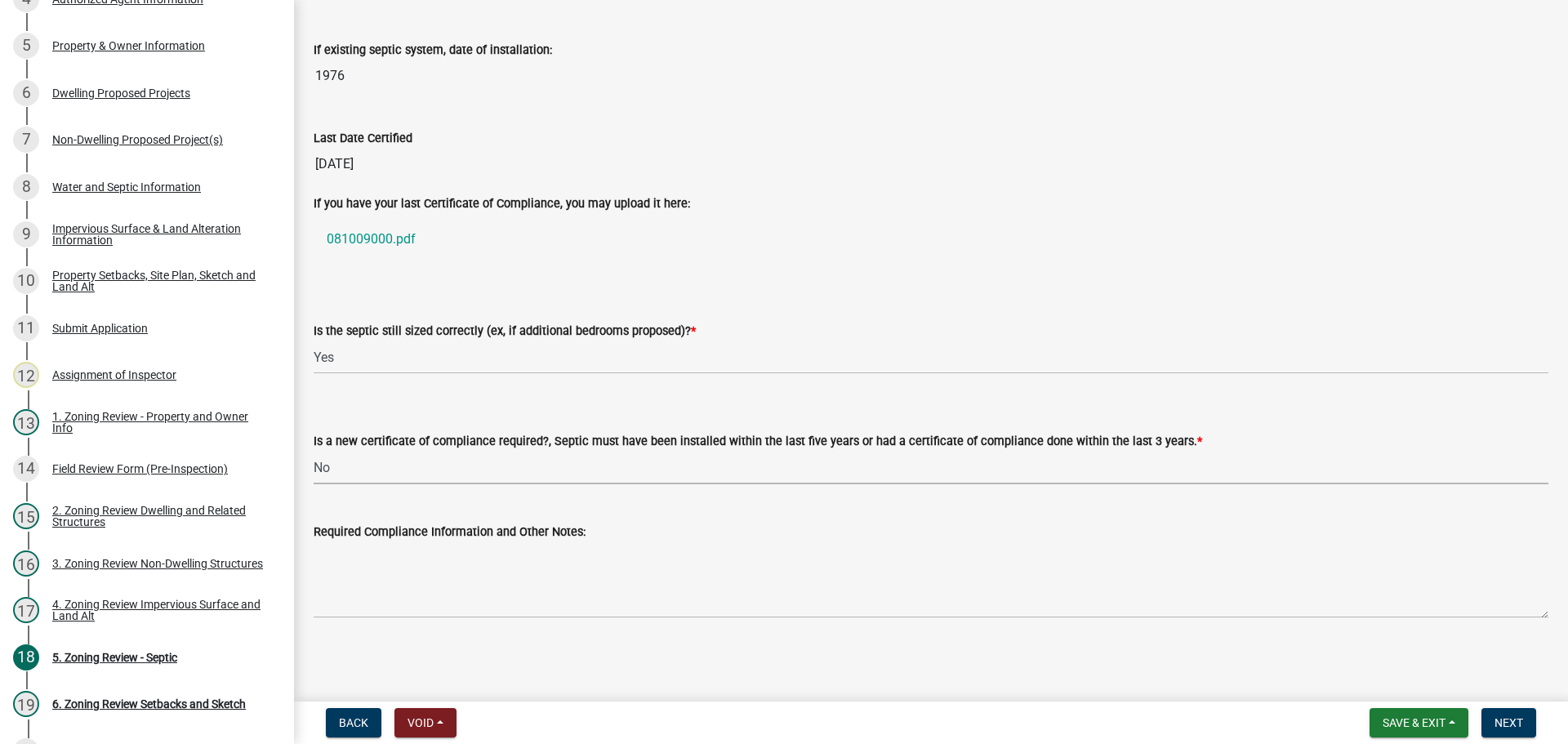
select select "2fd537d7-74b1-4ff9-a84c-837cf5598f43"
click at [381, 234] on link "081009000.pdf" at bounding box center [931, 239] width 1235 height 39
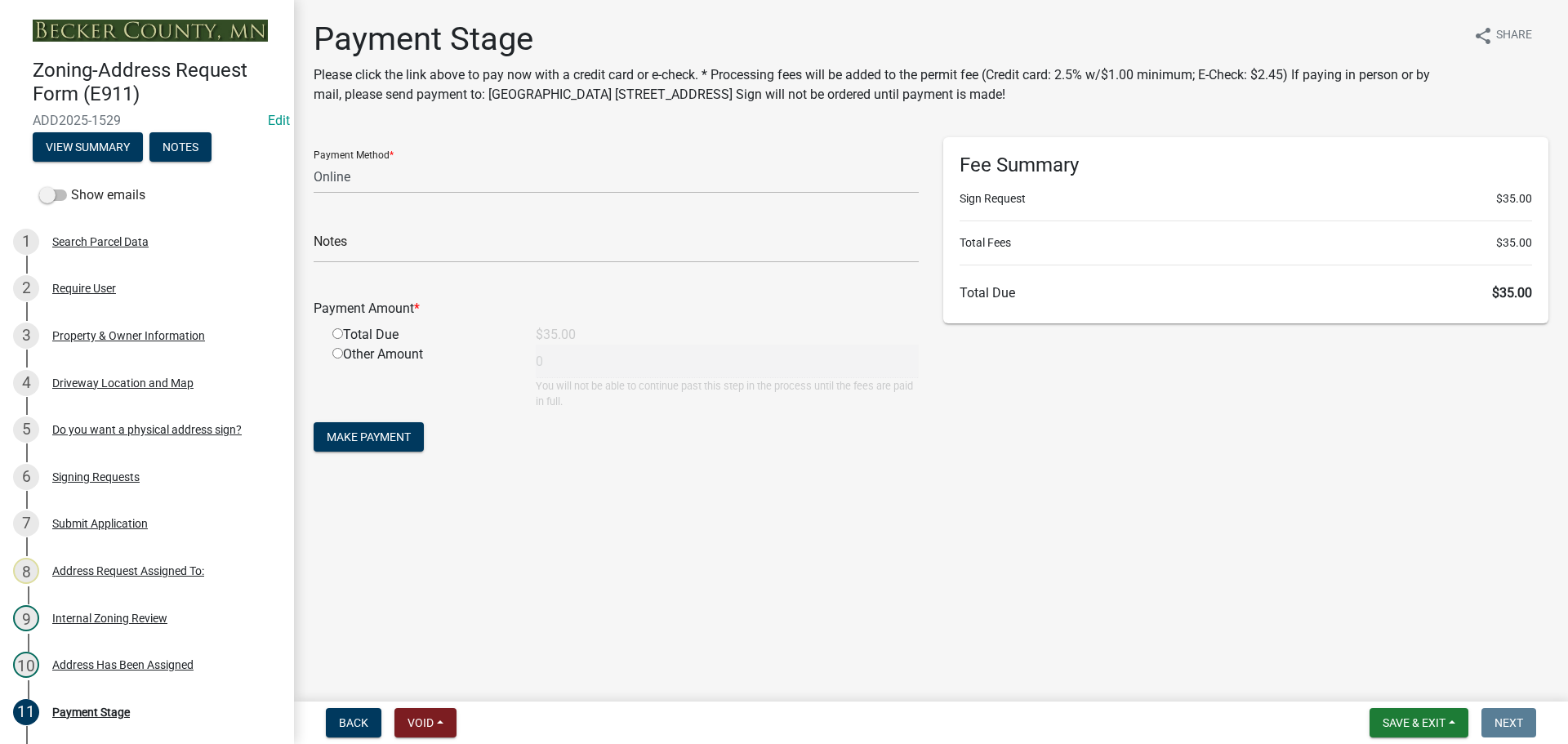
select select "3: 3"
